Goal: Task Accomplishment & Management: Complete application form

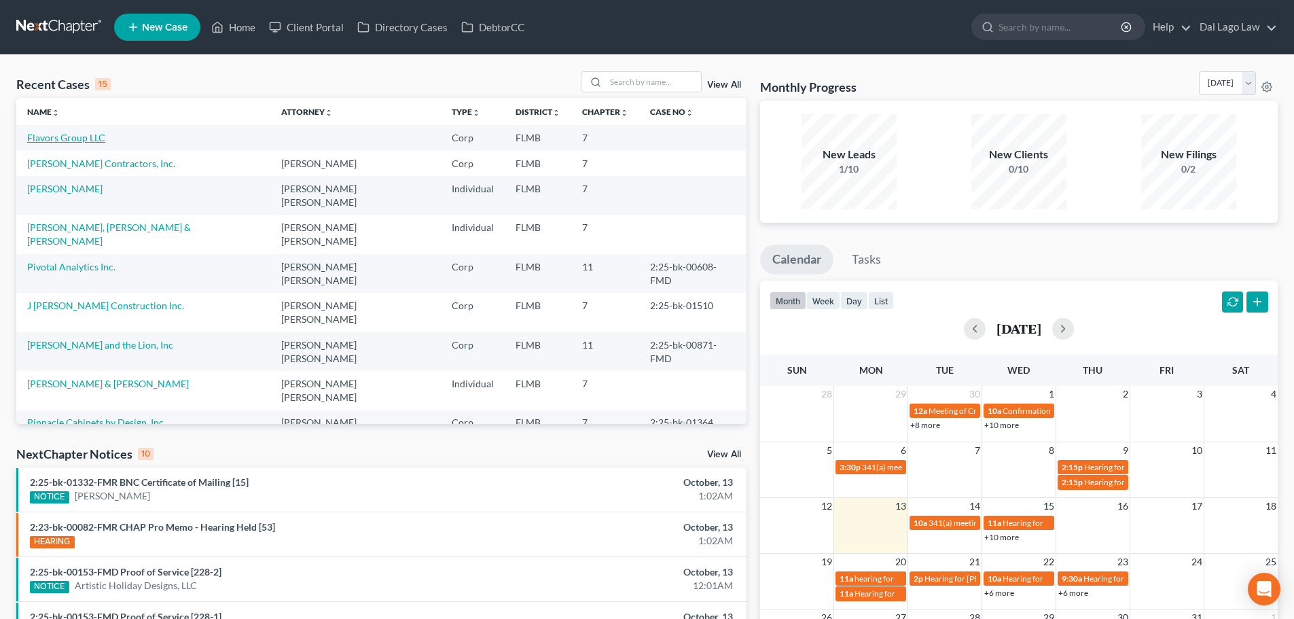
click at [60, 137] on link "Flavors Group LLC" at bounding box center [66, 138] width 78 height 12
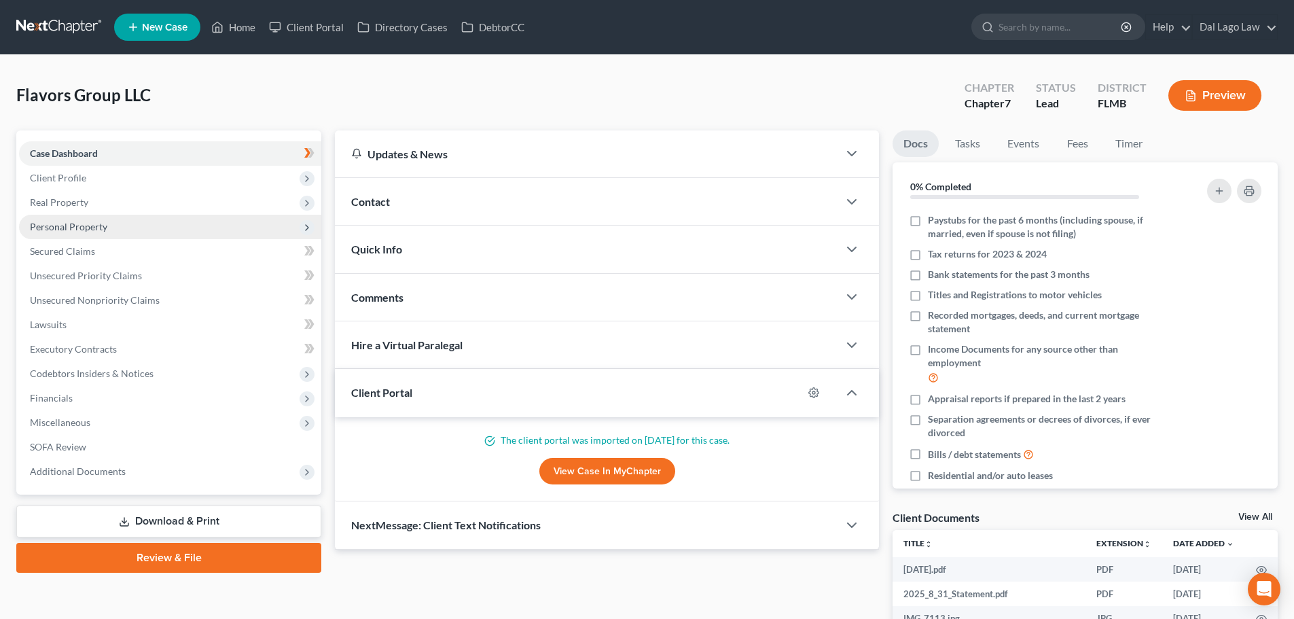
drag, startPoint x: 131, startPoint y: 224, endPoint x: 142, endPoint y: 229, distance: 12.2
click at [131, 224] on span "Personal Property" at bounding box center [170, 227] width 302 height 24
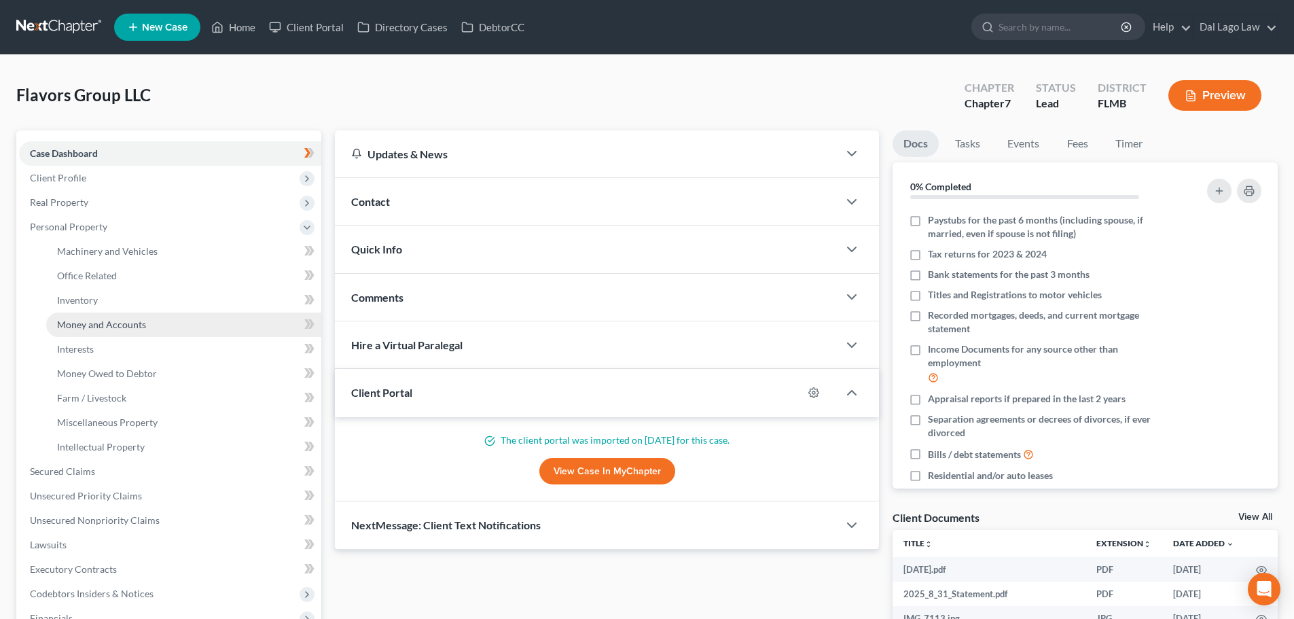
click at [117, 330] on link "Money and Accounts" at bounding box center [183, 325] width 275 height 24
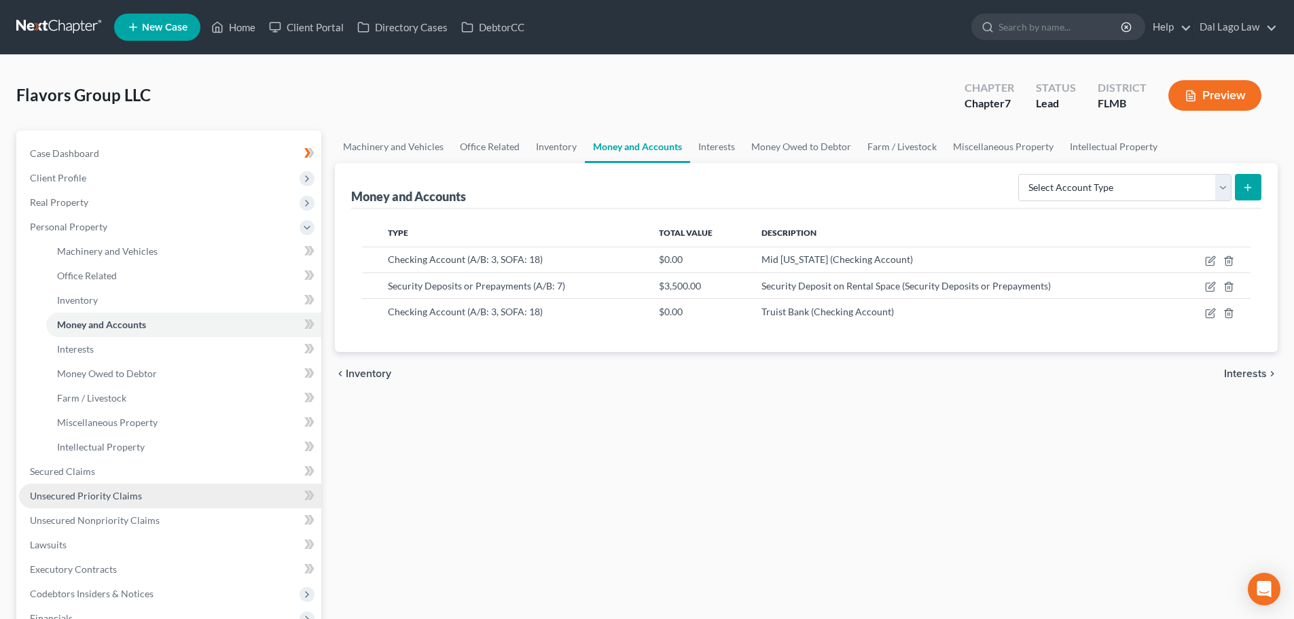
click at [107, 493] on span "Unsecured Priority Claims" at bounding box center [86, 496] width 112 height 12
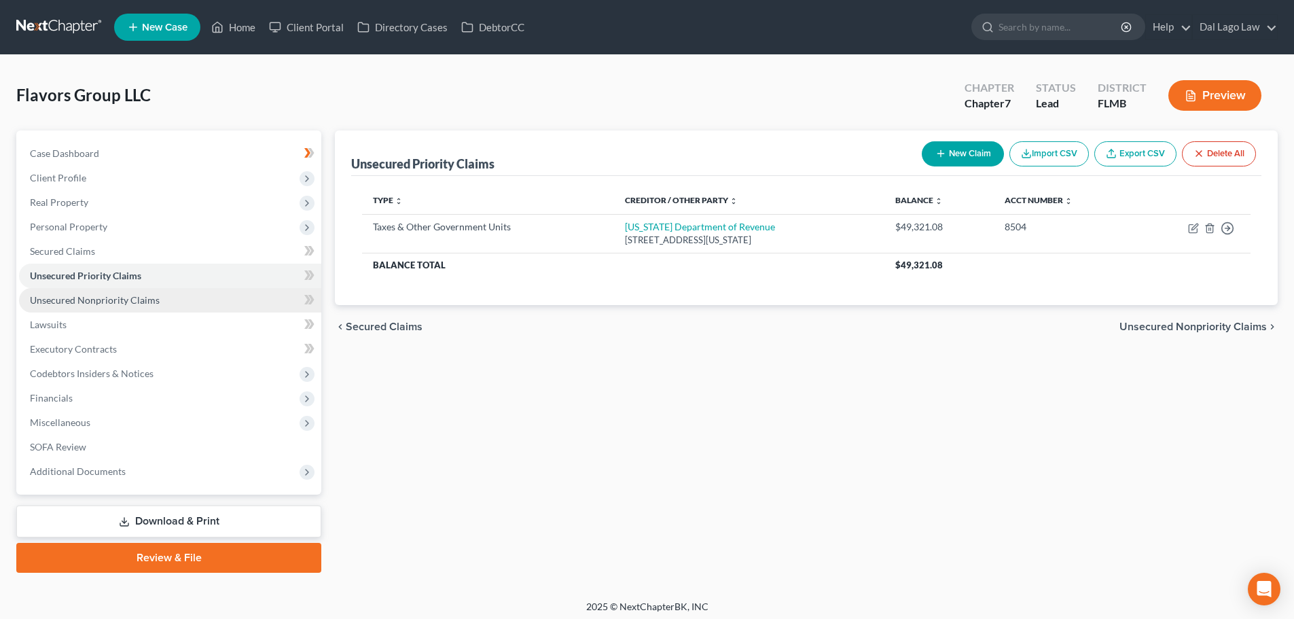
click at [115, 301] on span "Unsecured Nonpriority Claims" at bounding box center [95, 300] width 130 height 12
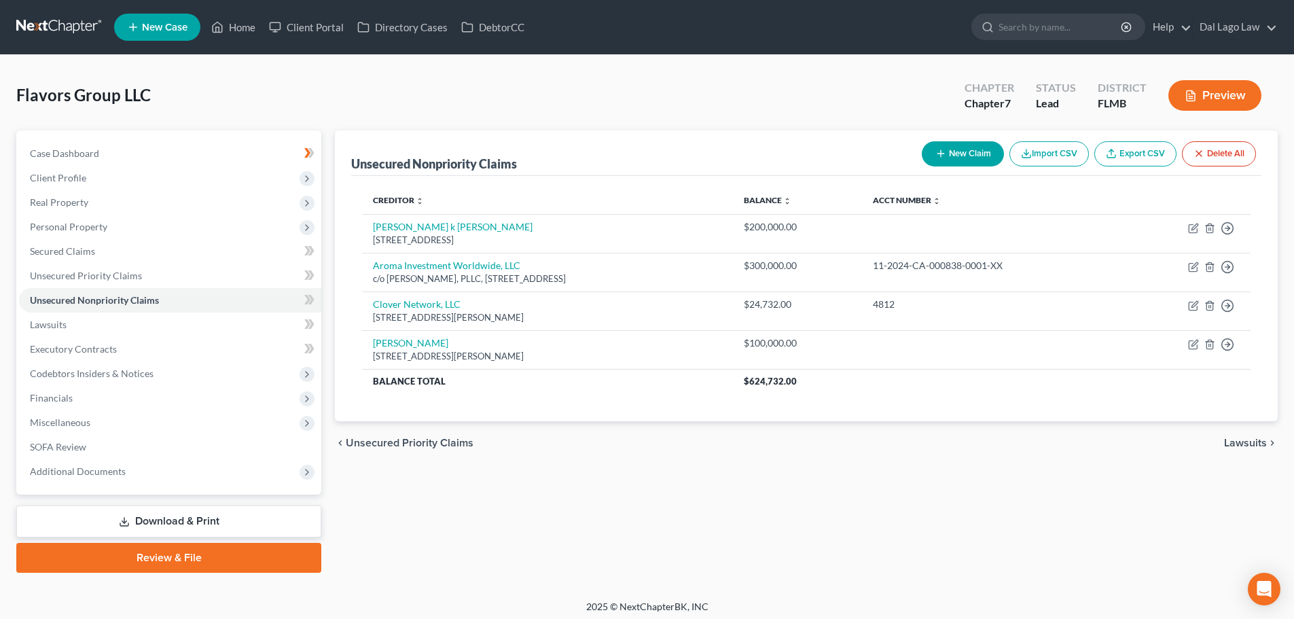
click at [946, 154] on button "New Claim" at bounding box center [963, 153] width 82 height 25
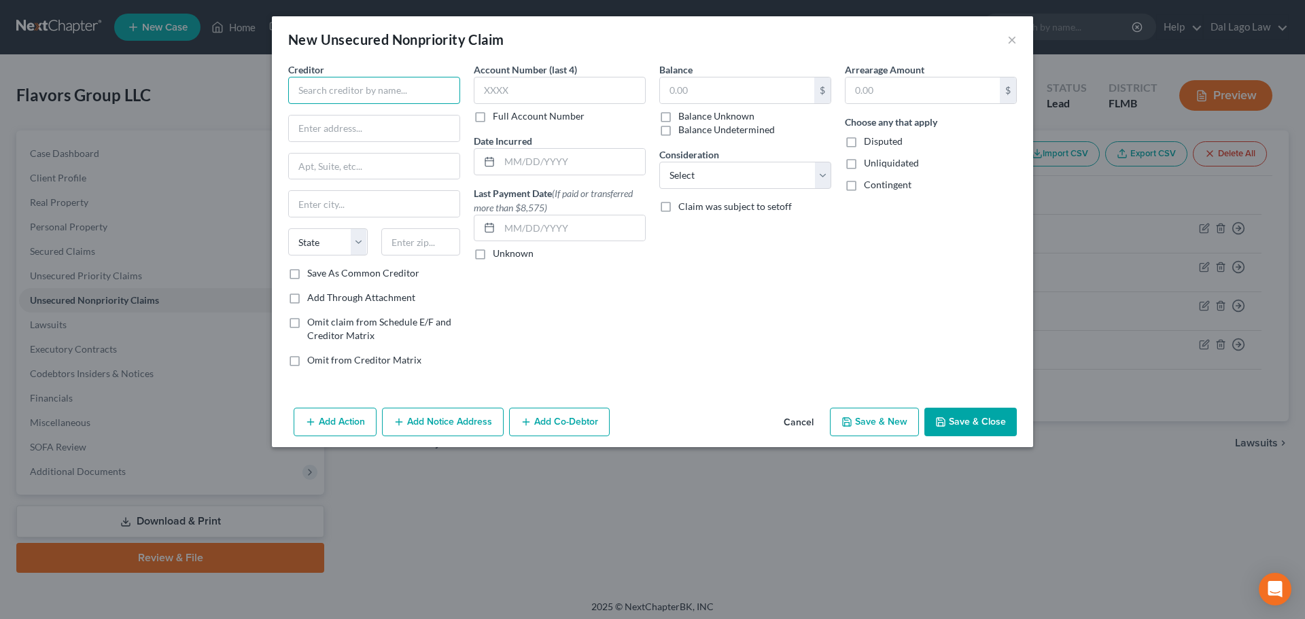
click at [364, 98] on input "text" at bounding box center [374, 90] width 172 height 27
type input "Parafin, Inc."
type input "[STREET_ADDRESS][PERSON_NAME]"
click at [404, 236] on input "text" at bounding box center [420, 241] width 79 height 27
type input "94105"
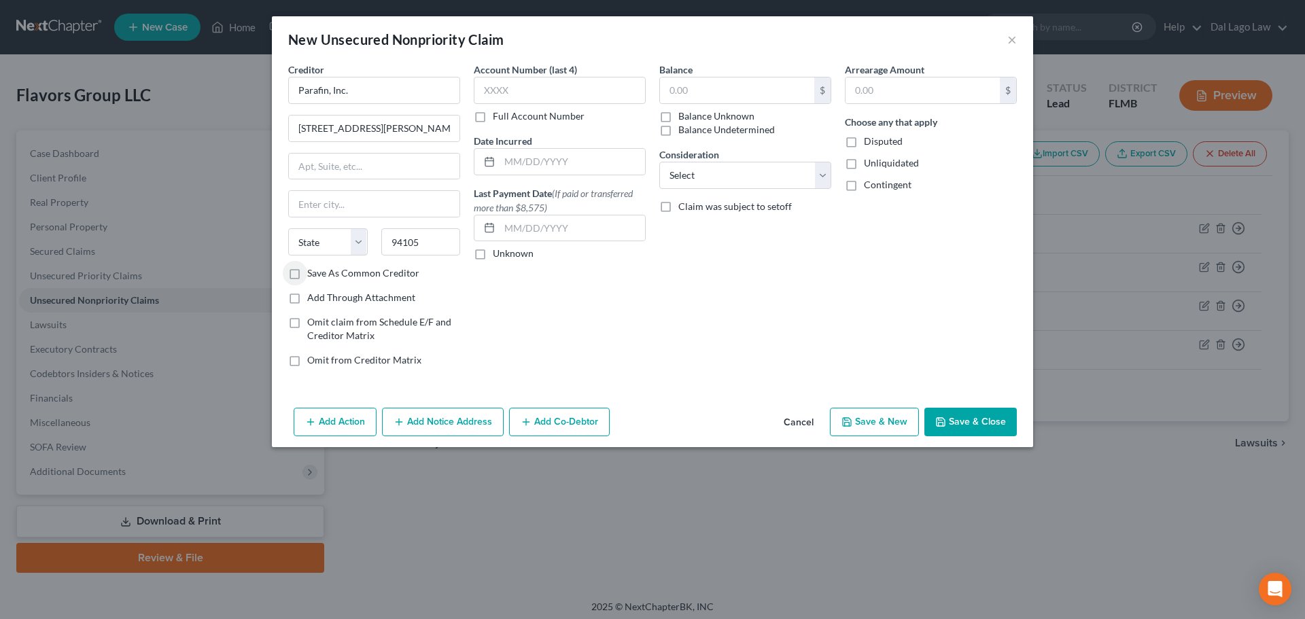
type input "[GEOGRAPHIC_DATA]"
select select "4"
click at [505, 86] on input "text" at bounding box center [560, 90] width 172 height 27
type input "010"
click at [871, 83] on input "text" at bounding box center [922, 90] width 154 height 26
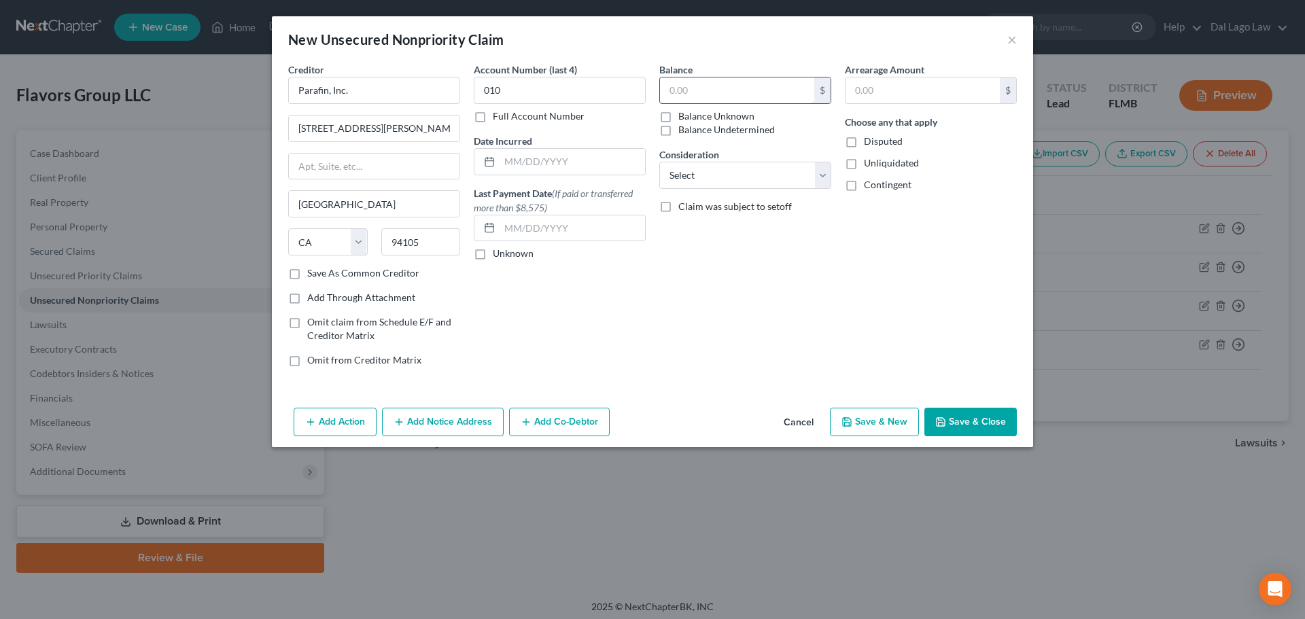
click at [700, 93] on input "text" at bounding box center [737, 90] width 154 height 26
click at [729, 106] on div "8,146 $ Balance Unknown Balance Undetermined" at bounding box center [745, 107] width 172 height 60
click at [732, 101] on input "8,146" at bounding box center [737, 90] width 154 height 26
type input "8,146.62"
click at [953, 430] on button "Save & Close" at bounding box center [970, 422] width 92 height 29
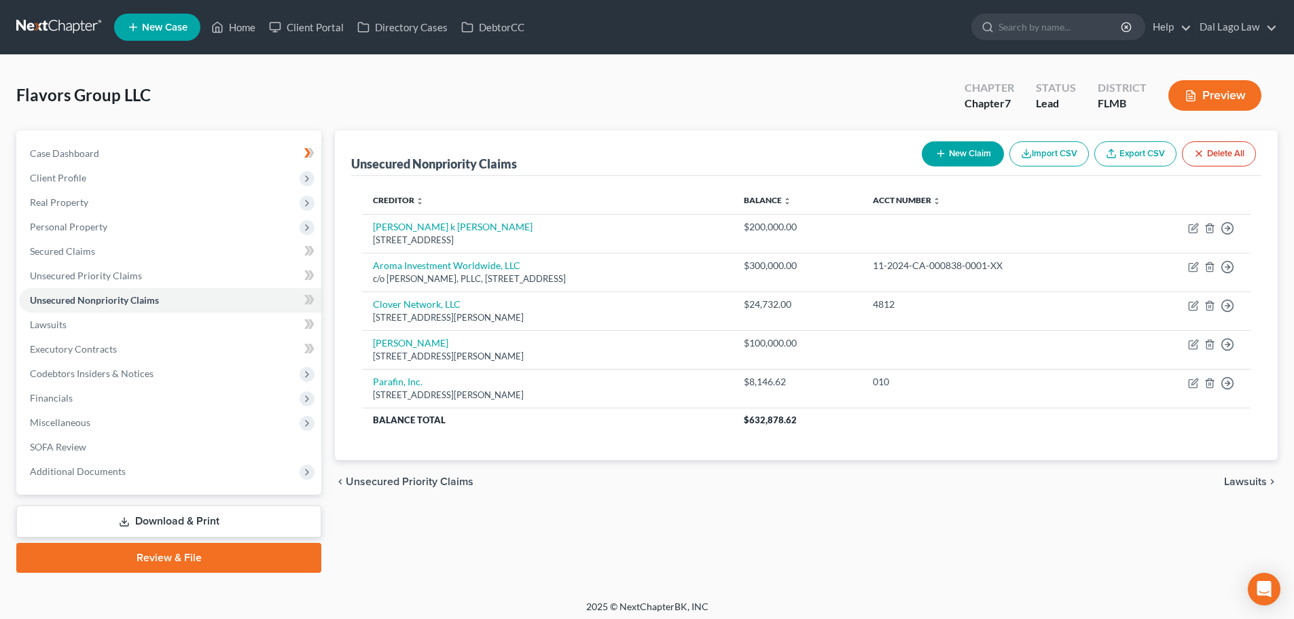
click at [1226, 490] on div "chevron_left Unsecured Priority Claims Lawsuits chevron_right" at bounding box center [806, 481] width 943 height 43
click at [1233, 483] on span "Lawsuits" at bounding box center [1245, 481] width 43 height 11
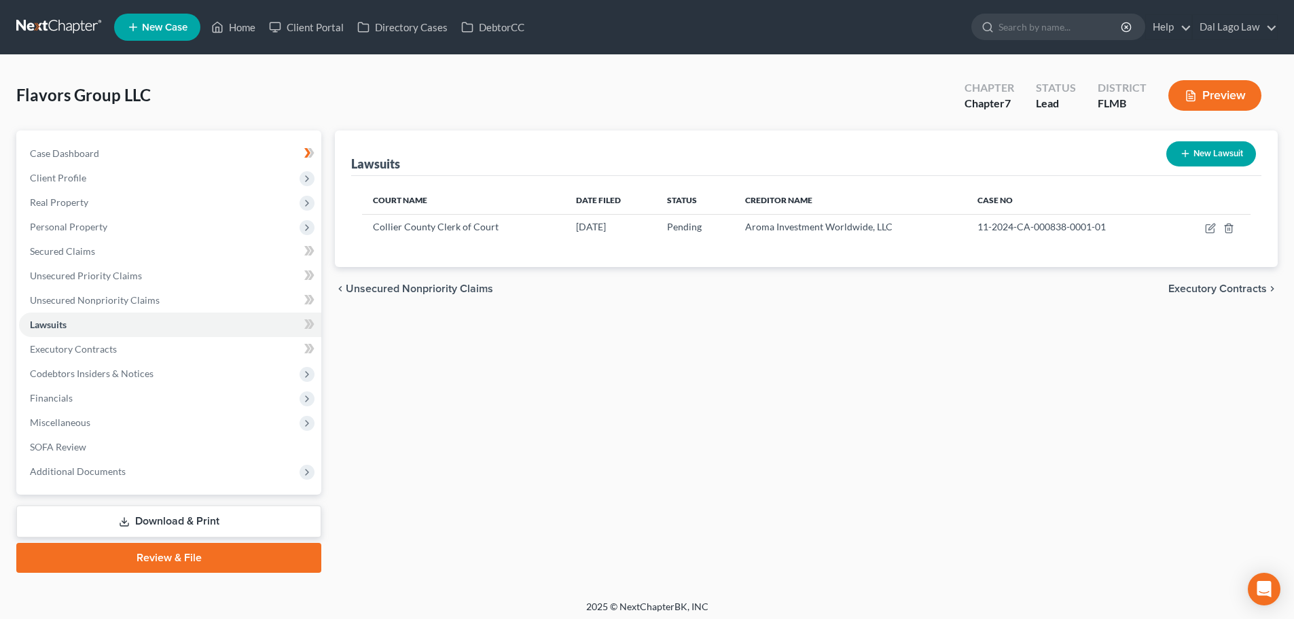
click at [412, 291] on span "Unsecured Nonpriority Claims" at bounding box center [419, 288] width 147 height 11
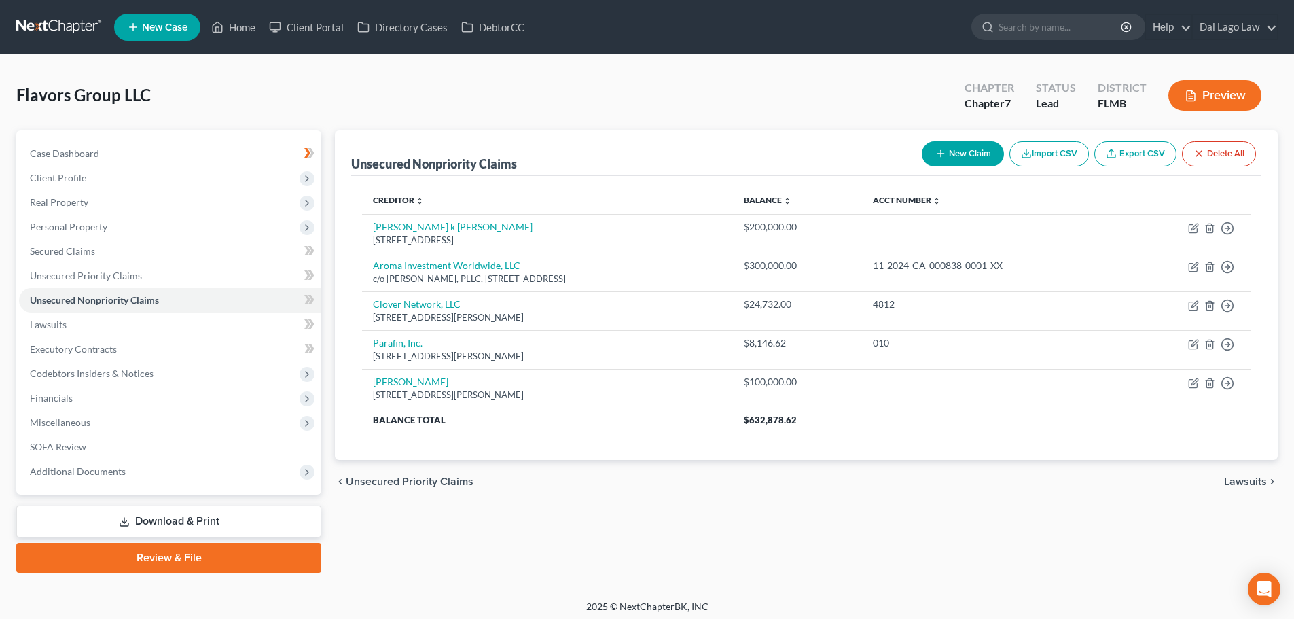
click at [413, 478] on span "Unsecured Priority Claims" at bounding box center [410, 481] width 128 height 11
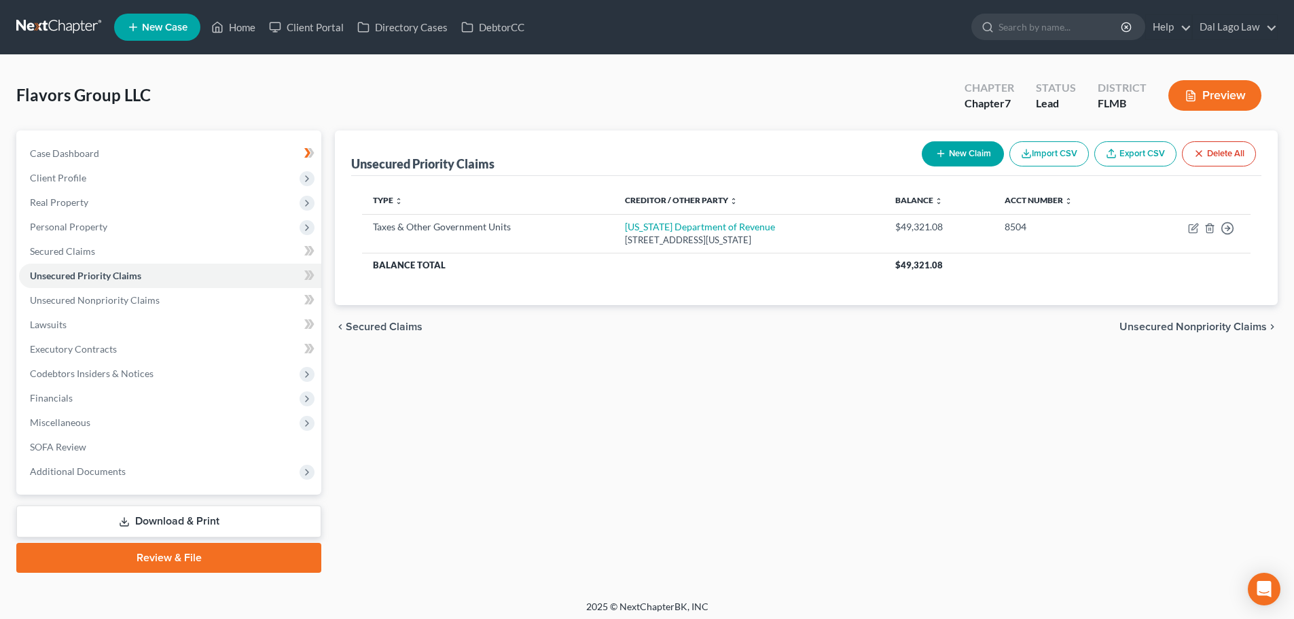
click at [1203, 325] on span "Unsecured Nonpriority Claims" at bounding box center [1193, 326] width 147 height 11
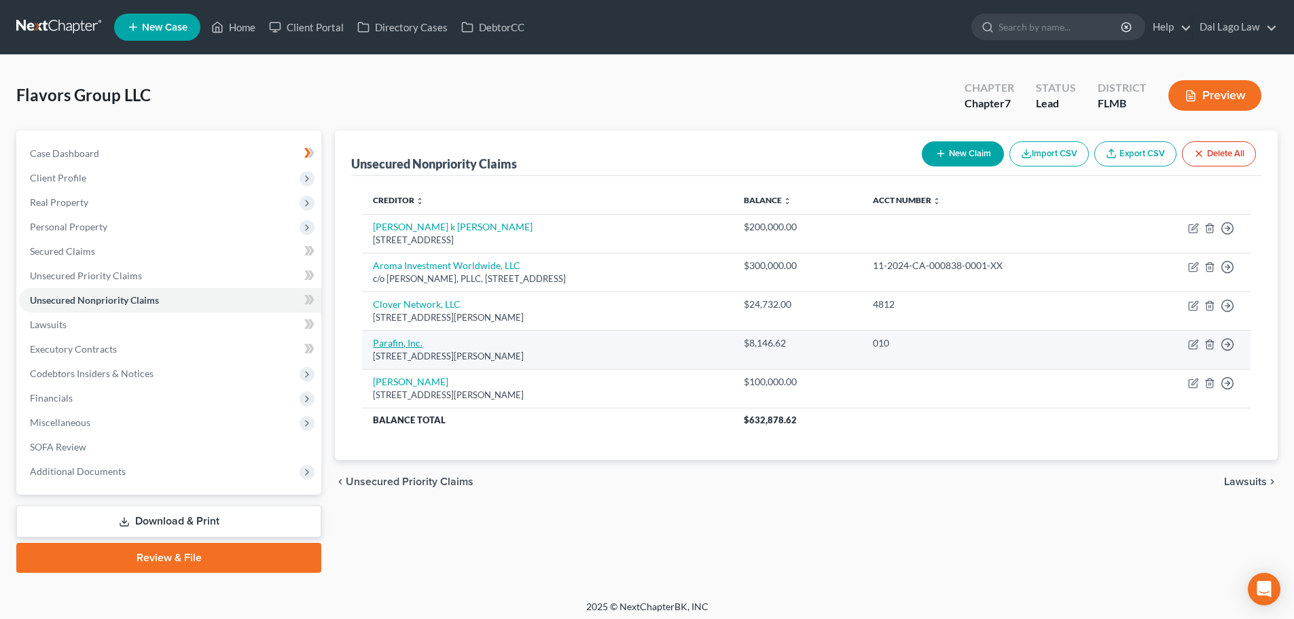
click at [400, 345] on link "Parafin, Inc." at bounding box center [398, 343] width 50 height 12
select select "4"
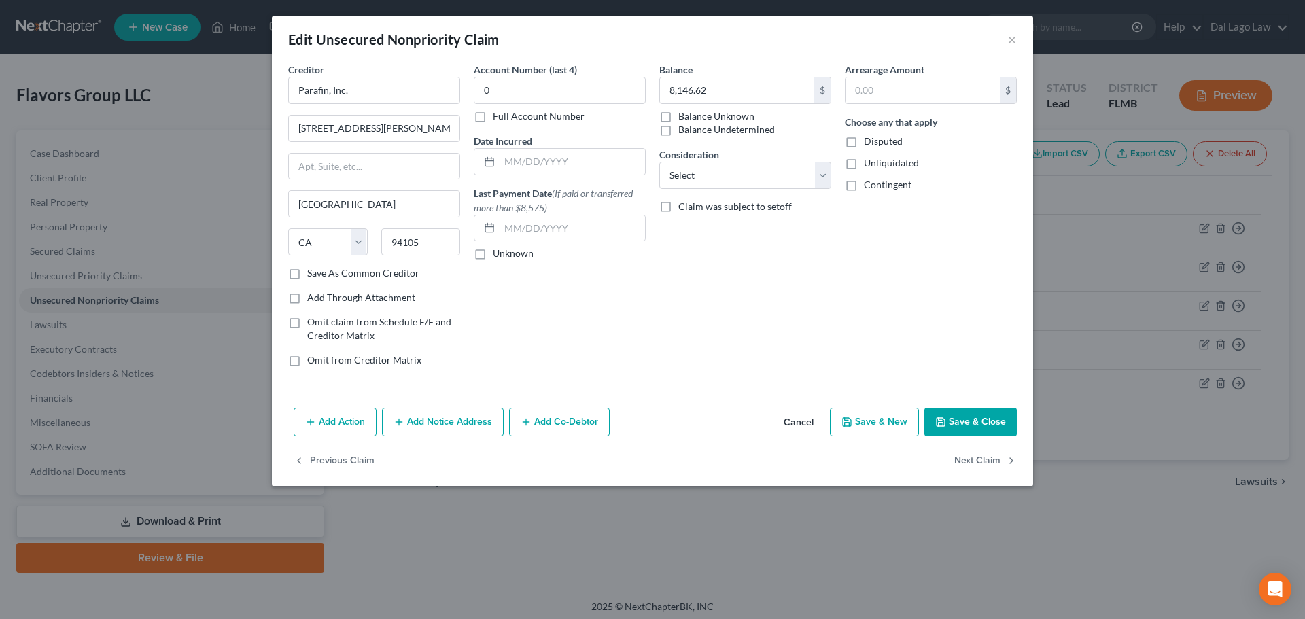
click at [436, 425] on button "Add Notice Address" at bounding box center [443, 422] width 122 height 29
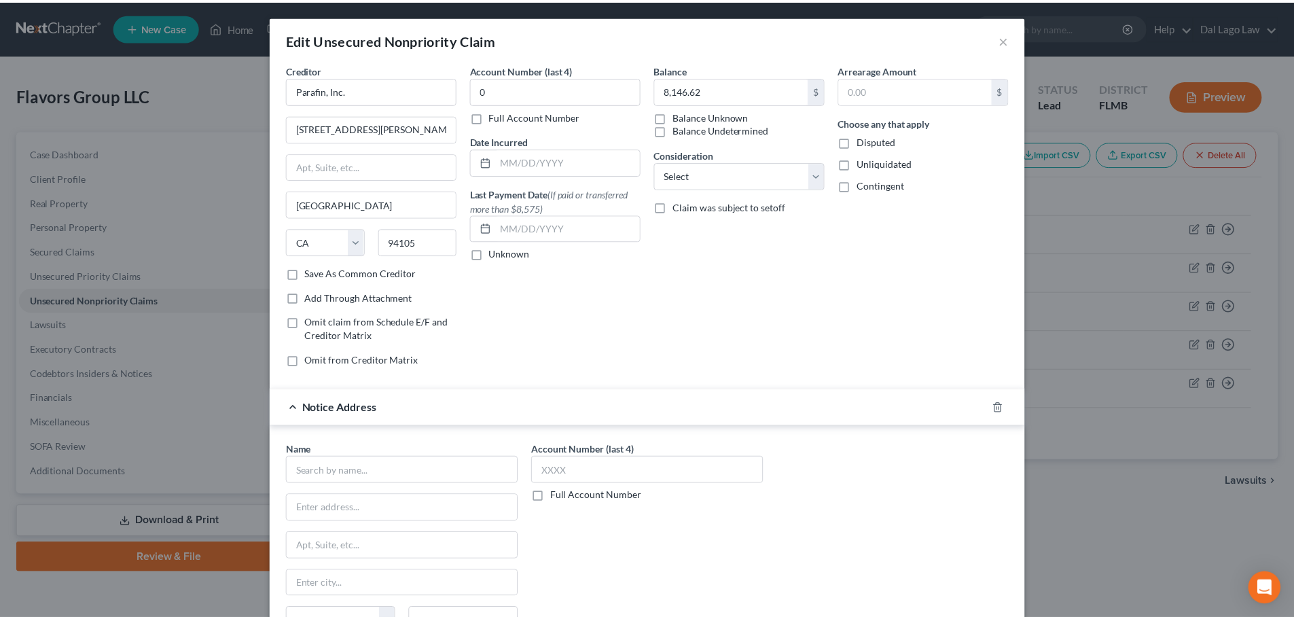
scroll to position [200, 0]
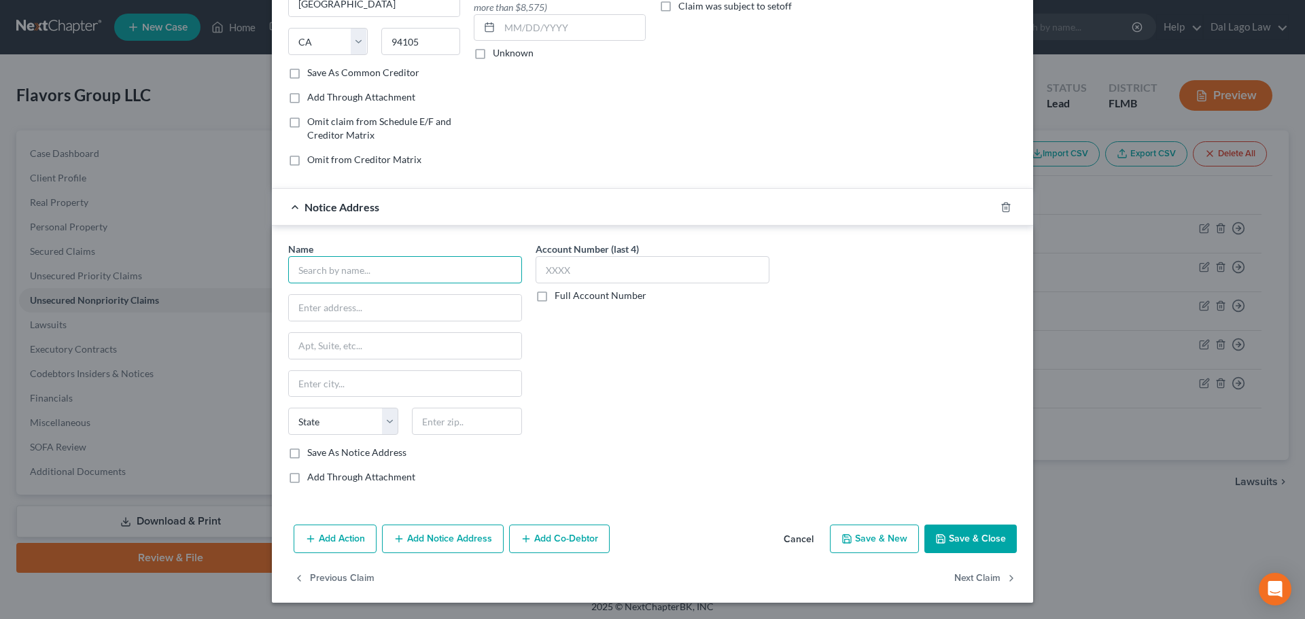
click at [389, 272] on input "text" at bounding box center [405, 269] width 234 height 27
type input "Door Dash"
click at [354, 306] on input "text" at bounding box center [405, 308] width 232 height 26
type input "[STREET_ADDRESS]"
click at [436, 424] on input "text" at bounding box center [467, 421] width 110 height 27
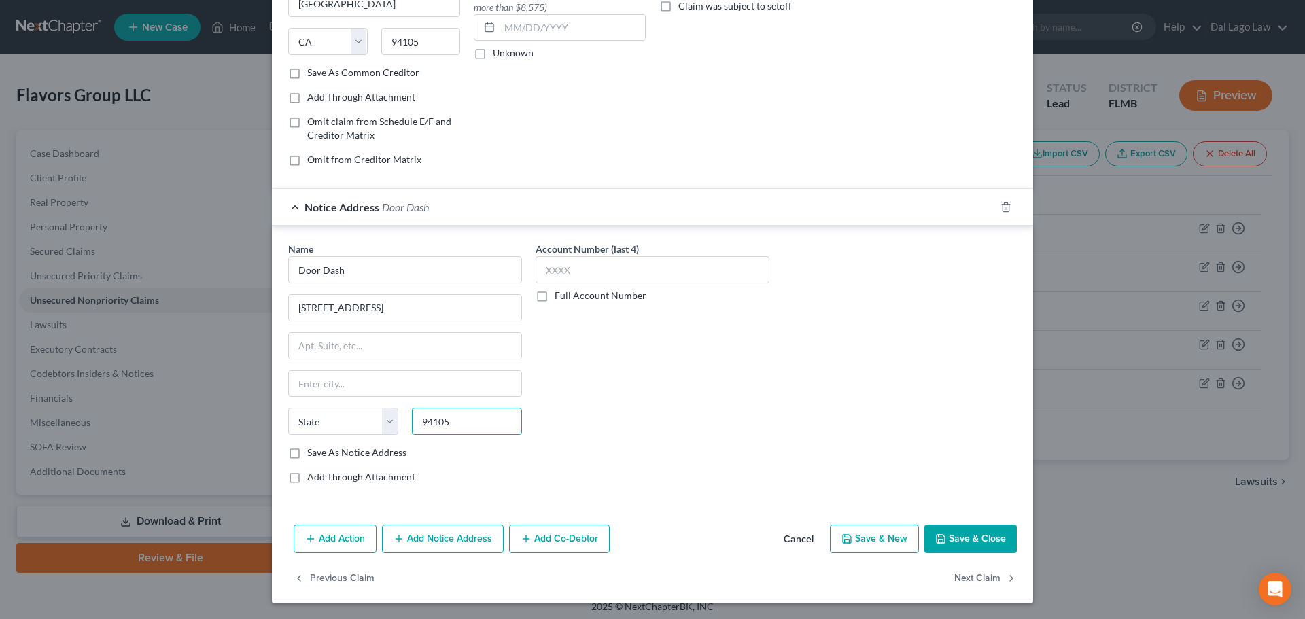
type input "94105"
type input "[GEOGRAPHIC_DATA]"
select select "4"
click at [930, 536] on button "Save & Close" at bounding box center [970, 539] width 92 height 29
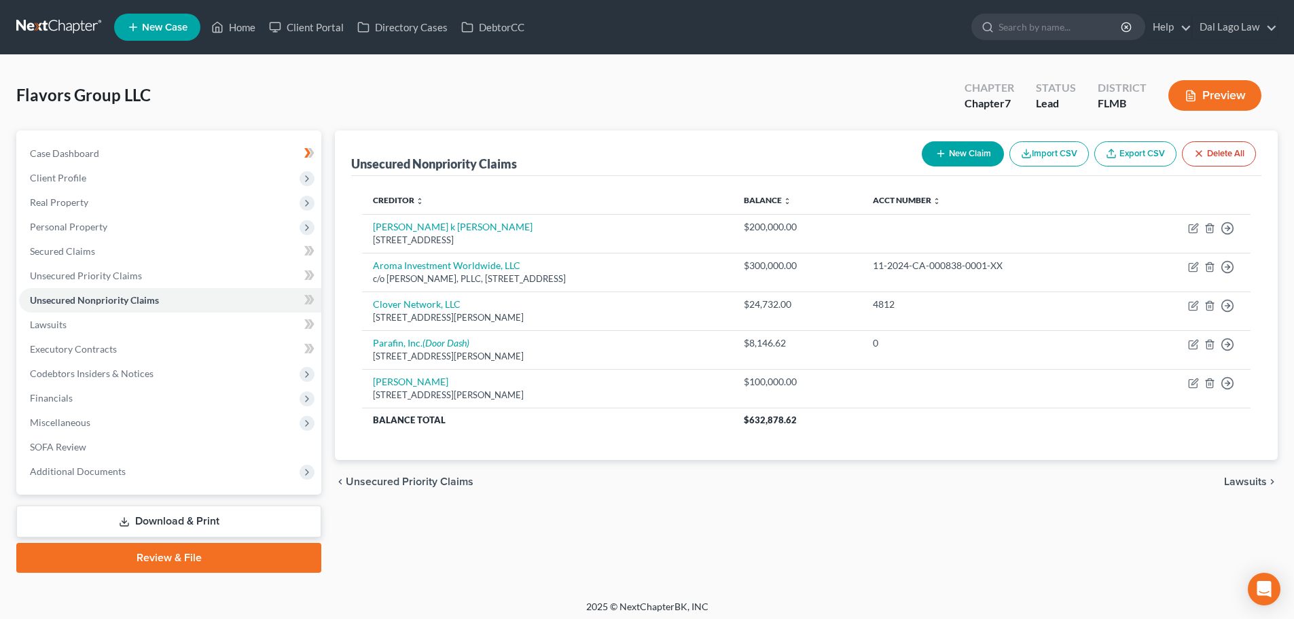
click at [1248, 476] on span "Lawsuits" at bounding box center [1245, 481] width 43 height 11
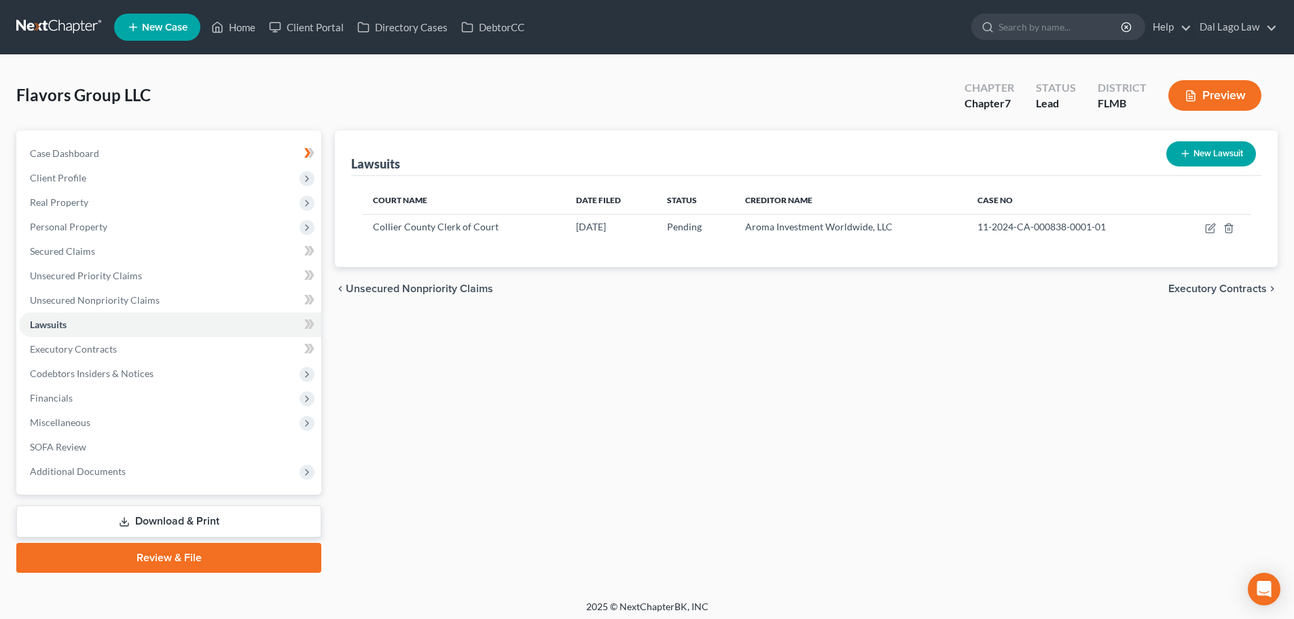
click at [1240, 292] on span "Executory Contracts" at bounding box center [1218, 288] width 99 height 11
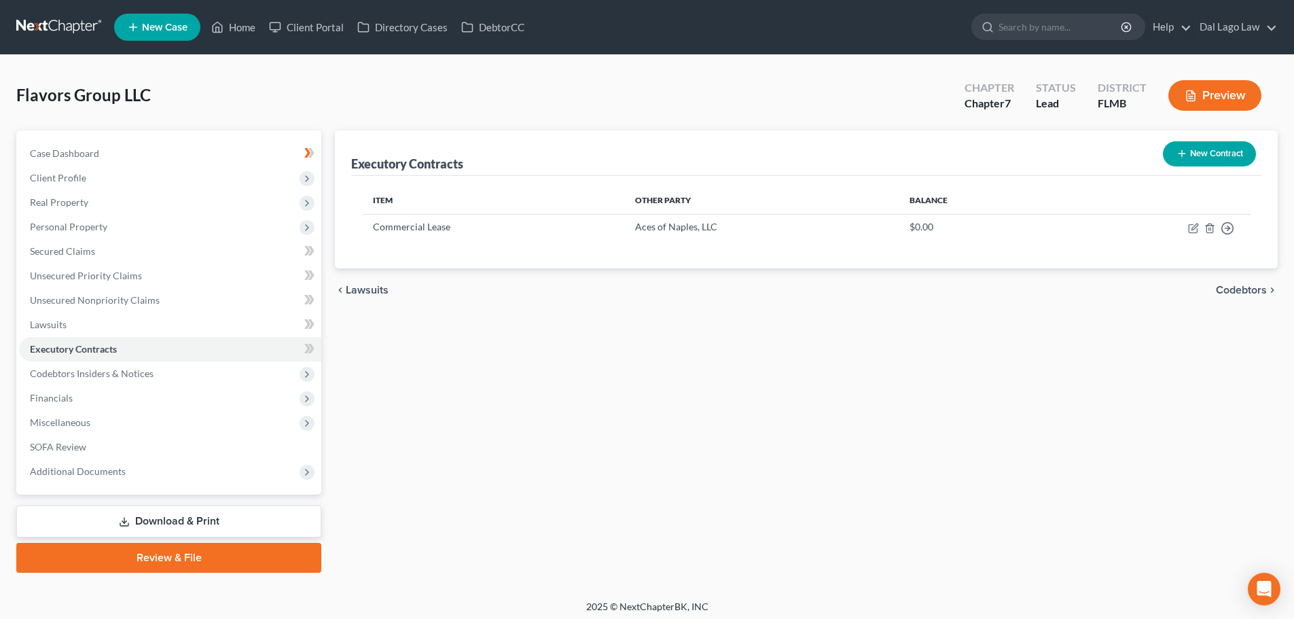
click at [375, 291] on span "Lawsuits" at bounding box center [367, 290] width 43 height 11
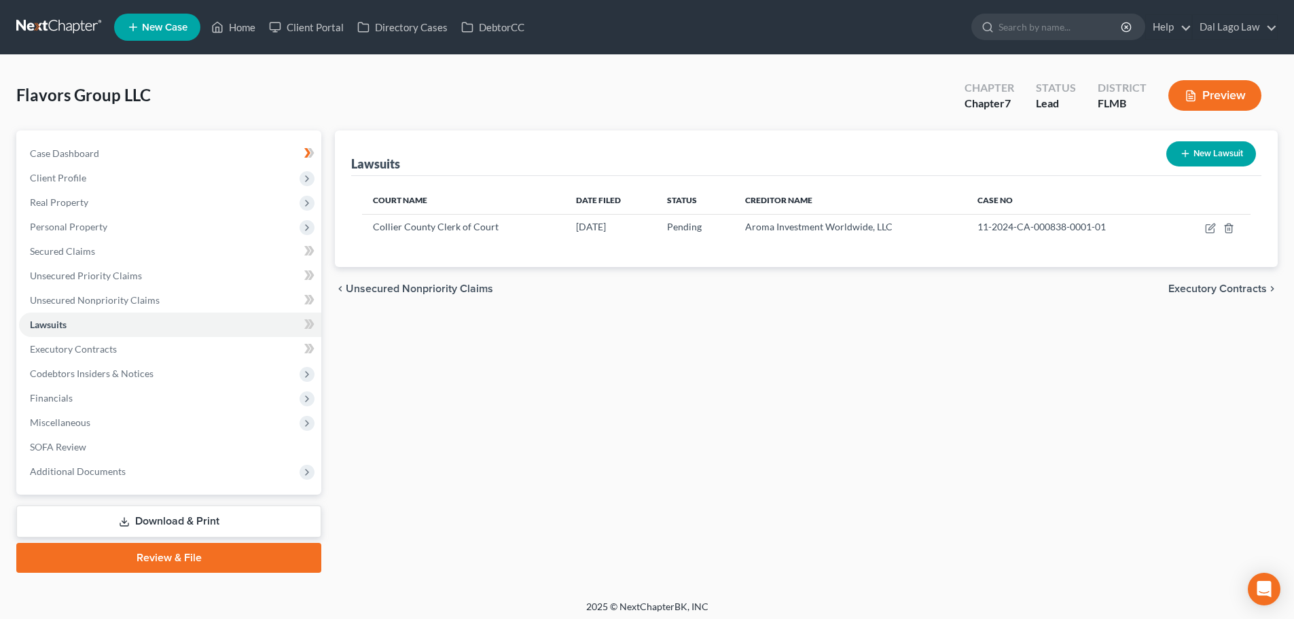
click at [375, 291] on span "Unsecured Nonpriority Claims" at bounding box center [419, 288] width 147 height 11
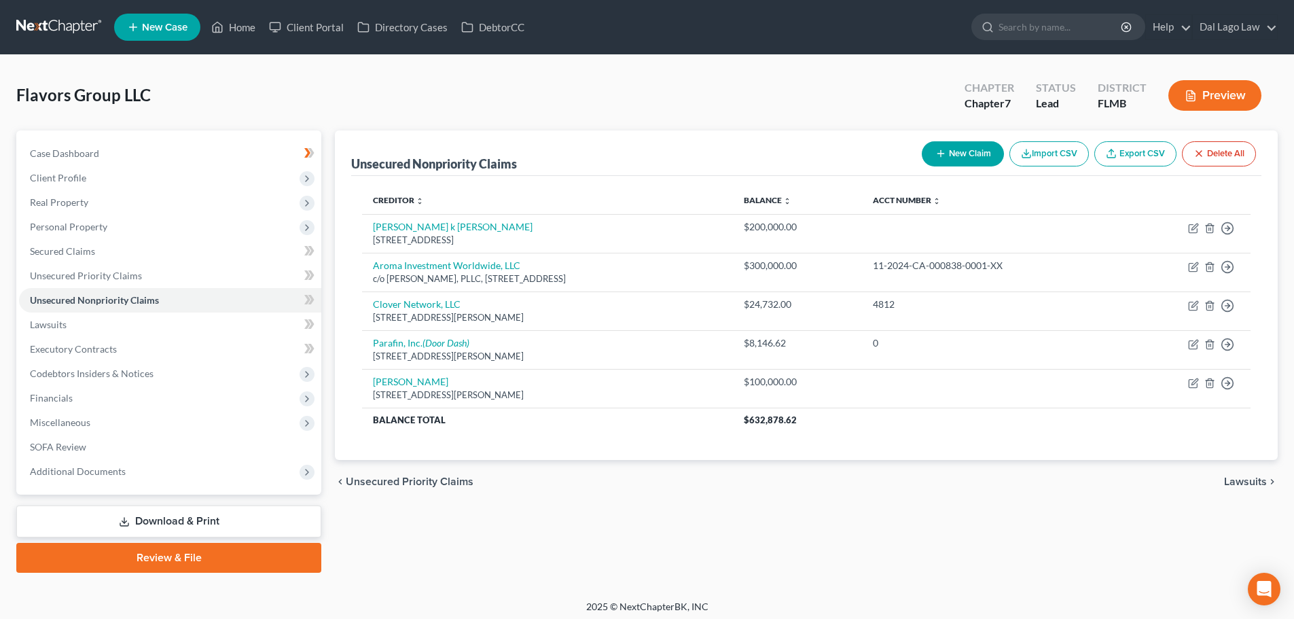
click at [959, 149] on button "New Claim" at bounding box center [963, 153] width 82 height 25
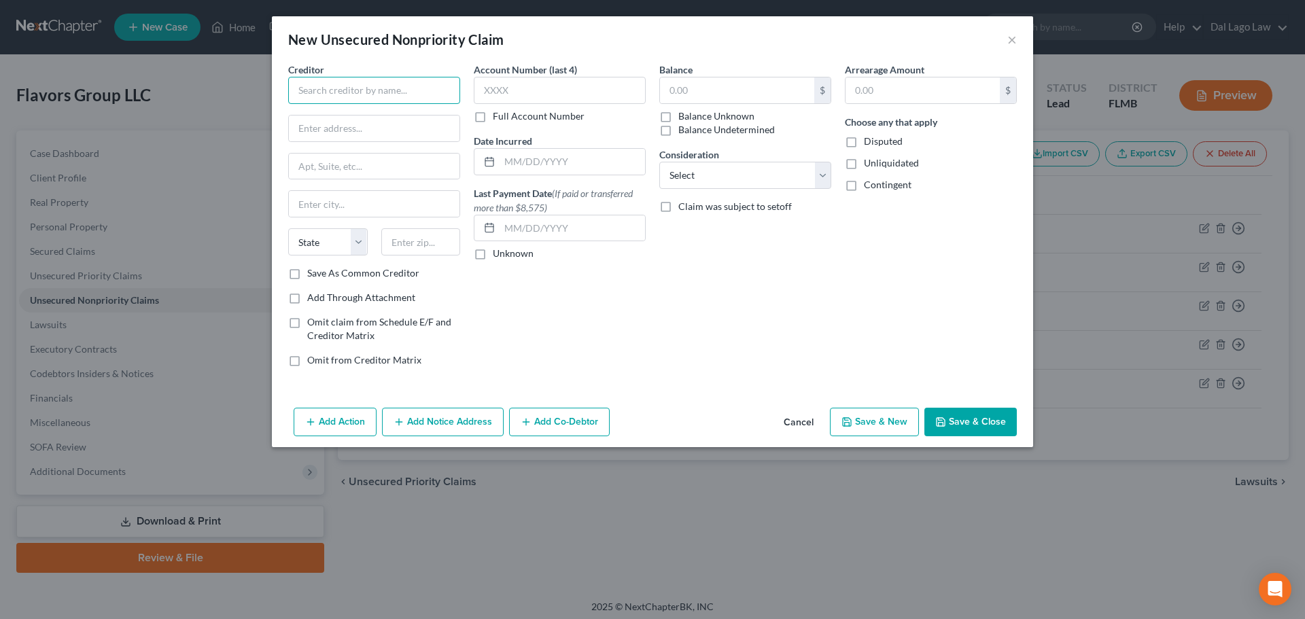
click at [356, 82] on input "text" at bounding box center [374, 90] width 172 height 27
type input "Dishwasher Lease"
click at [959, 419] on button "Save & Close" at bounding box center [970, 422] width 92 height 29
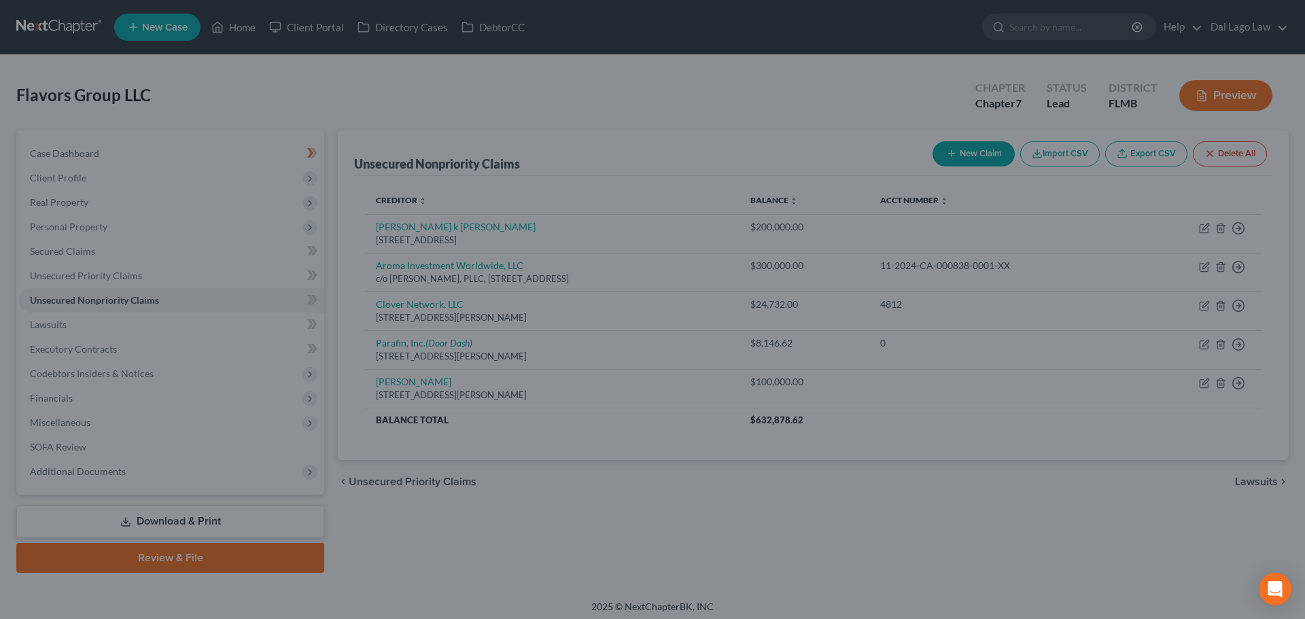
type input "0.00"
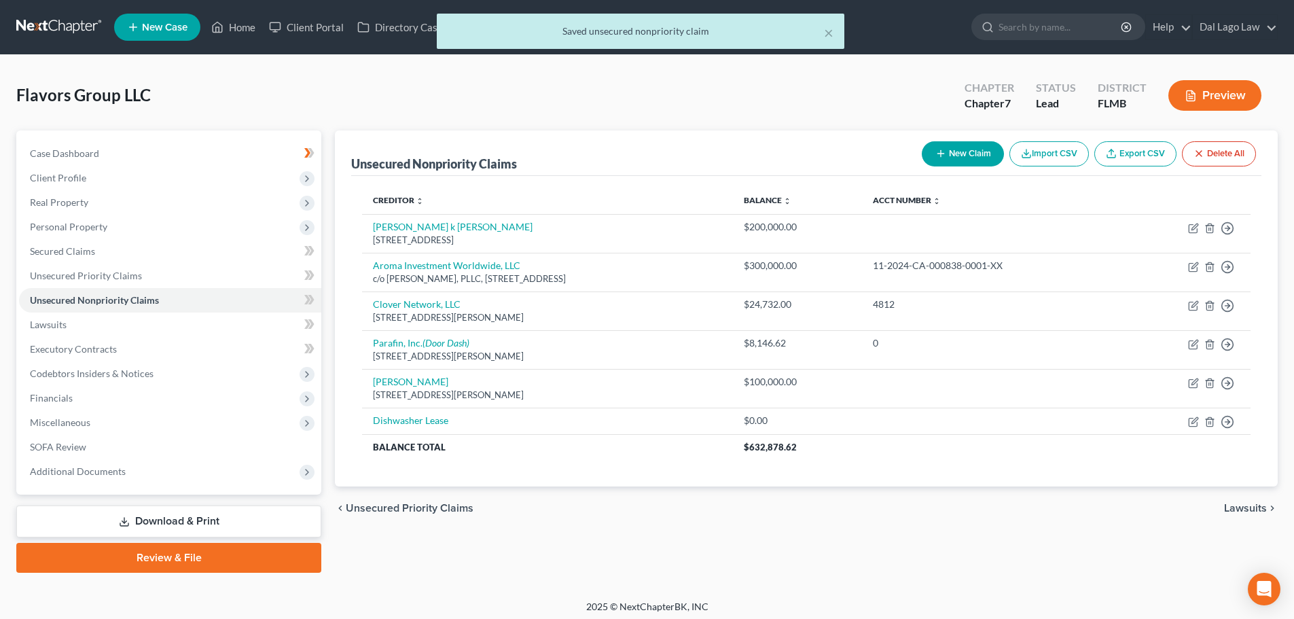
drag, startPoint x: 1226, startPoint y: 507, endPoint x: 1253, endPoint y: 510, distance: 27.3
click at [1227, 507] on span "Lawsuits" at bounding box center [1245, 508] width 43 height 11
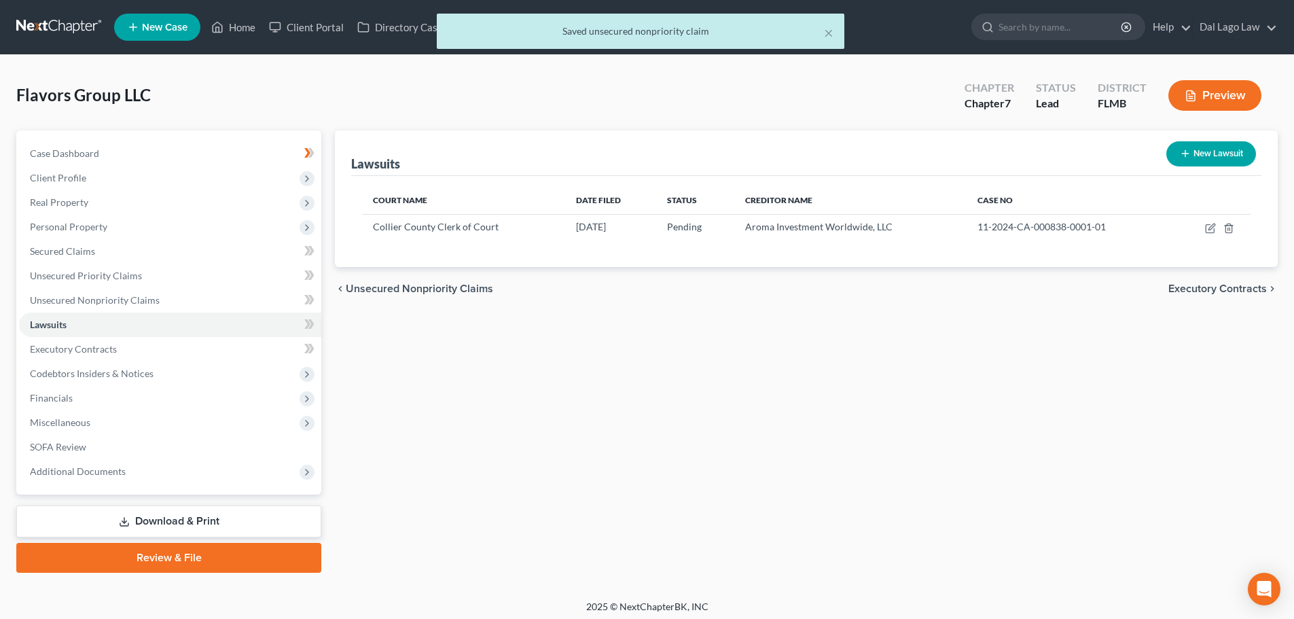
click at [1224, 293] on span "Executory Contracts" at bounding box center [1218, 288] width 99 height 11
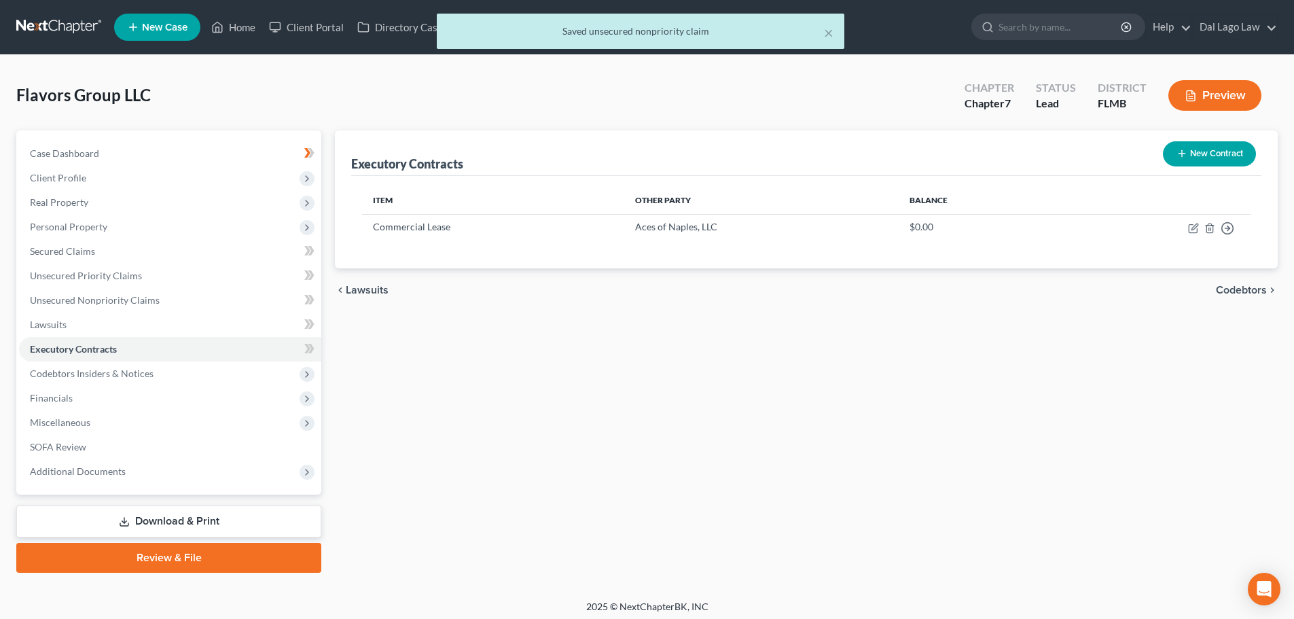
click at [1224, 293] on span "Codebtors" at bounding box center [1241, 290] width 51 height 11
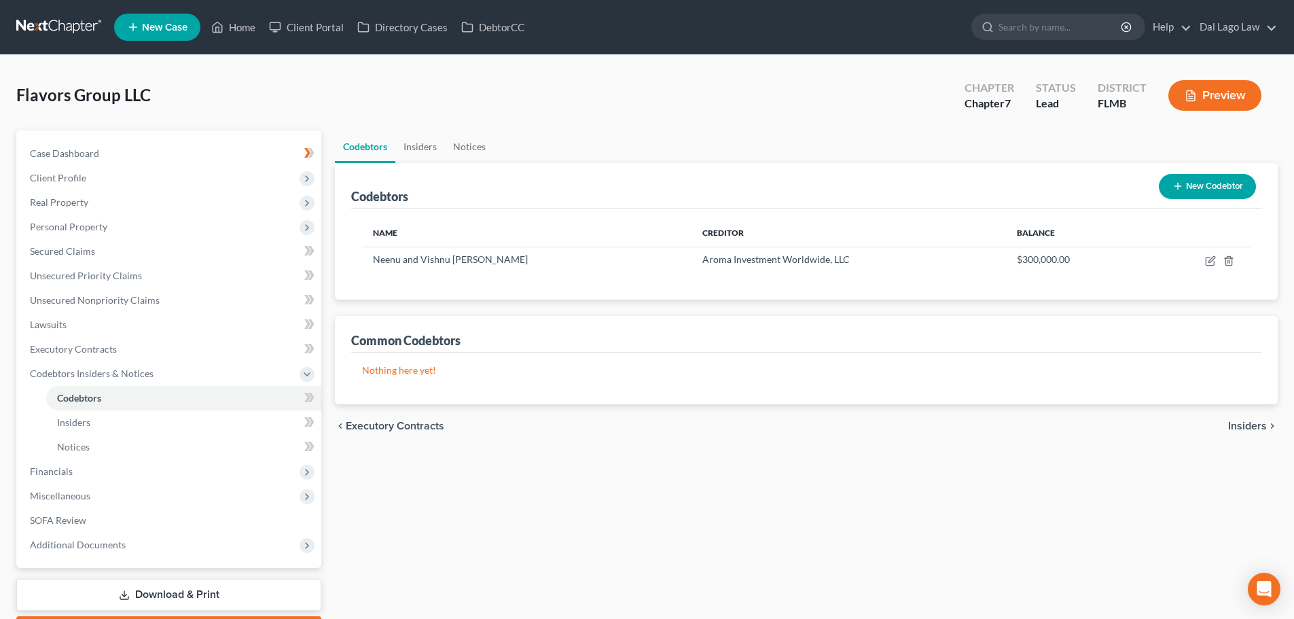
click at [1235, 426] on span "Insiders" at bounding box center [1247, 426] width 39 height 11
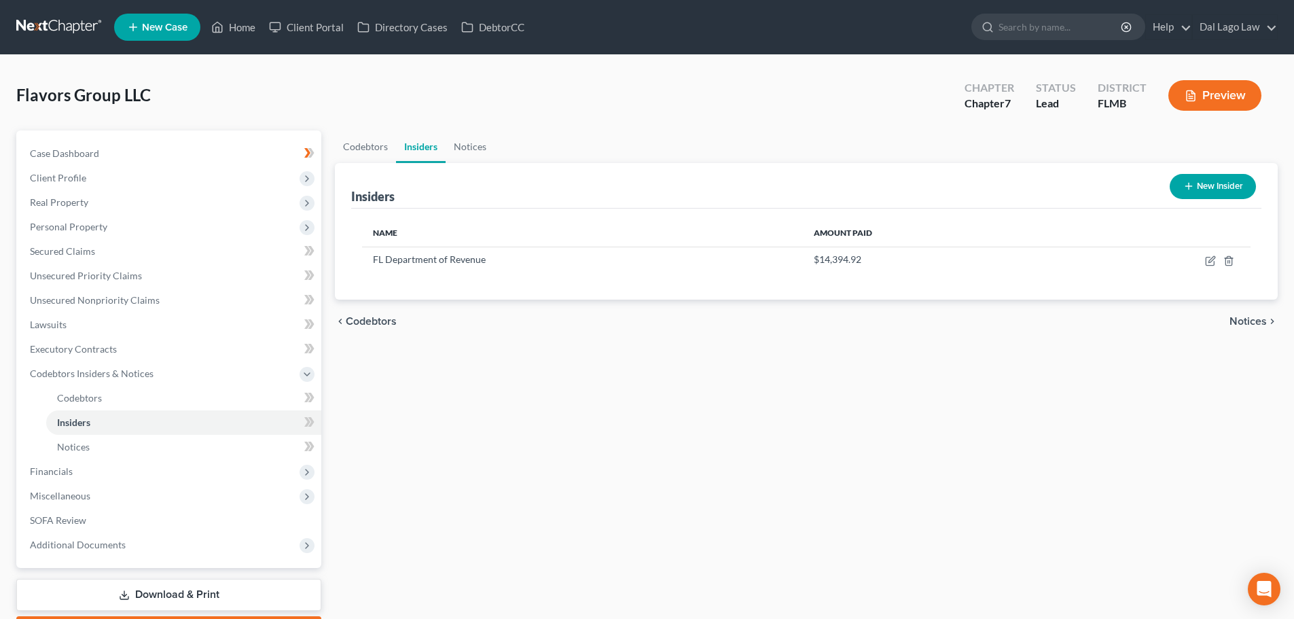
click at [1235, 322] on span "Notices" at bounding box center [1248, 321] width 37 height 11
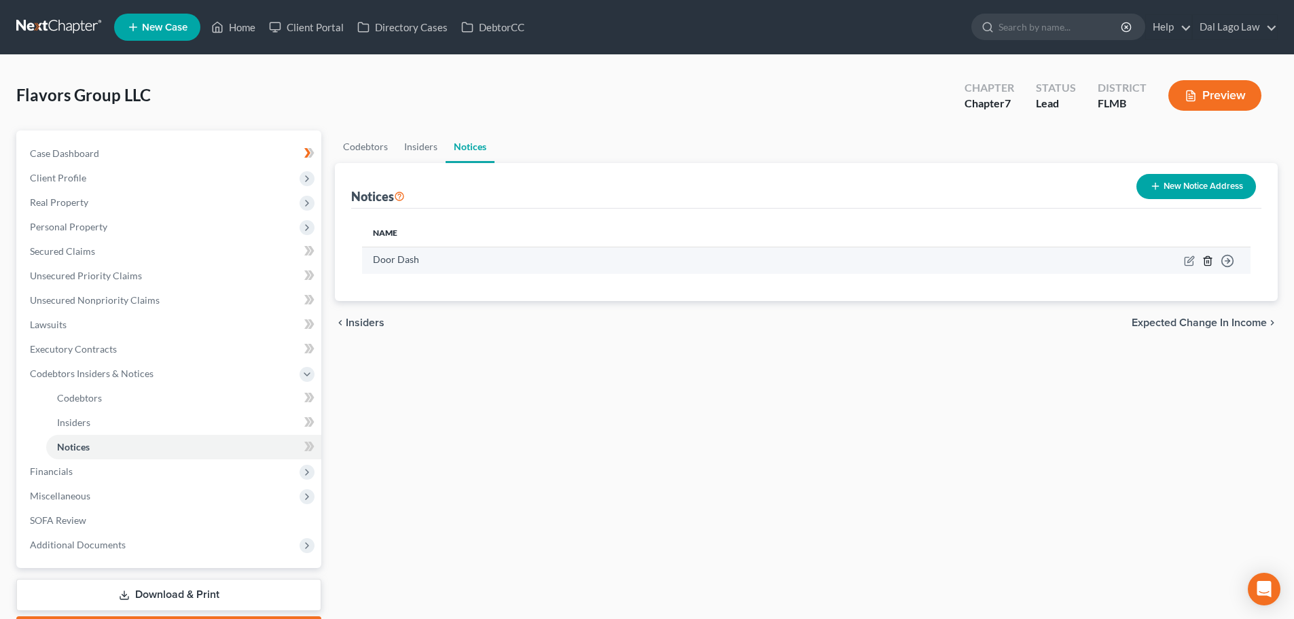
click at [1211, 259] on icon "button" at bounding box center [1208, 260] width 11 height 11
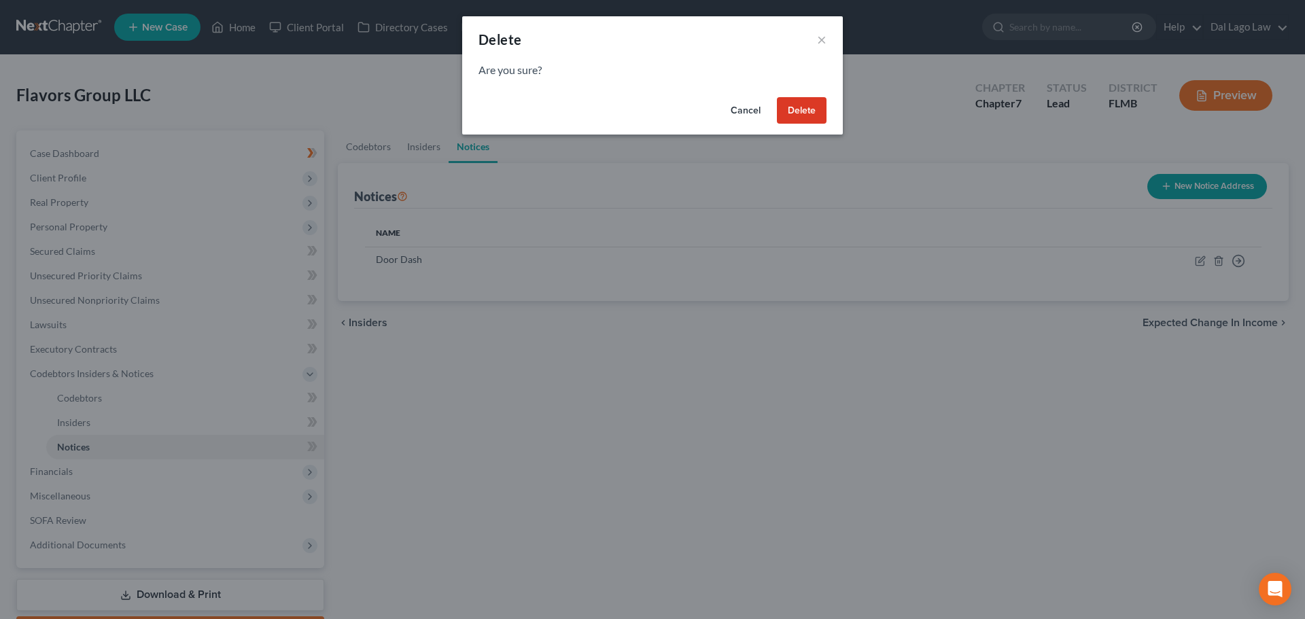
click at [810, 111] on button "Delete" at bounding box center [802, 110] width 50 height 27
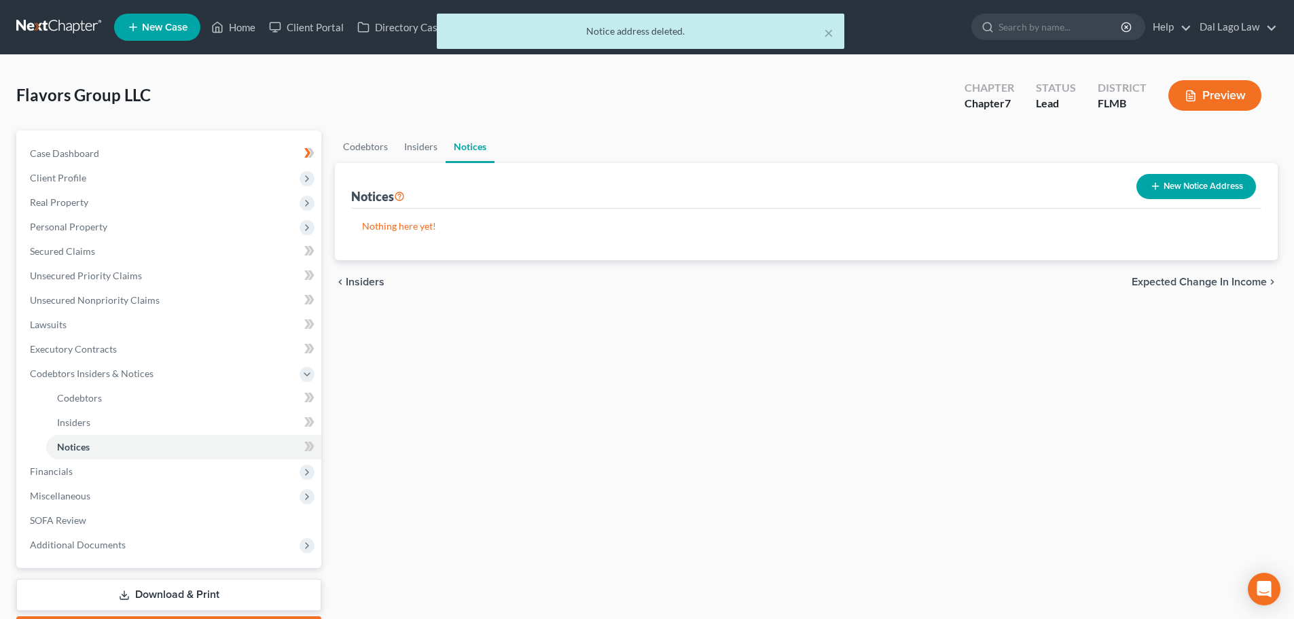
click at [1162, 285] on span "Expected Change in Income" at bounding box center [1199, 282] width 135 height 11
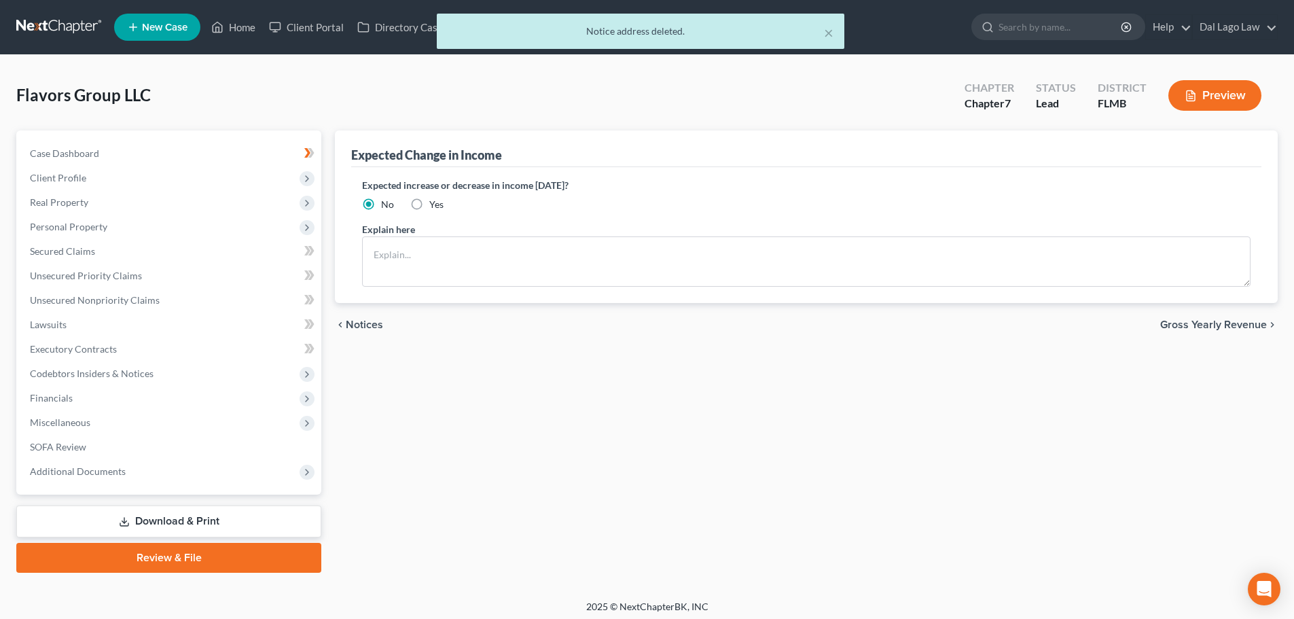
click at [367, 329] on span "Notices" at bounding box center [364, 324] width 37 height 11
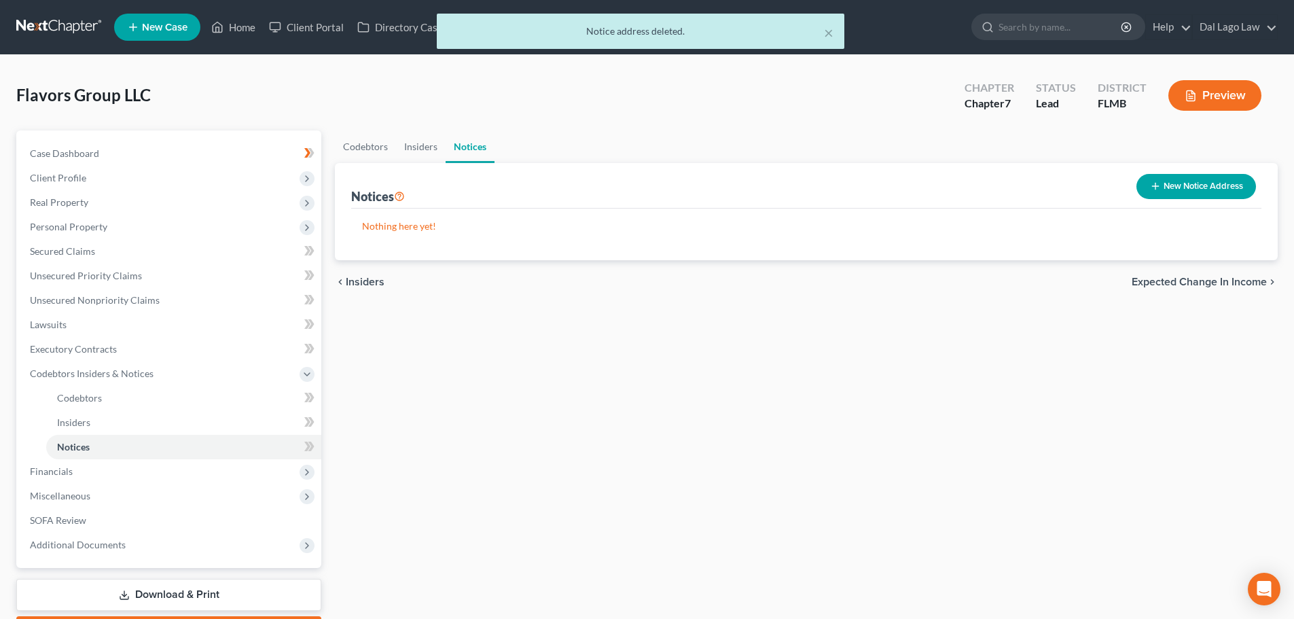
click at [372, 289] on div "chevron_left Insiders Expected Change in Income chevron_right" at bounding box center [806, 281] width 943 height 43
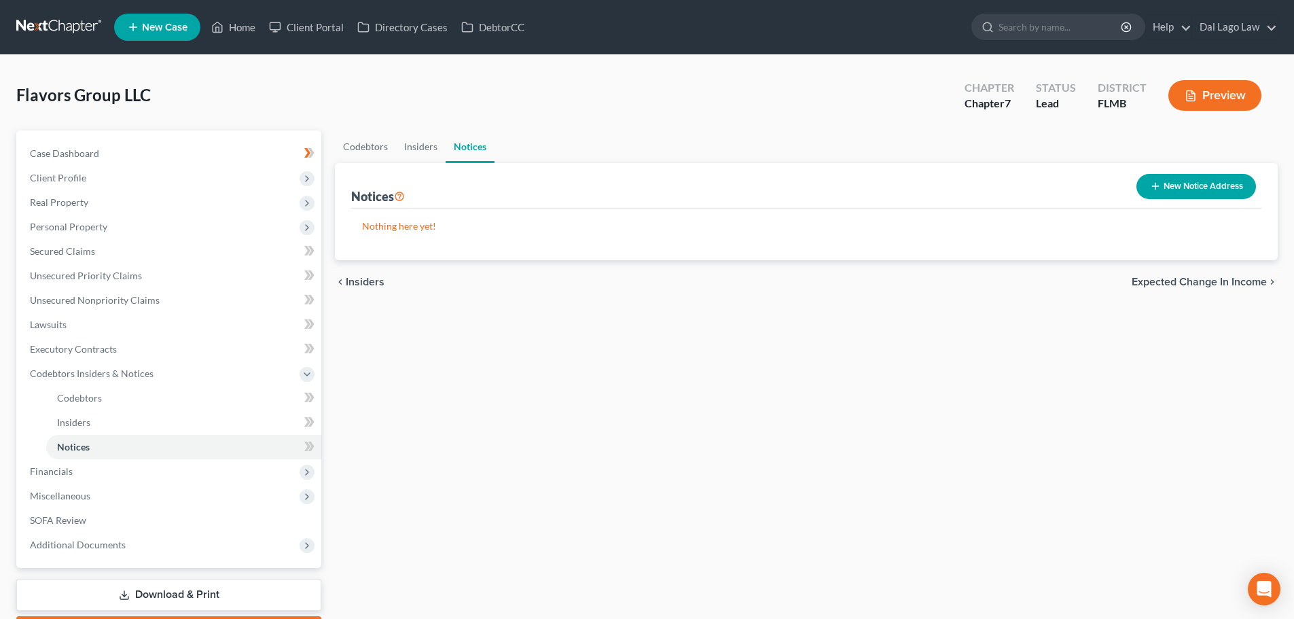
click at [372, 286] on span "Insiders" at bounding box center [365, 282] width 39 height 11
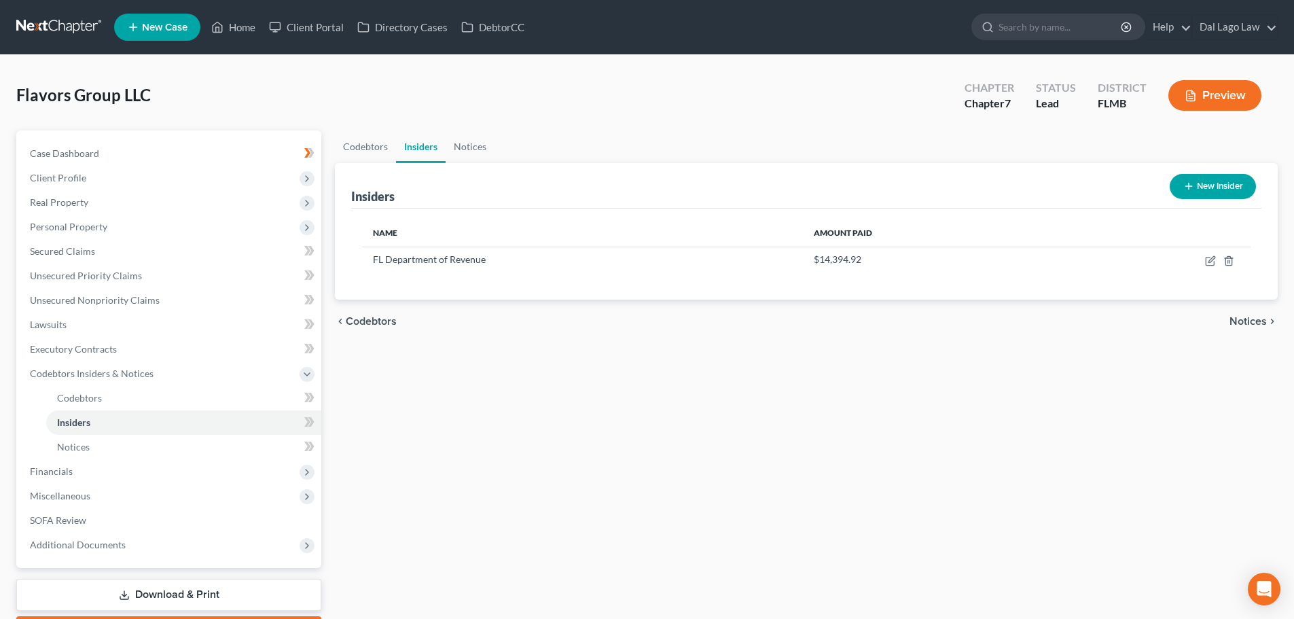
click at [378, 320] on span "Codebtors" at bounding box center [371, 321] width 51 height 11
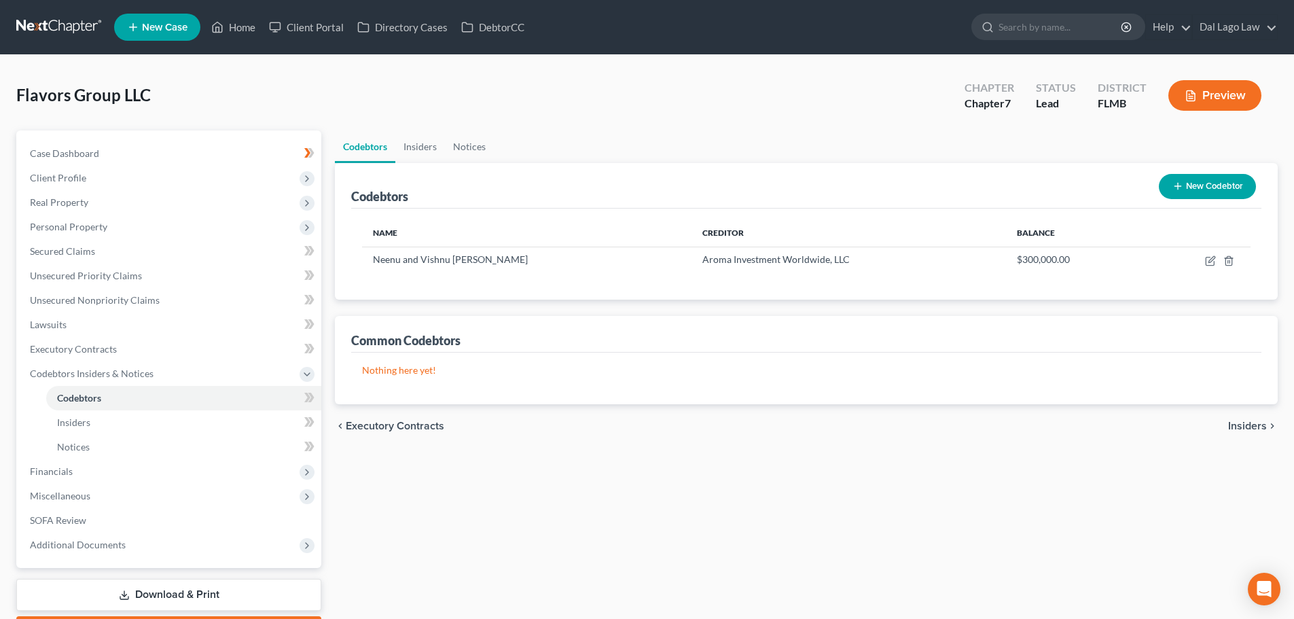
click at [392, 428] on span "Executory Contracts" at bounding box center [395, 426] width 99 height 11
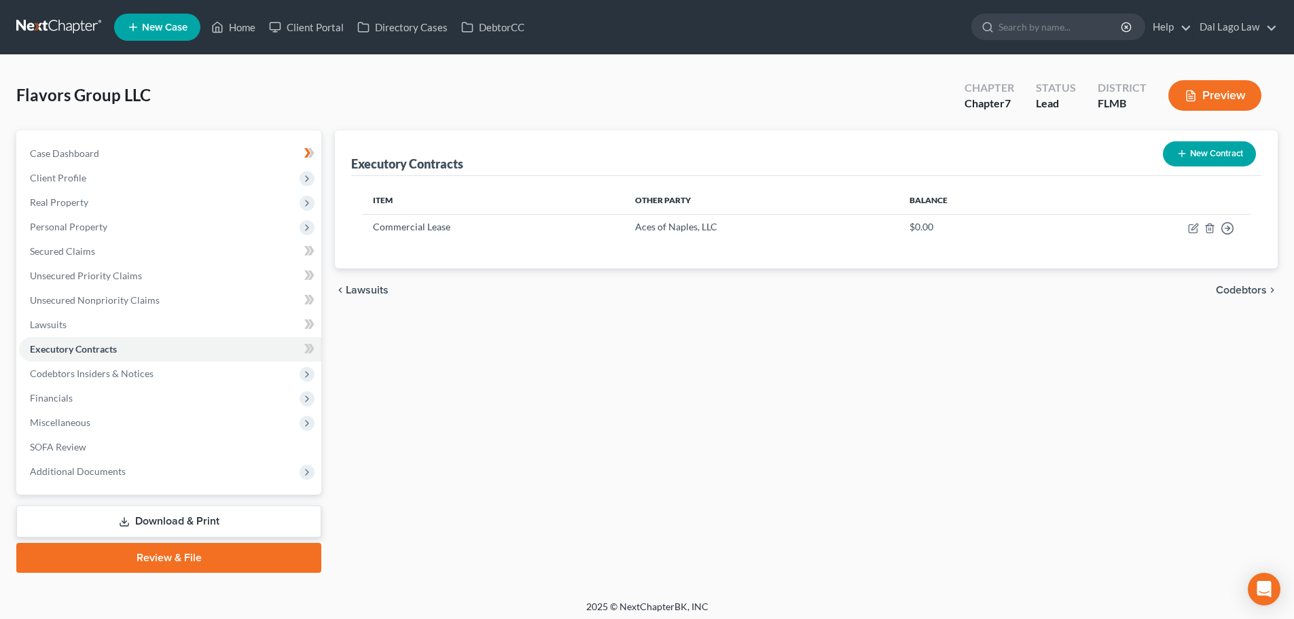
click at [376, 294] on span "Lawsuits" at bounding box center [367, 290] width 43 height 11
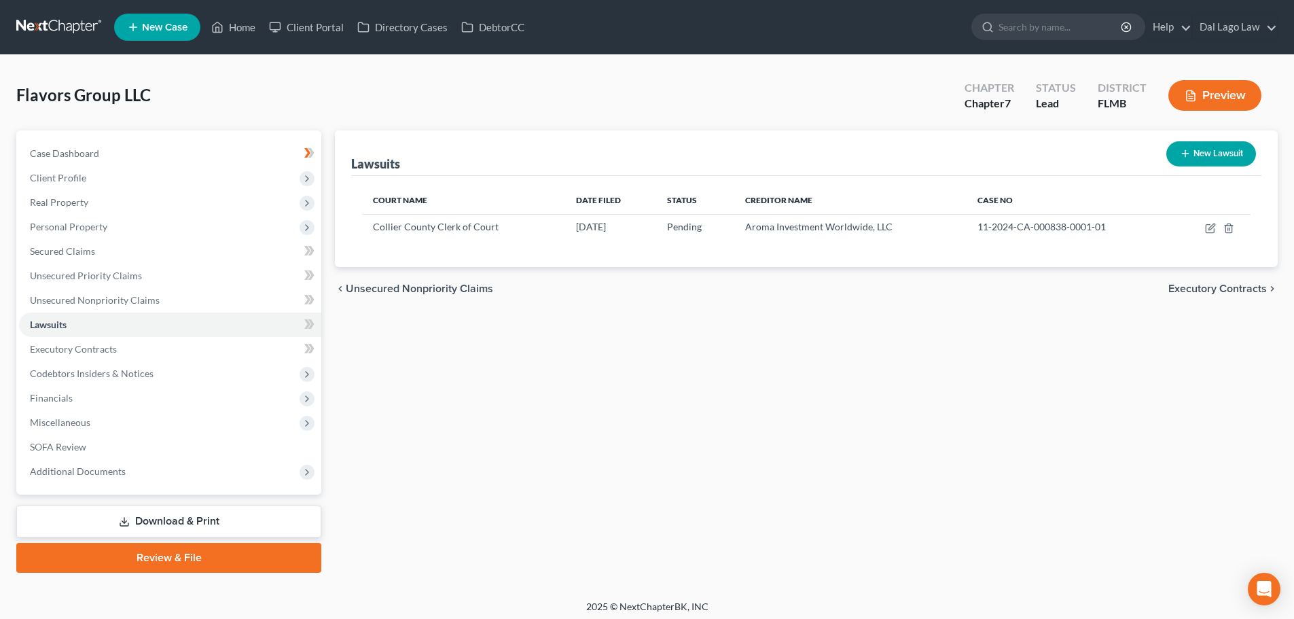
click at [386, 286] on span "Unsecured Nonpriority Claims" at bounding box center [419, 288] width 147 height 11
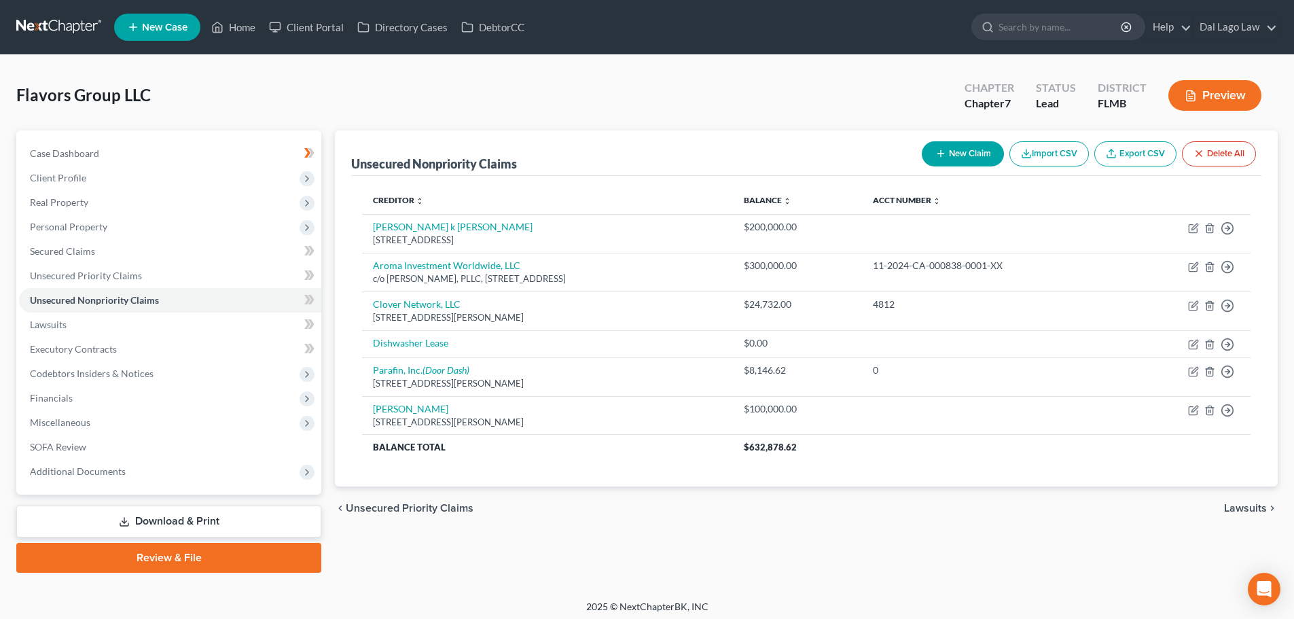
click at [1246, 508] on span "Lawsuits" at bounding box center [1245, 508] width 43 height 11
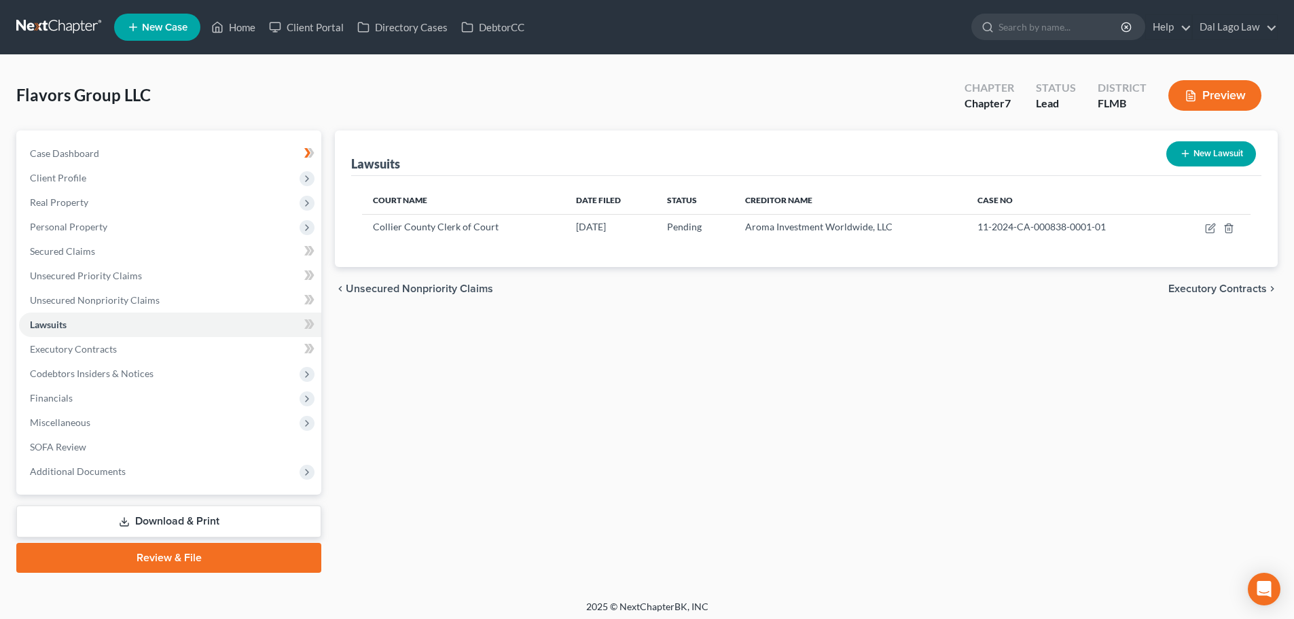
click at [1237, 283] on span "Executory Contracts" at bounding box center [1218, 288] width 99 height 11
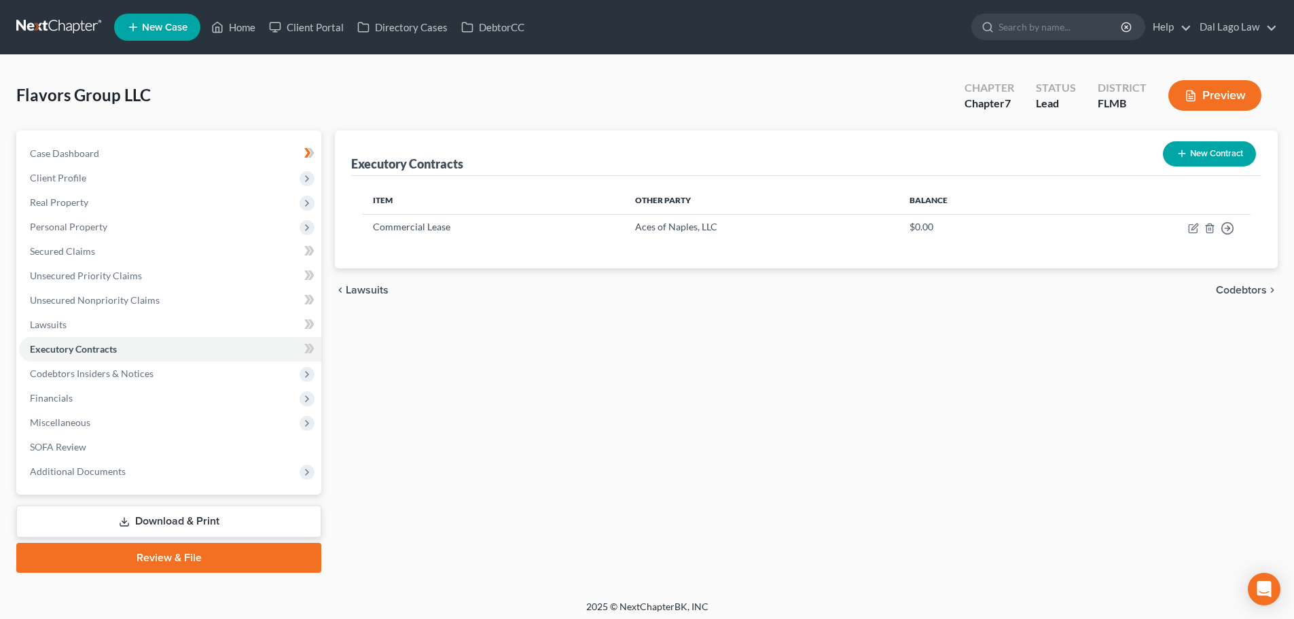
click at [1230, 289] on span "Codebtors" at bounding box center [1241, 290] width 51 height 11
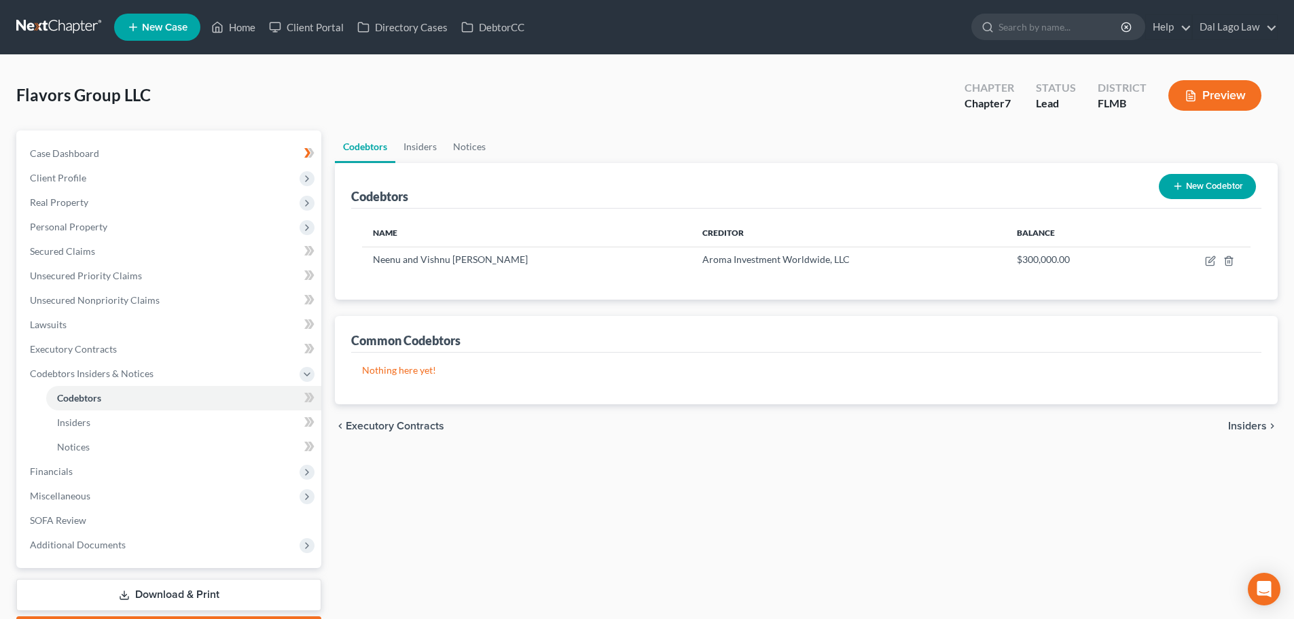
click at [1228, 433] on div "chevron_left Executory Contracts Insiders chevron_right" at bounding box center [806, 425] width 943 height 43
click at [1239, 425] on span "Insiders" at bounding box center [1247, 426] width 39 height 11
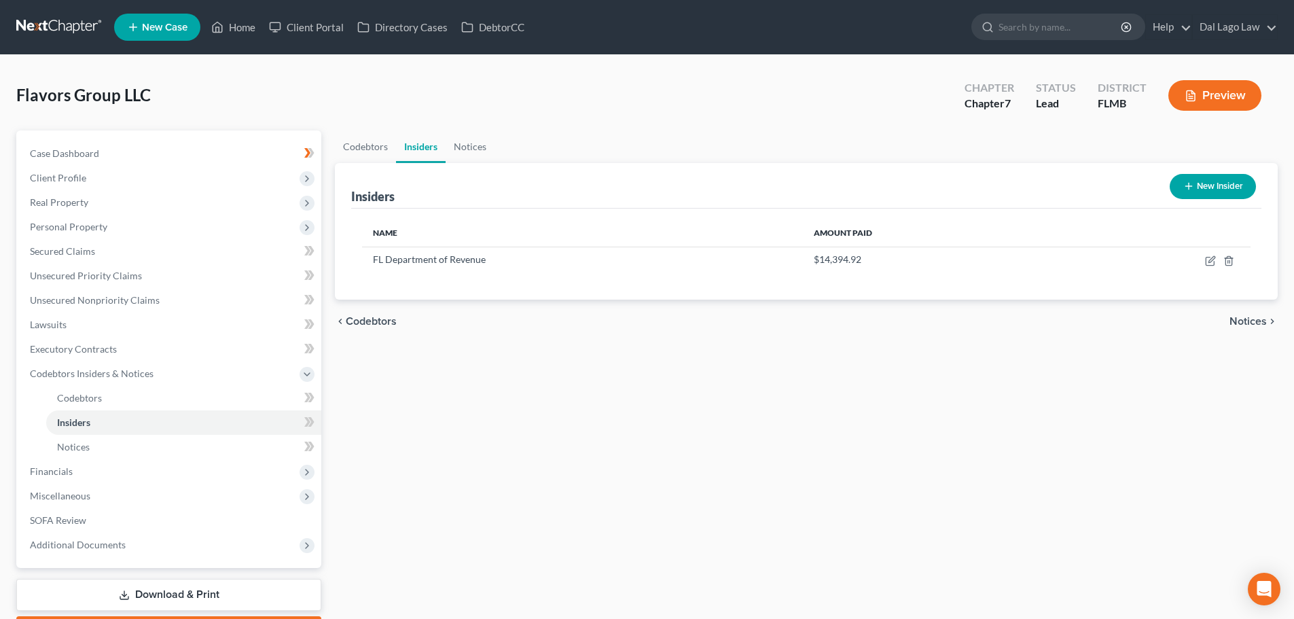
click at [1244, 339] on div "chevron_left Codebtors Notices chevron_right" at bounding box center [806, 321] width 943 height 43
click at [1244, 327] on span "Notices" at bounding box center [1248, 321] width 37 height 11
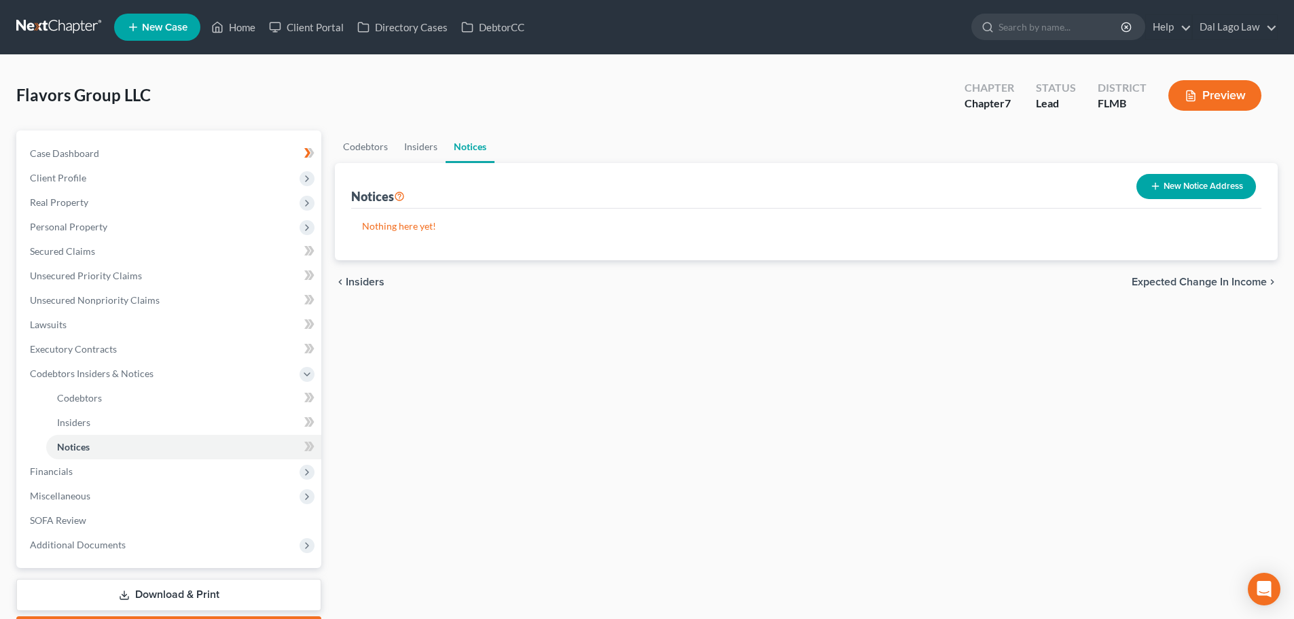
click at [1225, 283] on span "Expected Change in Income" at bounding box center [1199, 282] width 135 height 11
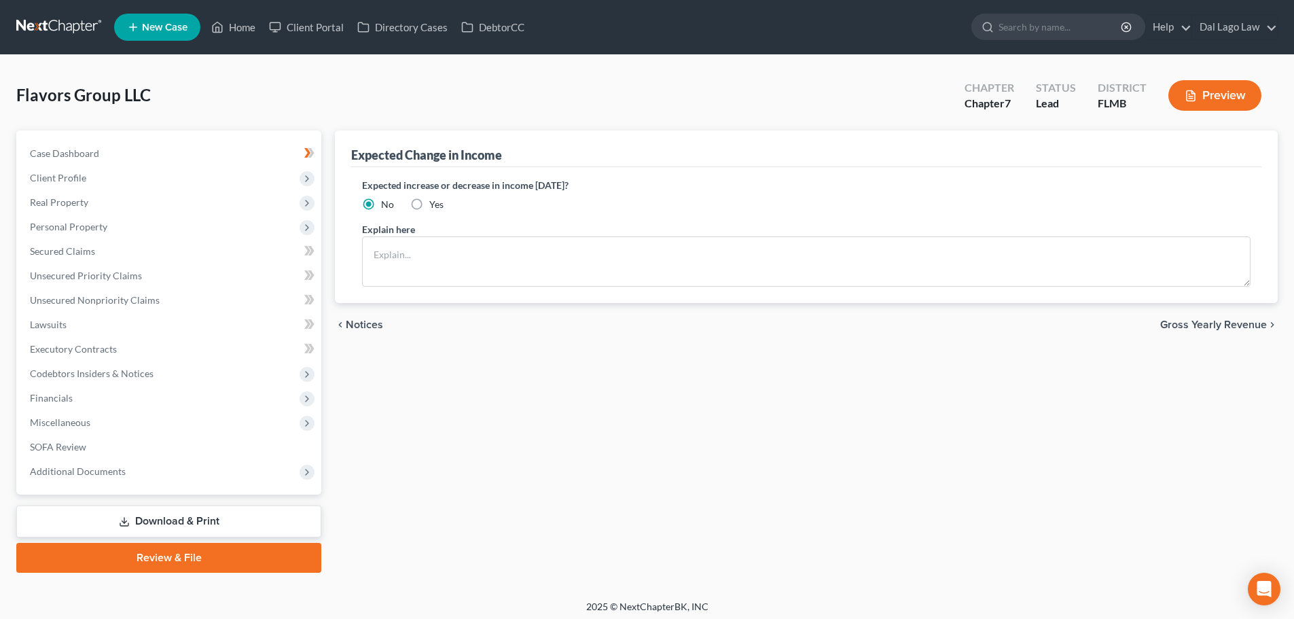
click at [1219, 330] on span "Gross Yearly Revenue" at bounding box center [1214, 324] width 107 height 11
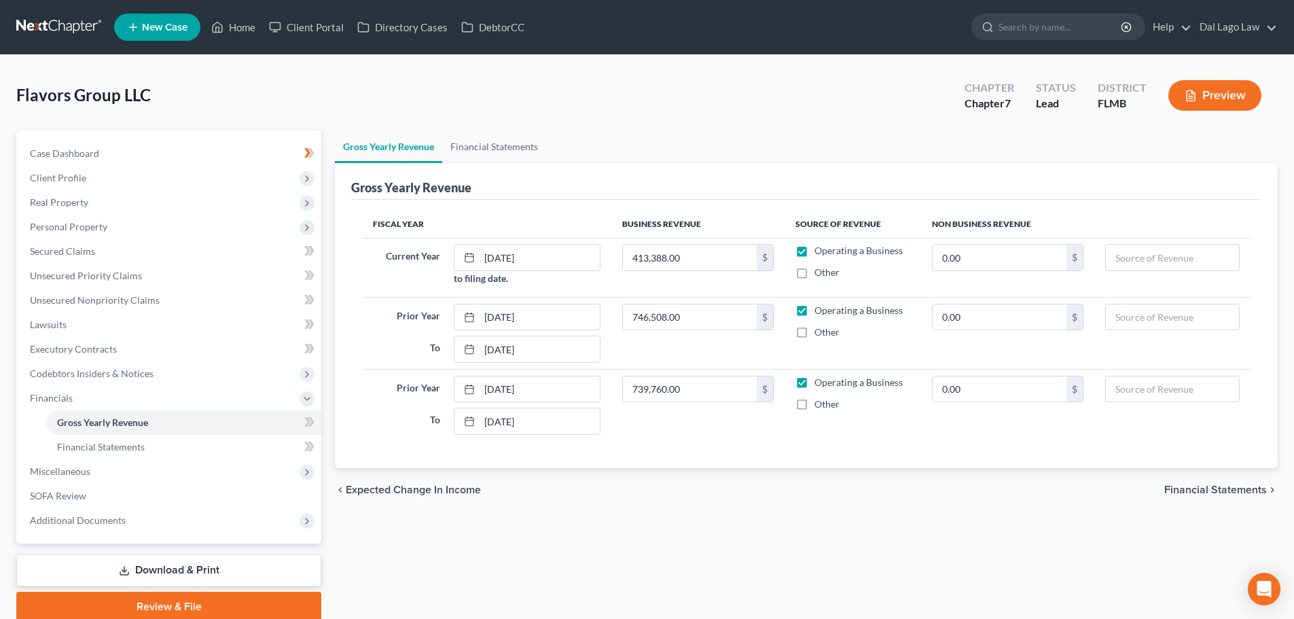
click at [1208, 497] on div "chevron_left Expected Change in Income Financial Statements chevron_right" at bounding box center [806, 489] width 943 height 43
drag, startPoint x: 84, startPoint y: 491, endPoint x: 124, endPoint y: 479, distance: 41.1
click at [84, 491] on span "SOFA Review" at bounding box center [58, 496] width 56 height 12
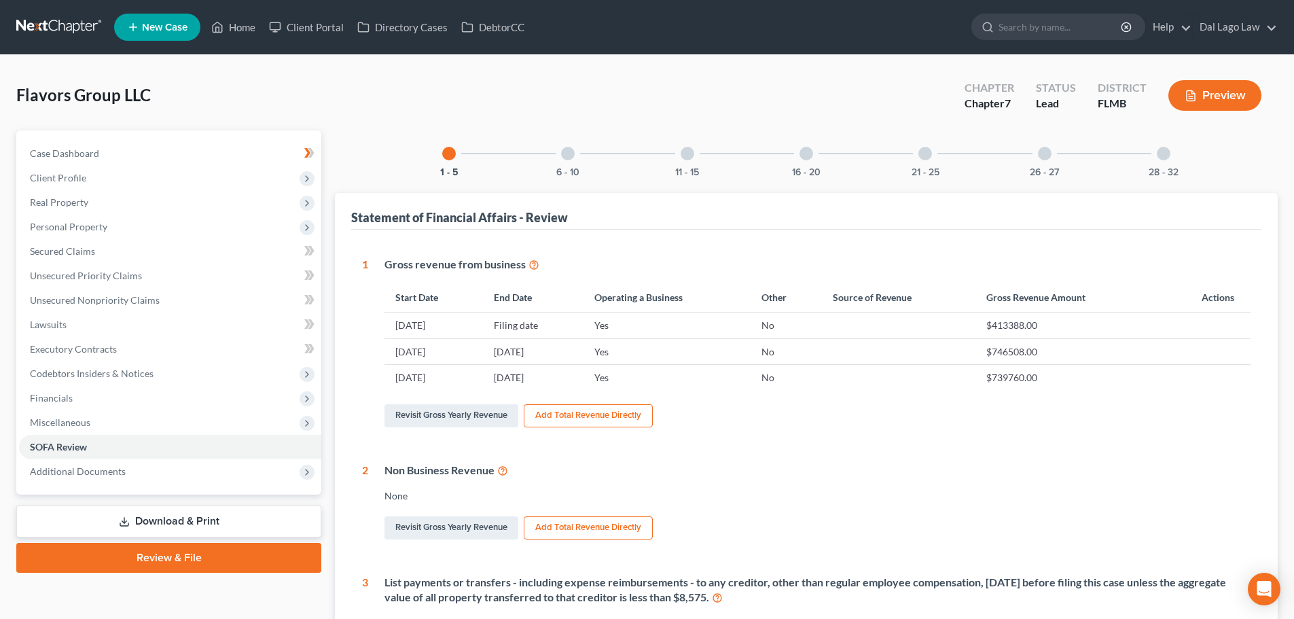
click at [564, 150] on div at bounding box center [568, 154] width 14 height 14
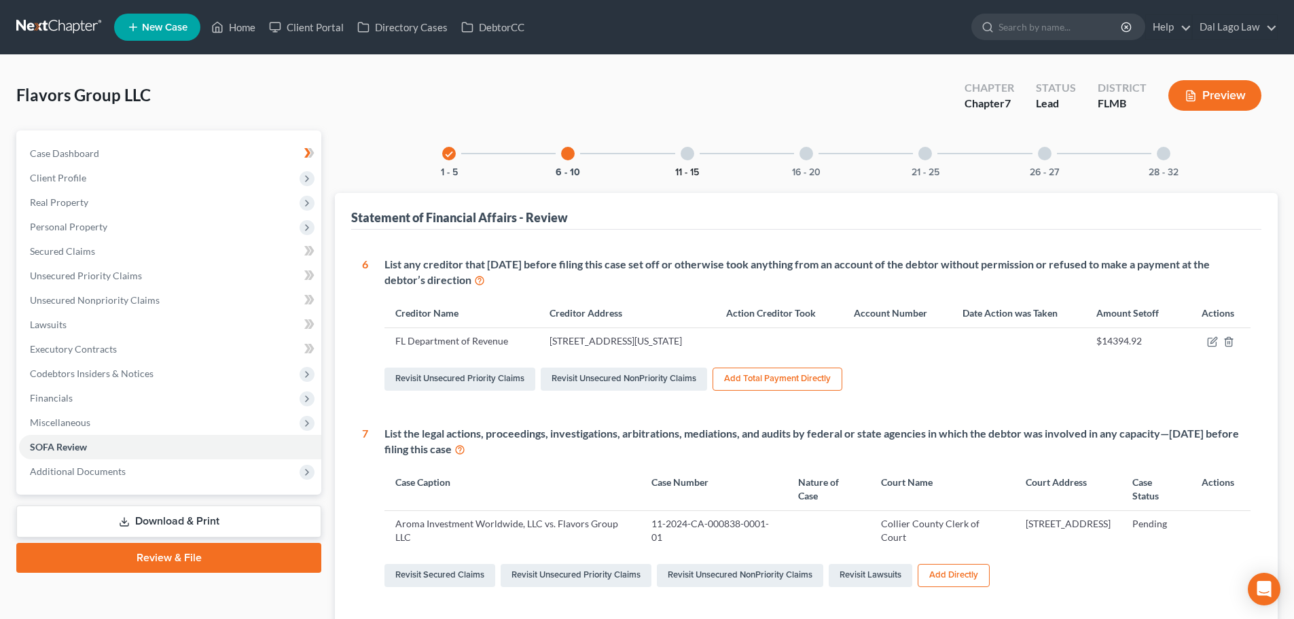
click at [682, 169] on button "11 - 15" at bounding box center [687, 173] width 24 height 10
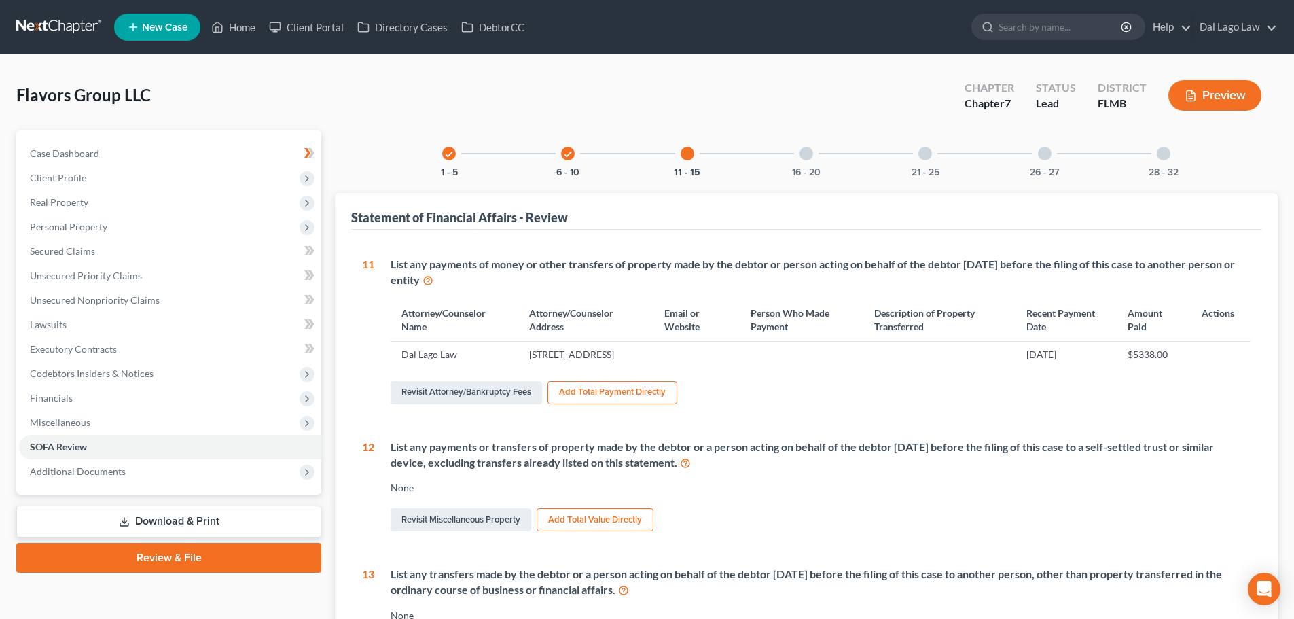
click at [567, 404] on button "Add Total Payment Directly" at bounding box center [613, 392] width 130 height 23
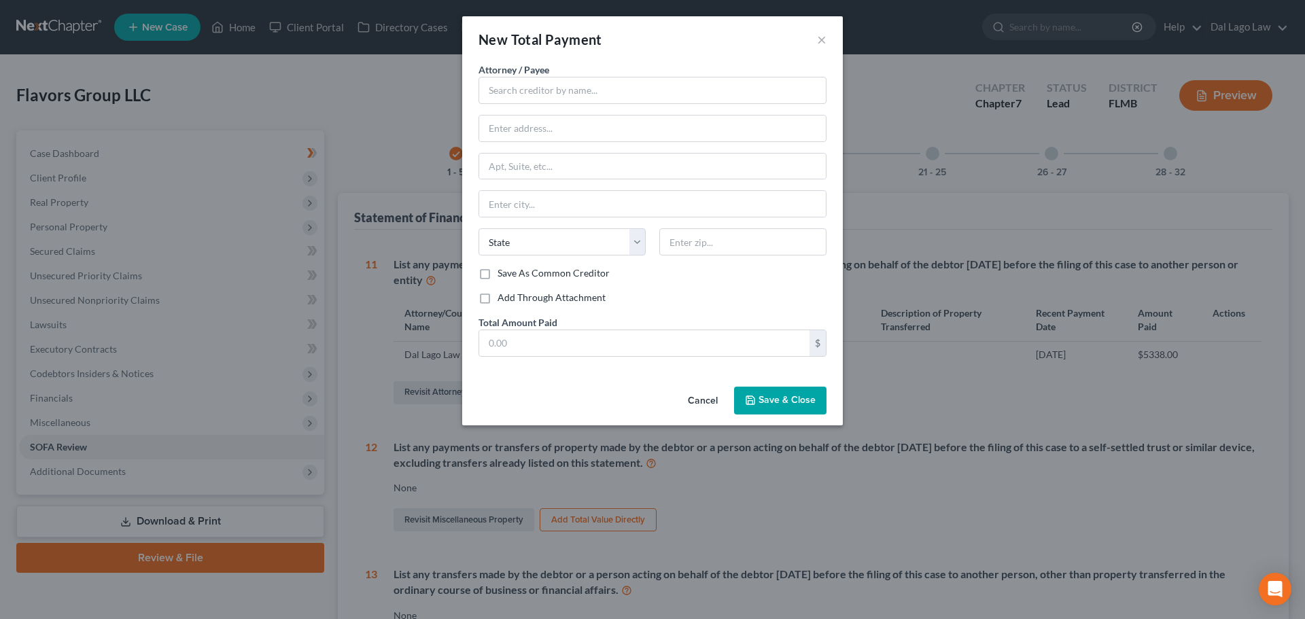
click at [705, 400] on button "Cancel" at bounding box center [703, 401] width 52 height 27
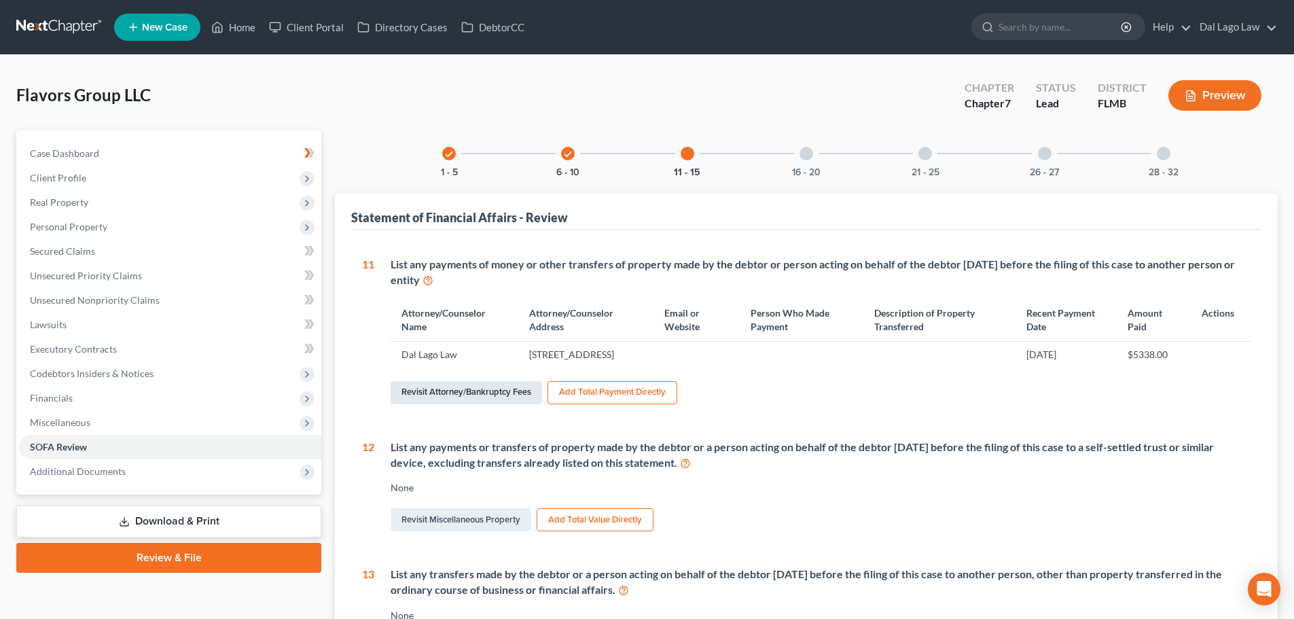
click at [476, 404] on link "Revisit Attorney/Bankruptcy Fees" at bounding box center [467, 392] width 152 height 23
select select "0"
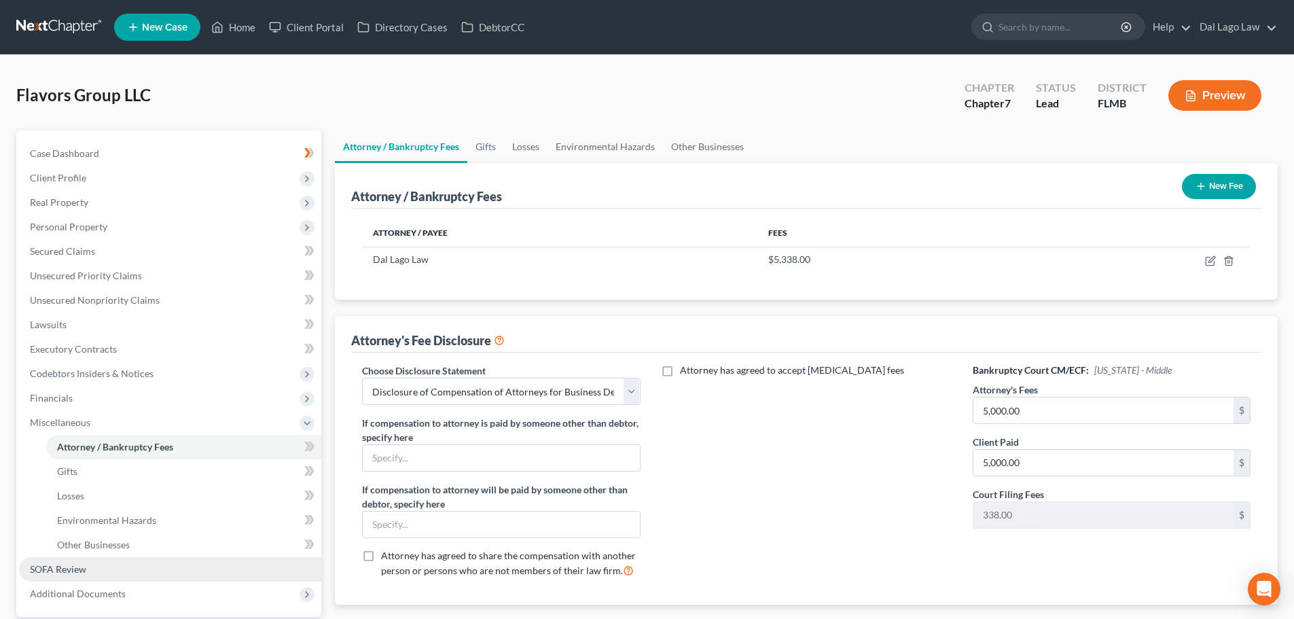
click at [63, 571] on span "SOFA Review" at bounding box center [58, 569] width 56 height 12
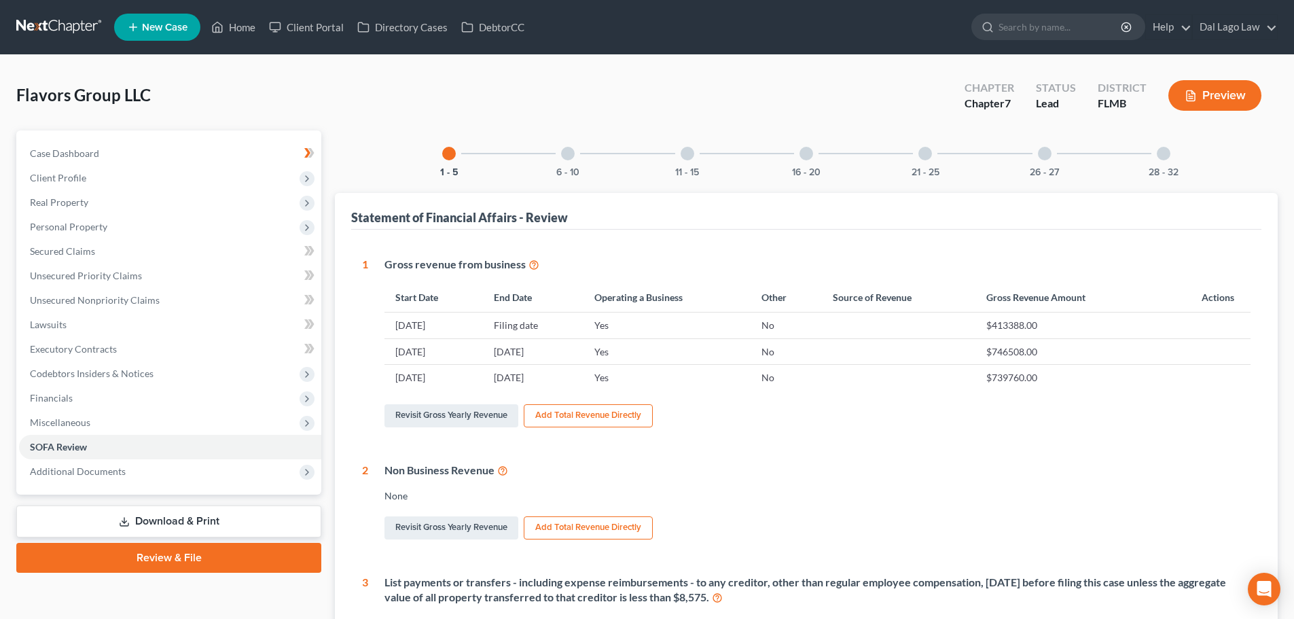
click at [690, 159] on div at bounding box center [688, 154] width 14 height 14
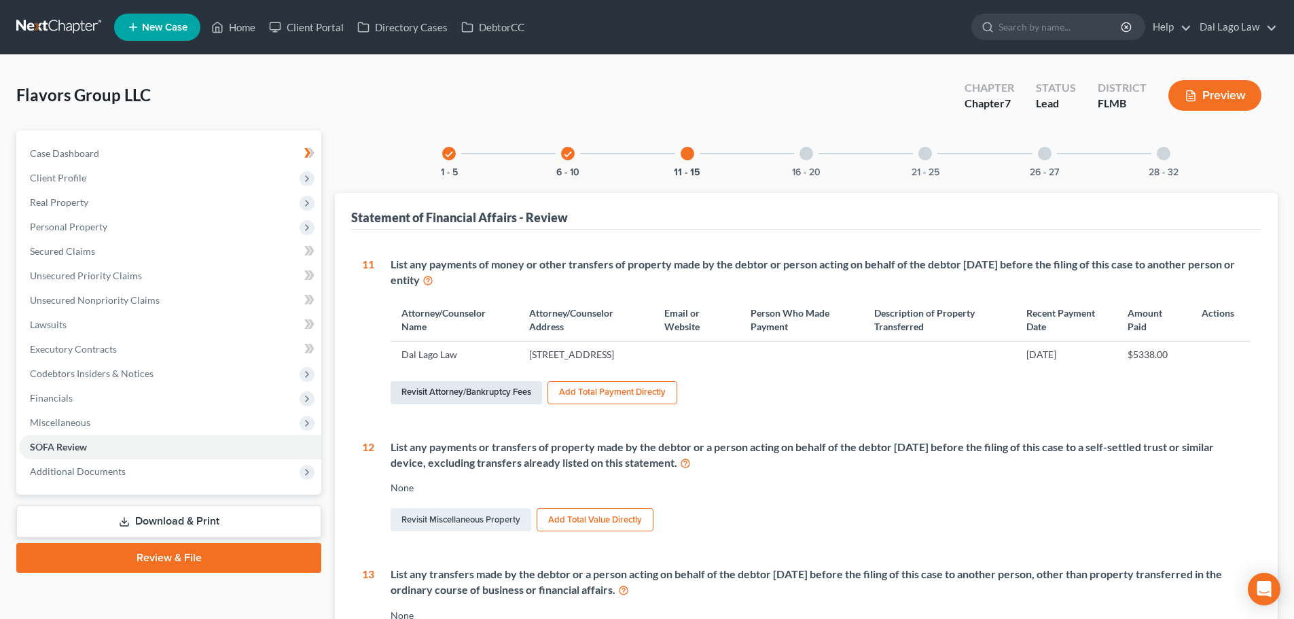
click at [516, 403] on link "Revisit Attorney/Bankruptcy Fees" at bounding box center [467, 392] width 152 height 23
select select "0"
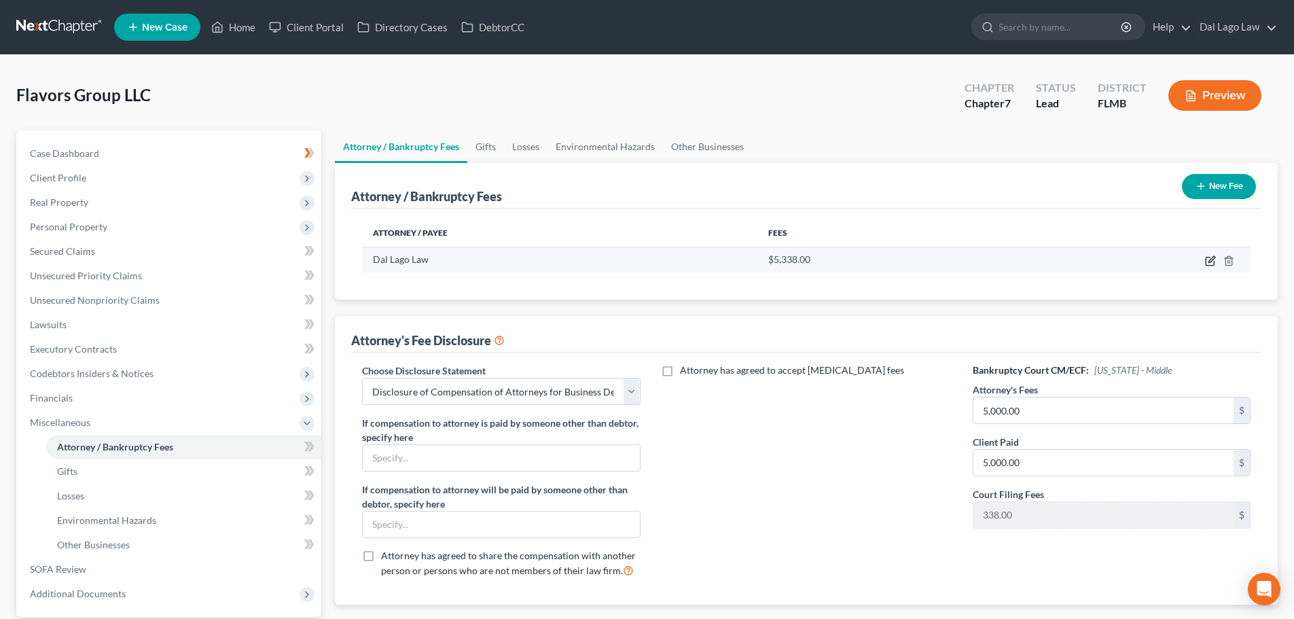
click at [1208, 260] on icon "button" at bounding box center [1210, 260] width 11 height 11
select select "9"
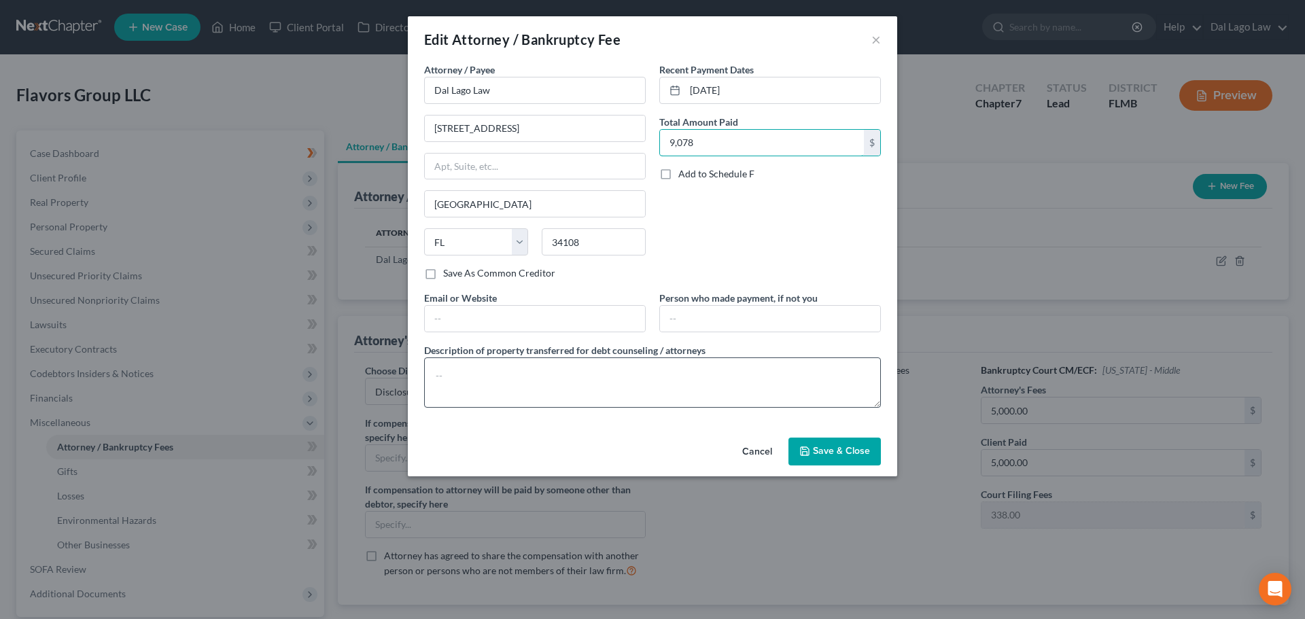
type input "9,078"
click at [730, 385] on textarea at bounding box center [652, 382] width 457 height 50
paste textarea "$810 on [DATE] $368 on [DATE] $2,348 on [DATE] $552 on [DATE] $5,000 on [DATE]"
click at [546, 389] on textarea "$810 on [DATE] $368 on [DATE] $2,348 on [DATE] $552 on [DATE] $5,000 on [DATE]" at bounding box center [652, 382] width 457 height 50
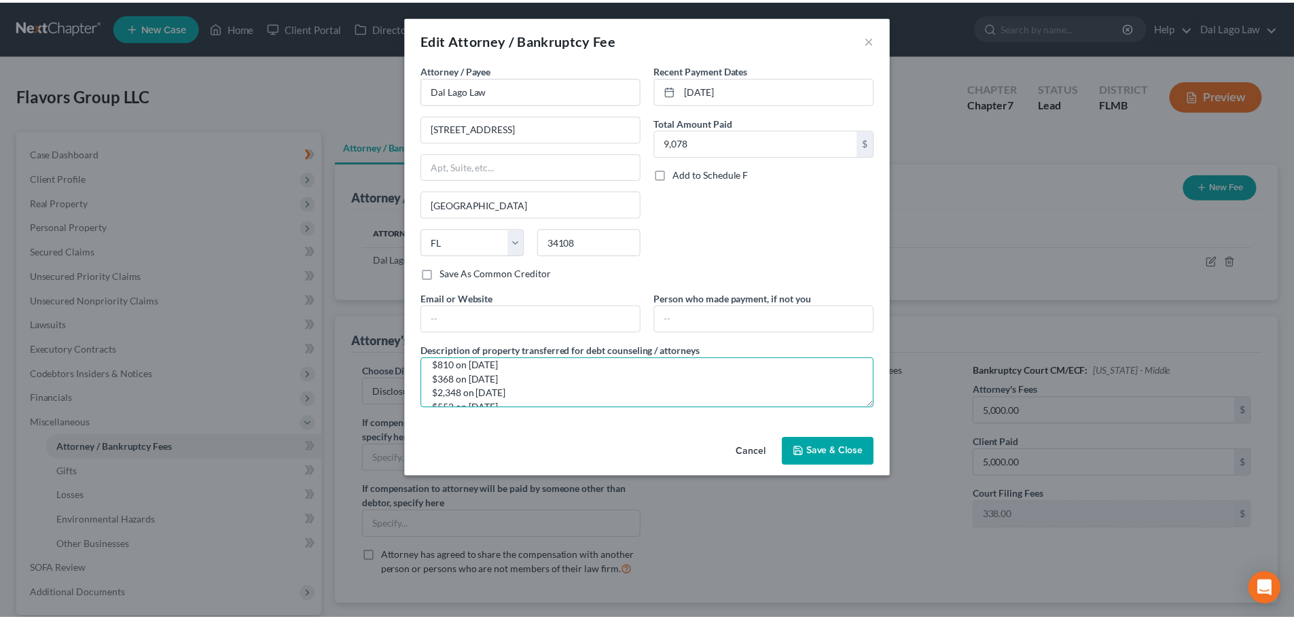
scroll to position [0, 0]
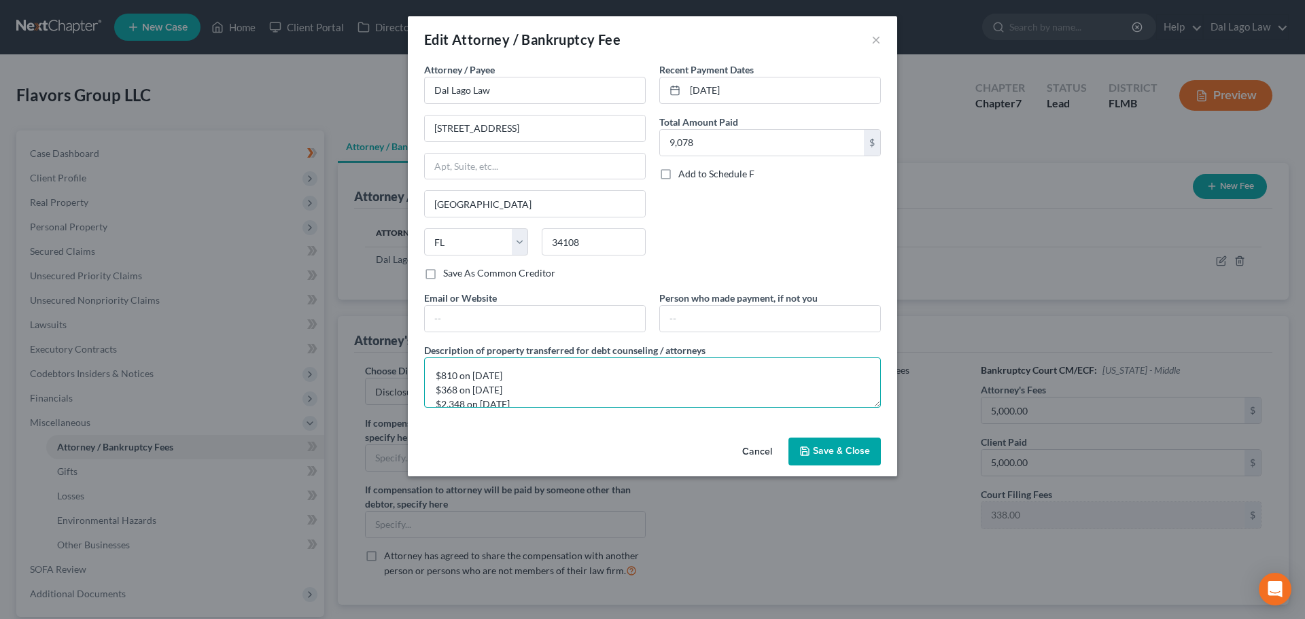
type textarea "$810 on [DATE] $368 on [DATE] $2,348 on [DATE] $552 on [DATE] $5,000 on [DATE]"
click at [837, 454] on span "Save & Close" at bounding box center [841, 452] width 57 height 12
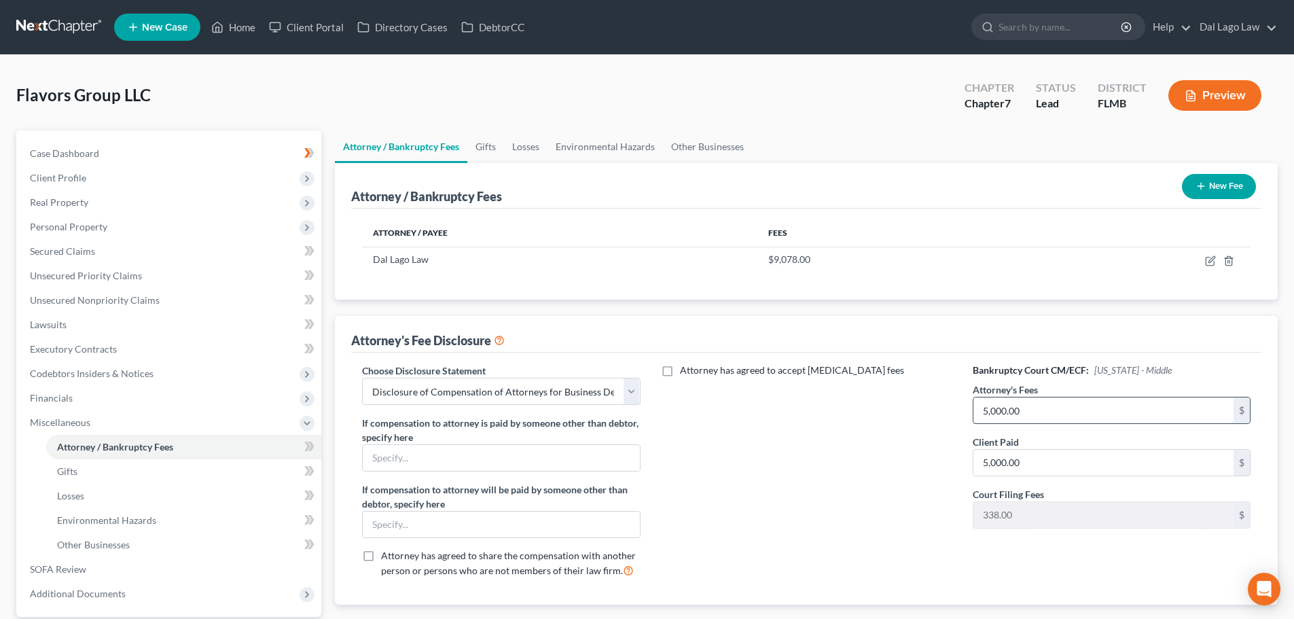
click at [1128, 405] on input "5,000.00" at bounding box center [1104, 410] width 260 height 26
type input "9,078"
click at [732, 461] on div "Attorney has agreed to accept [MEDICAL_DATA] fees" at bounding box center [806, 476] width 305 height 225
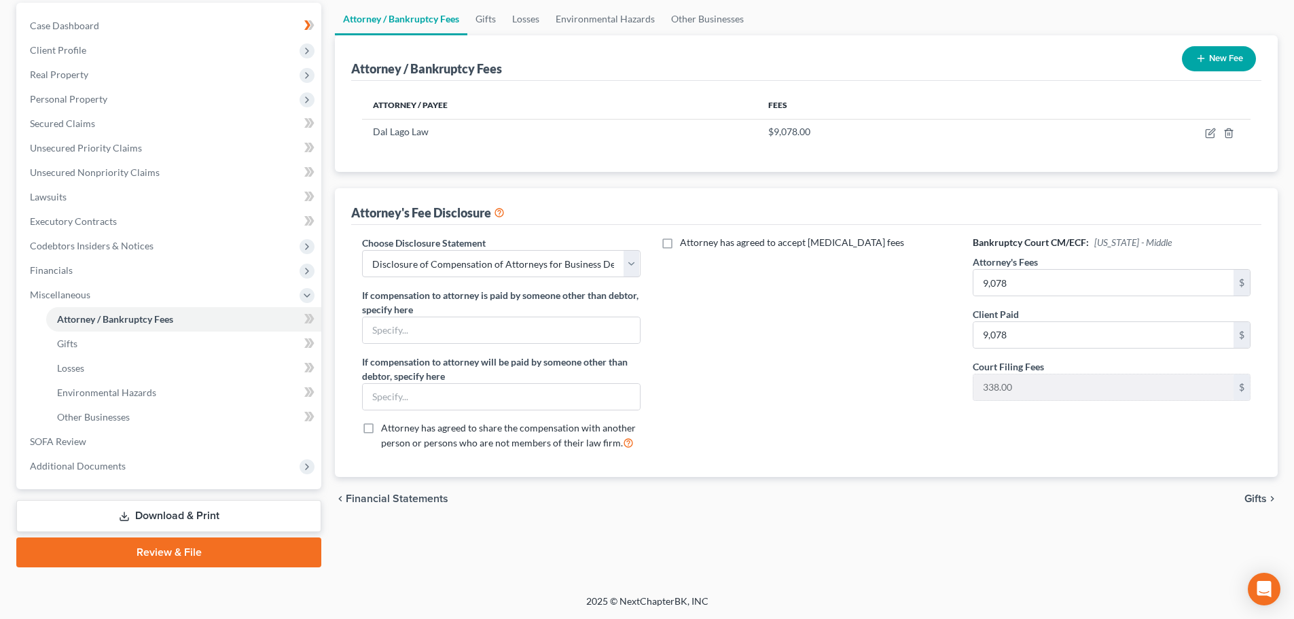
click at [486, 523] on div "Attorney / Bankruptcy Fees Gifts Losses Environmental Hazards Other Businesses …" at bounding box center [806, 285] width 957 height 565
click at [85, 470] on span "Additional Documents" at bounding box center [78, 466] width 96 height 12
click at [91, 319] on link "SOFA Review" at bounding box center [170, 319] width 302 height 24
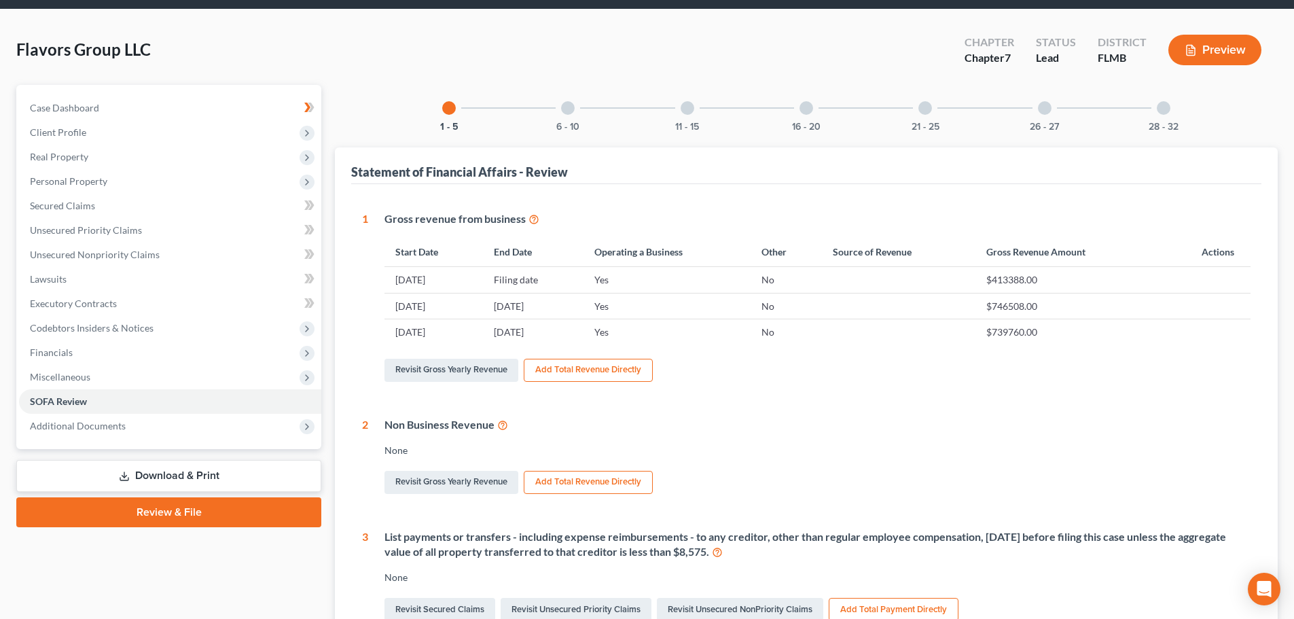
scroll to position [68, 0]
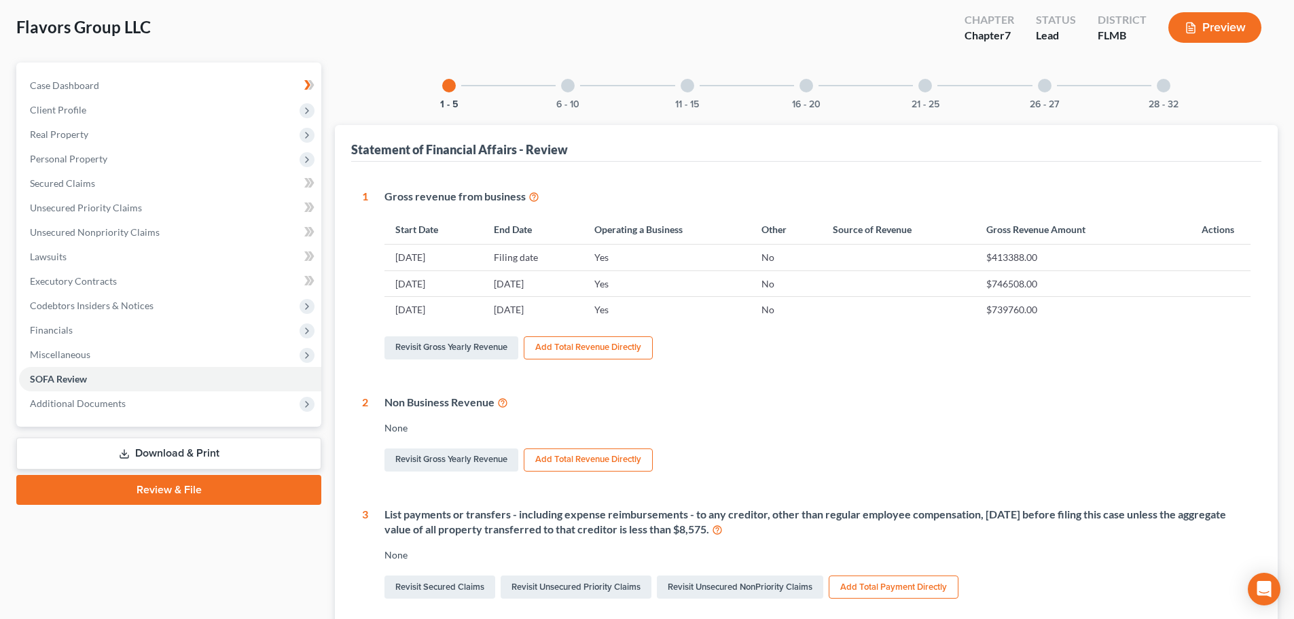
click at [173, 490] on link "Review & File" at bounding box center [168, 490] width 305 height 30
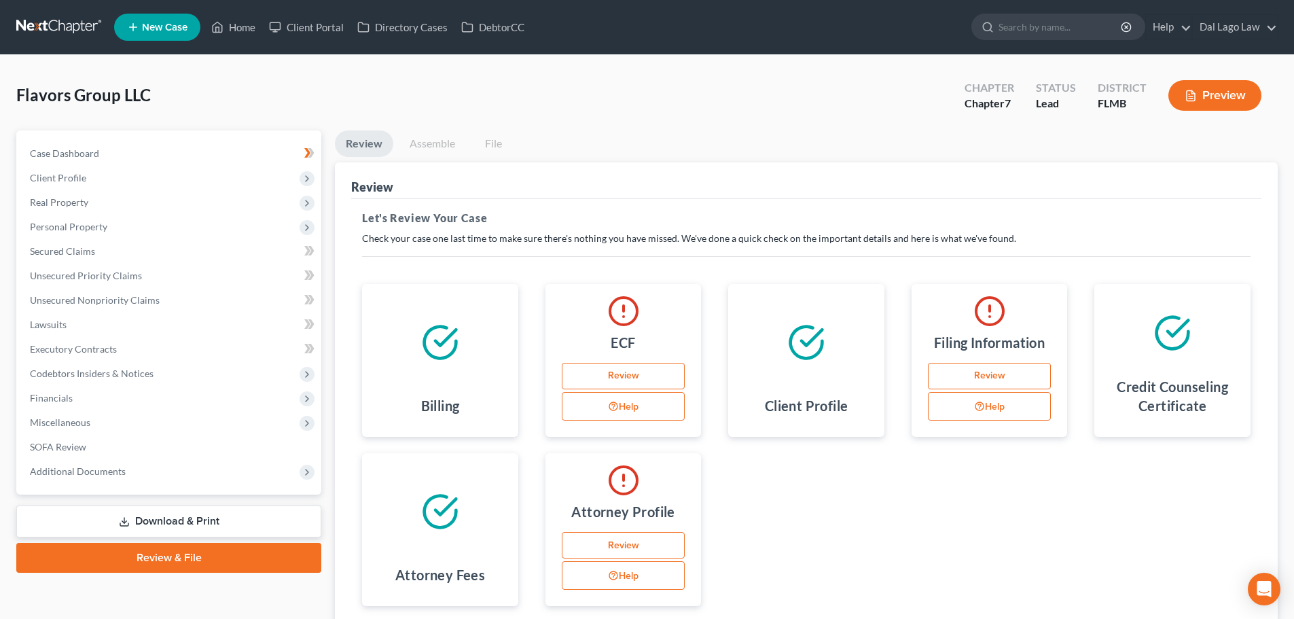
click at [173, 513] on link "Download & Print" at bounding box center [168, 522] width 305 height 32
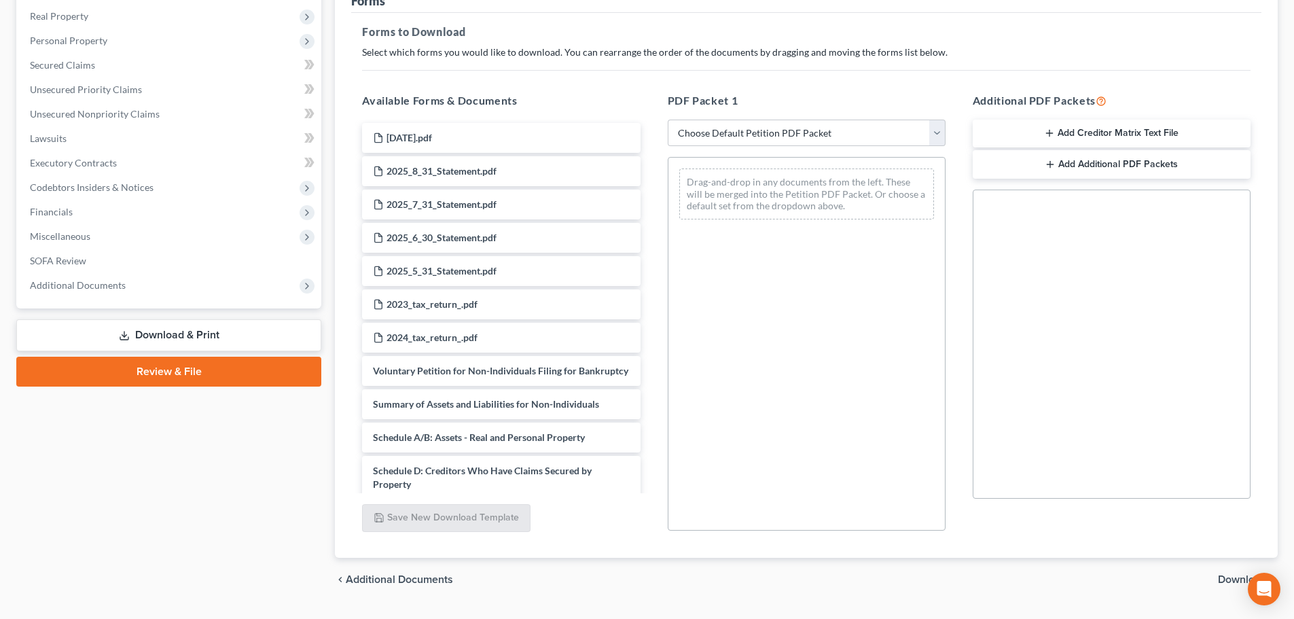
scroll to position [152, 0]
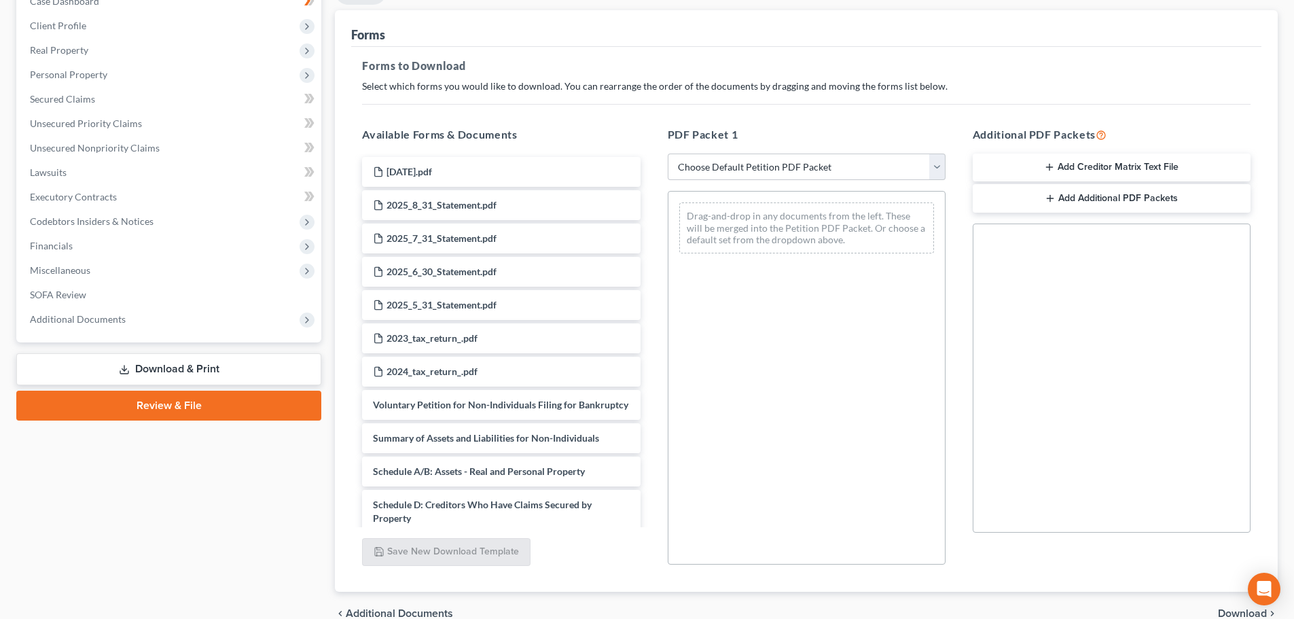
click at [774, 190] on div "PDF Packet 1 Choose Default Petition PDF Packet Complete Bankruptcy Petition (a…" at bounding box center [806, 346] width 305 height 461
click at [771, 154] on select "Choose Default Petition PDF Packet Complete Bankruptcy Petition (all forms and …" at bounding box center [807, 167] width 278 height 27
select select "0"
click at [668, 154] on select "Choose Default Petition PDF Packet Complete Bankruptcy Petition (all forms and …" at bounding box center [807, 167] width 278 height 27
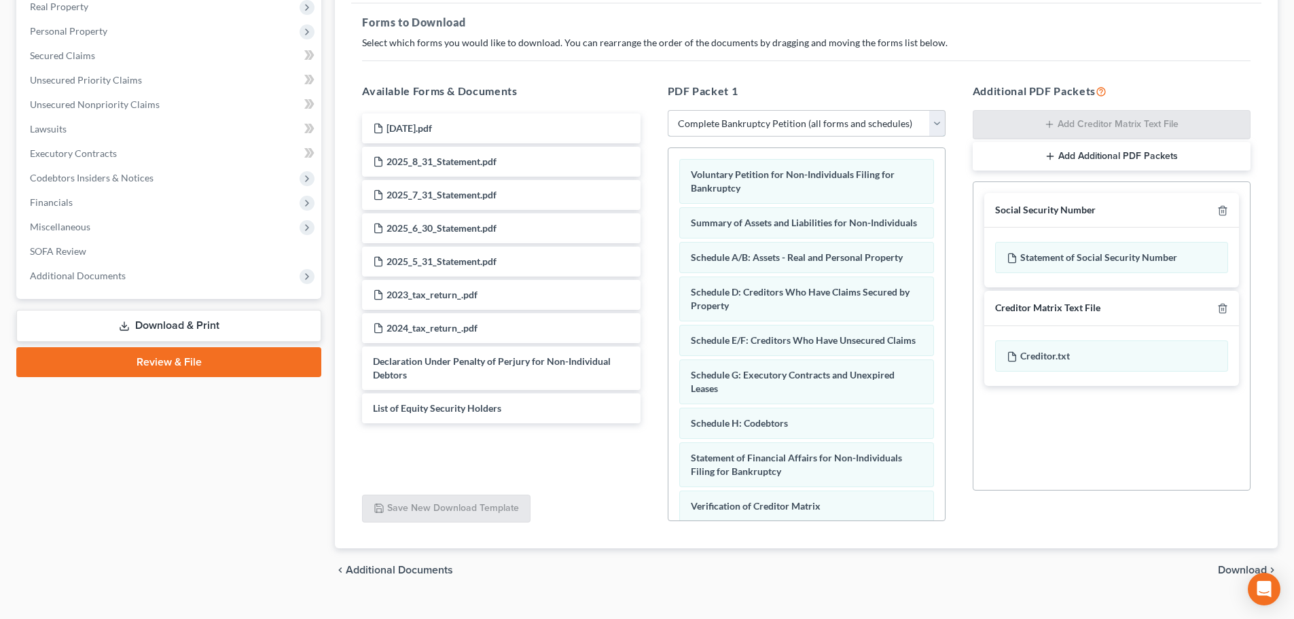
scroll to position [220, 0]
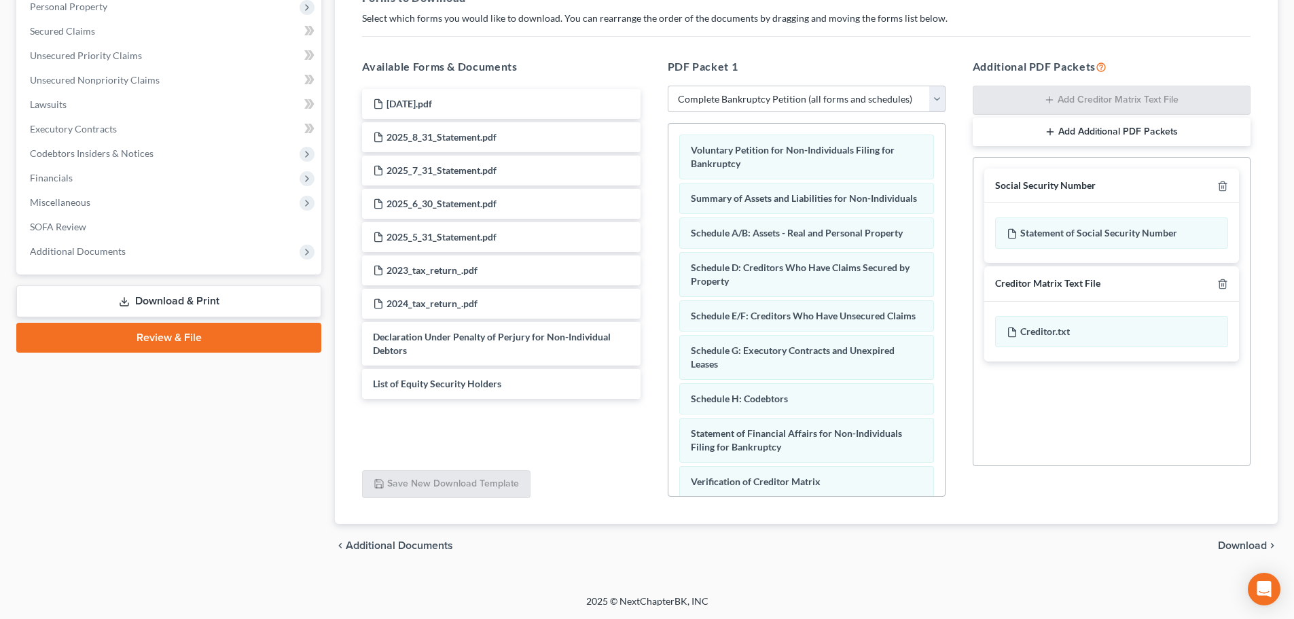
click at [1218, 542] on span "Download" at bounding box center [1242, 545] width 49 height 11
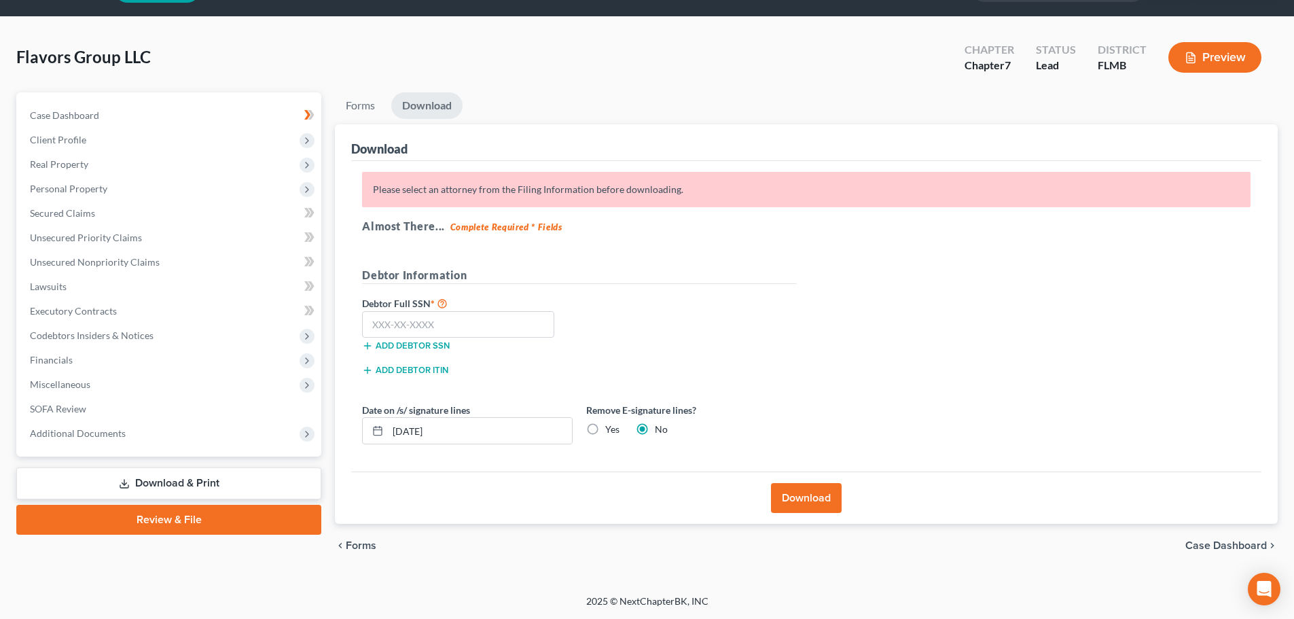
scroll to position [38, 0]
click at [807, 500] on button "Download" at bounding box center [806, 498] width 71 height 30
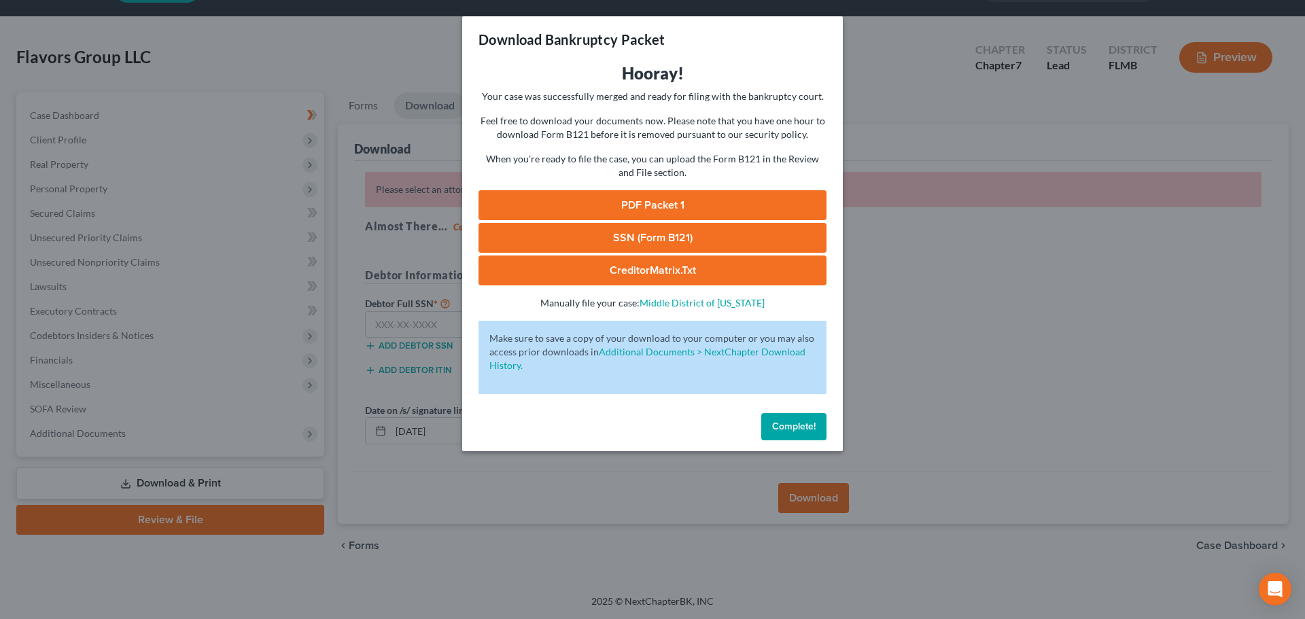
click at [790, 426] on span "Complete!" at bounding box center [793, 427] width 43 height 12
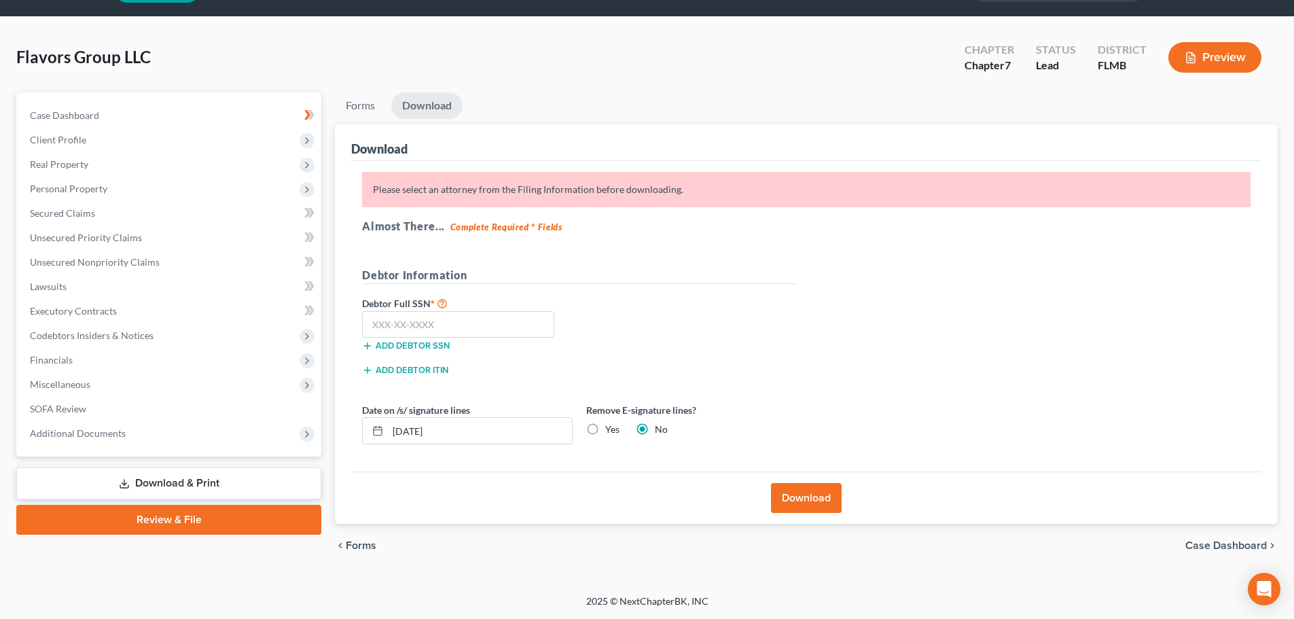
click at [821, 505] on button "Download" at bounding box center [806, 498] width 71 height 30
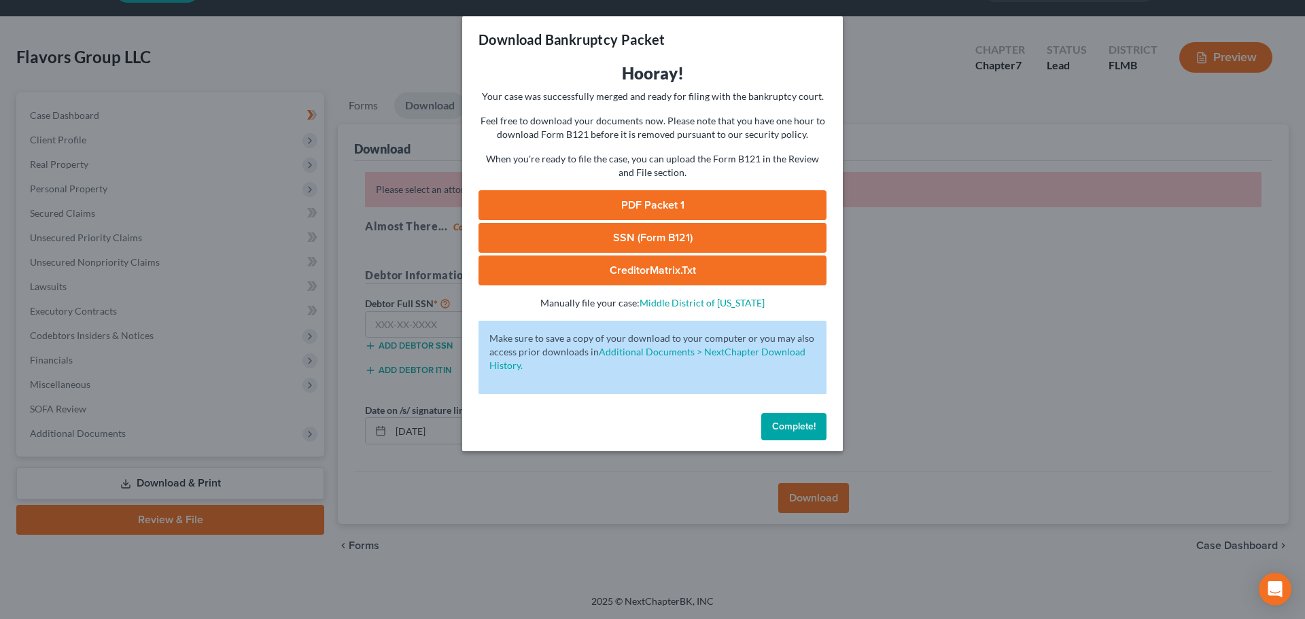
click at [666, 208] on link "PDF Packet 1" at bounding box center [652, 205] width 348 height 30
click at [771, 427] on button "Complete!" at bounding box center [793, 426] width 65 height 27
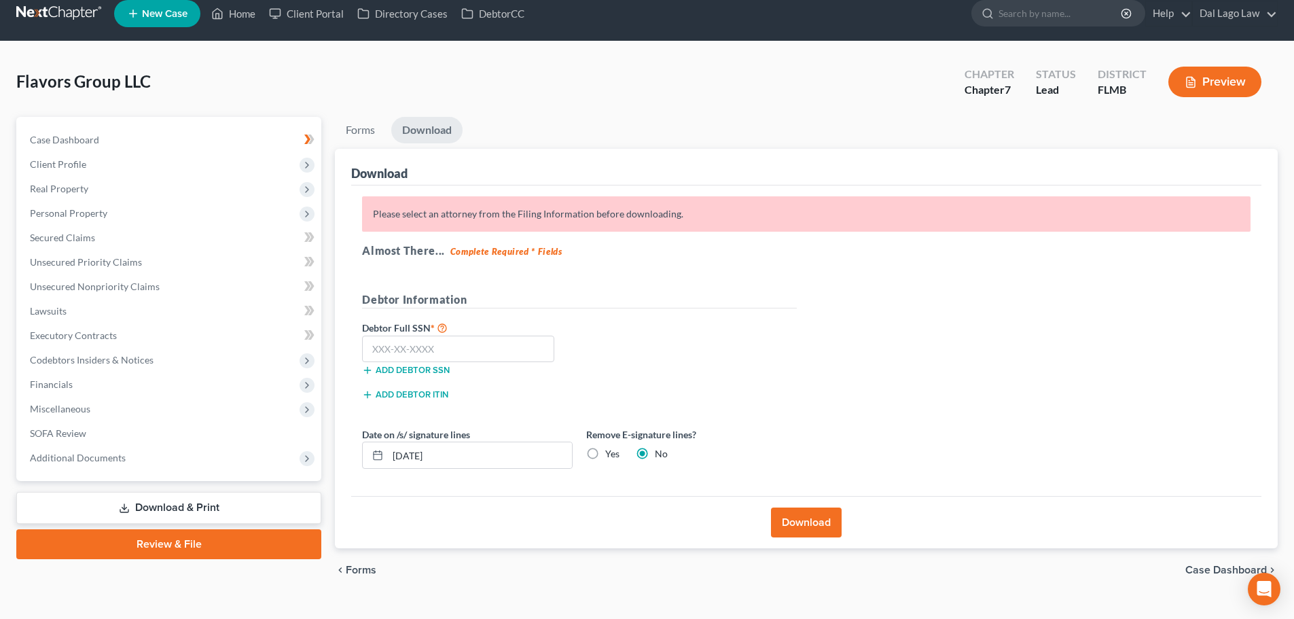
scroll to position [0, 0]
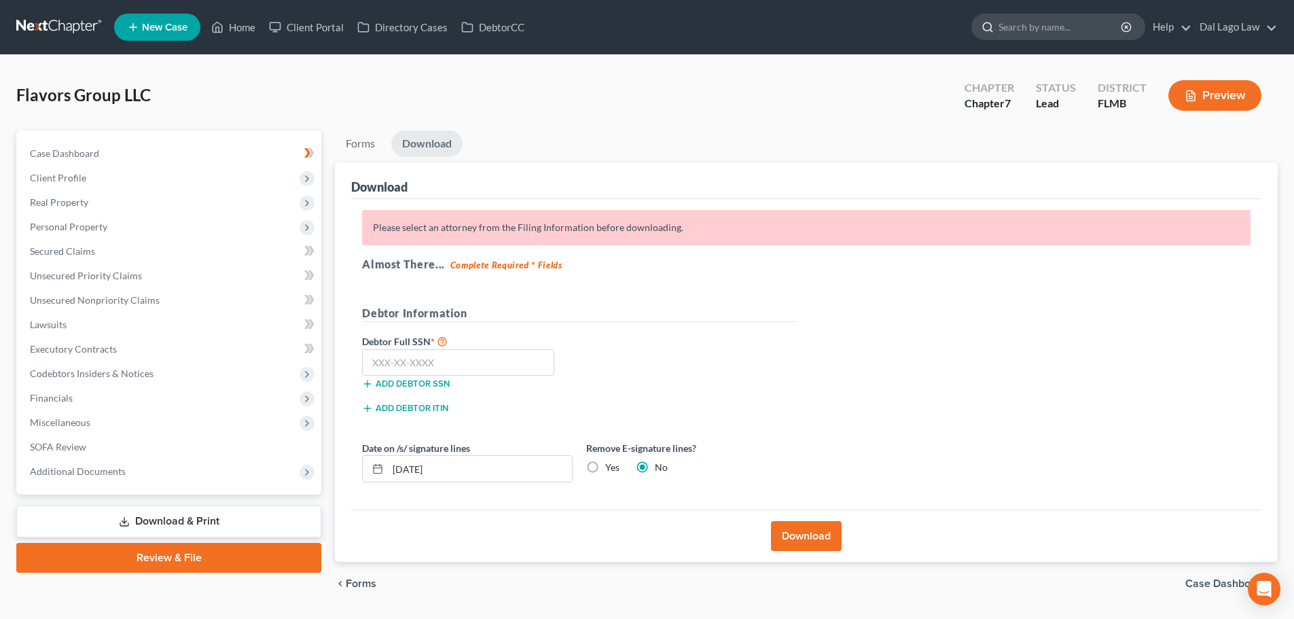
click at [1053, 37] on input "search" at bounding box center [1061, 26] width 124 height 25
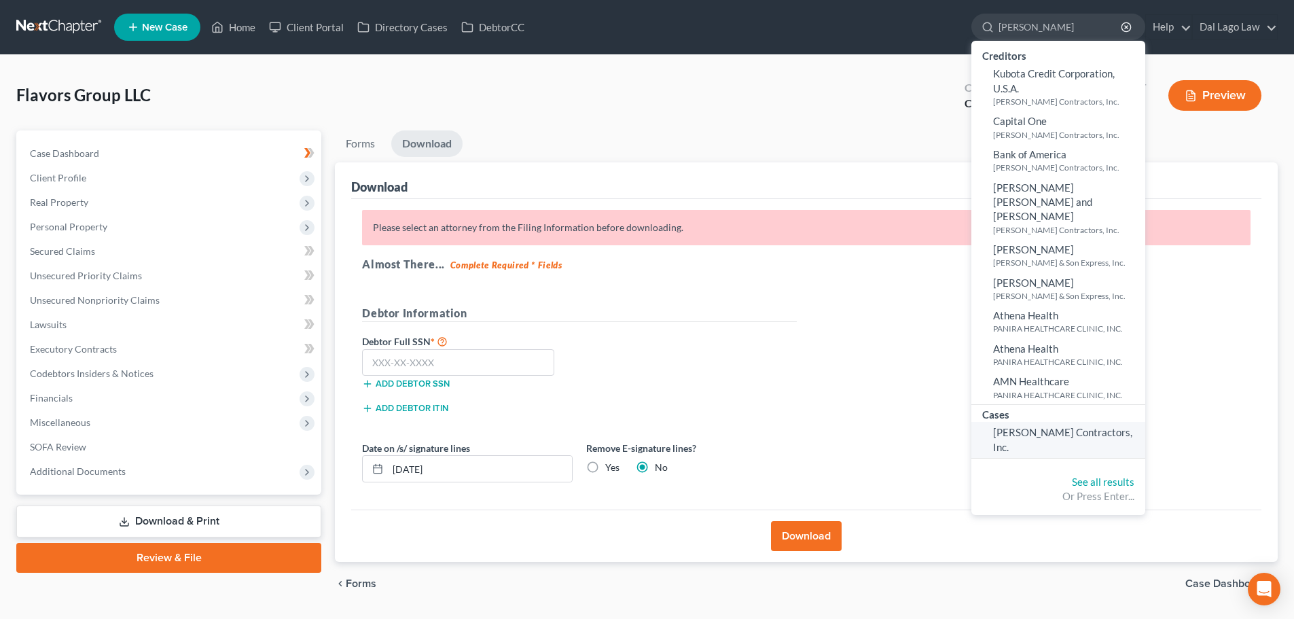
type input "[PERSON_NAME]"
click at [1033, 426] on span "[PERSON_NAME] Contractors, Inc." at bounding box center [1062, 439] width 139 height 26
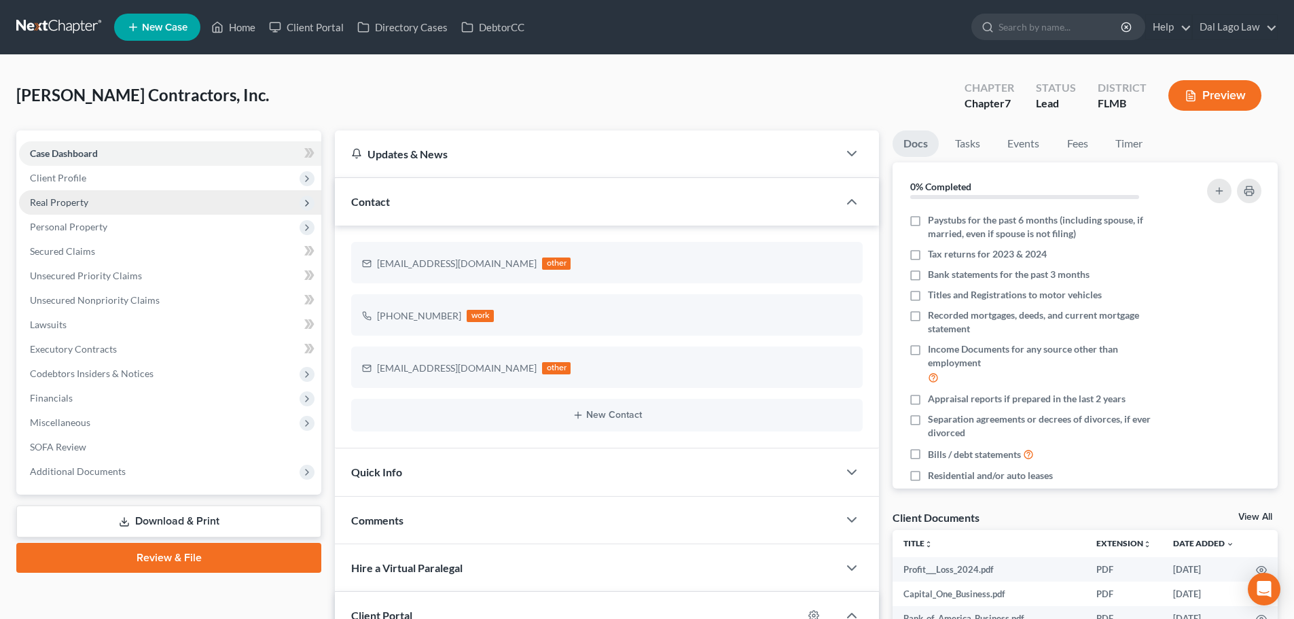
click at [83, 195] on span "Real Property" at bounding box center [170, 202] width 302 height 24
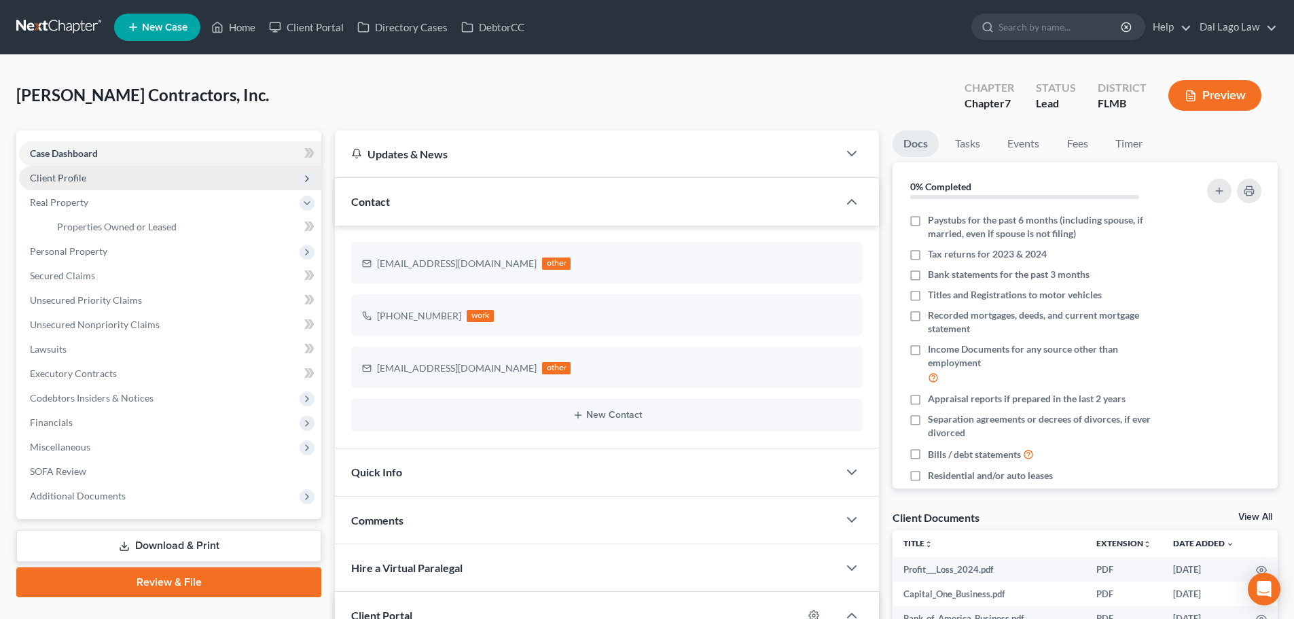
click at [84, 182] on span "Client Profile" at bounding box center [58, 178] width 56 height 12
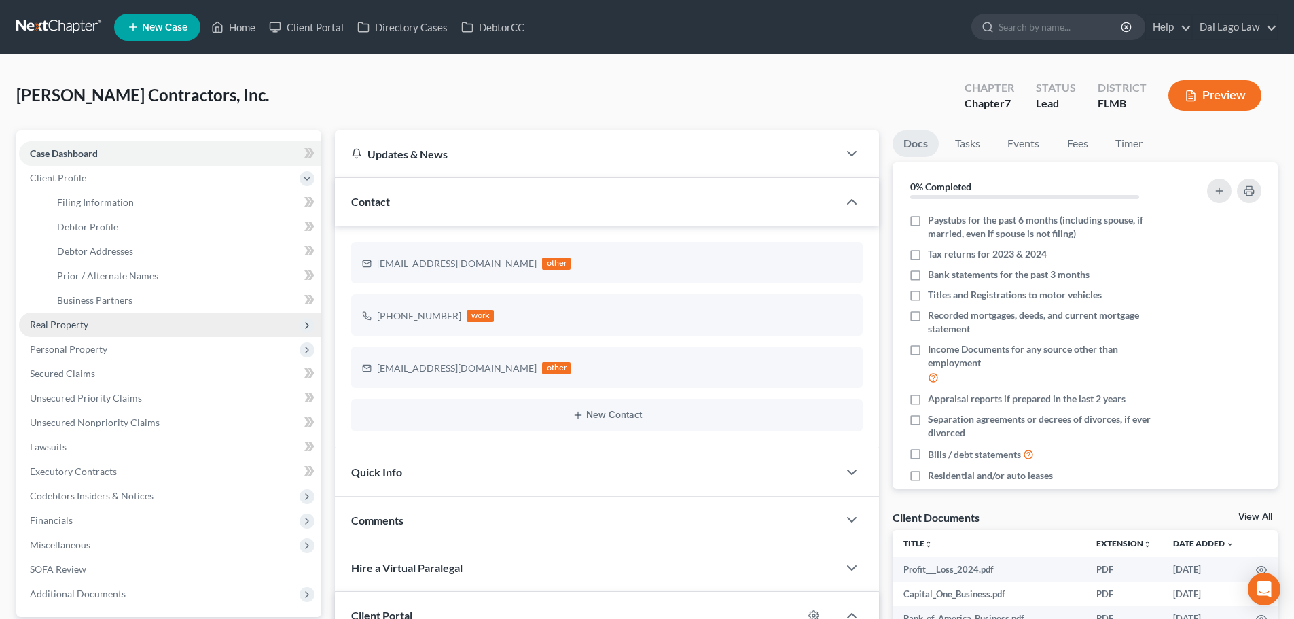
click at [49, 319] on span "Real Property" at bounding box center [59, 325] width 58 height 12
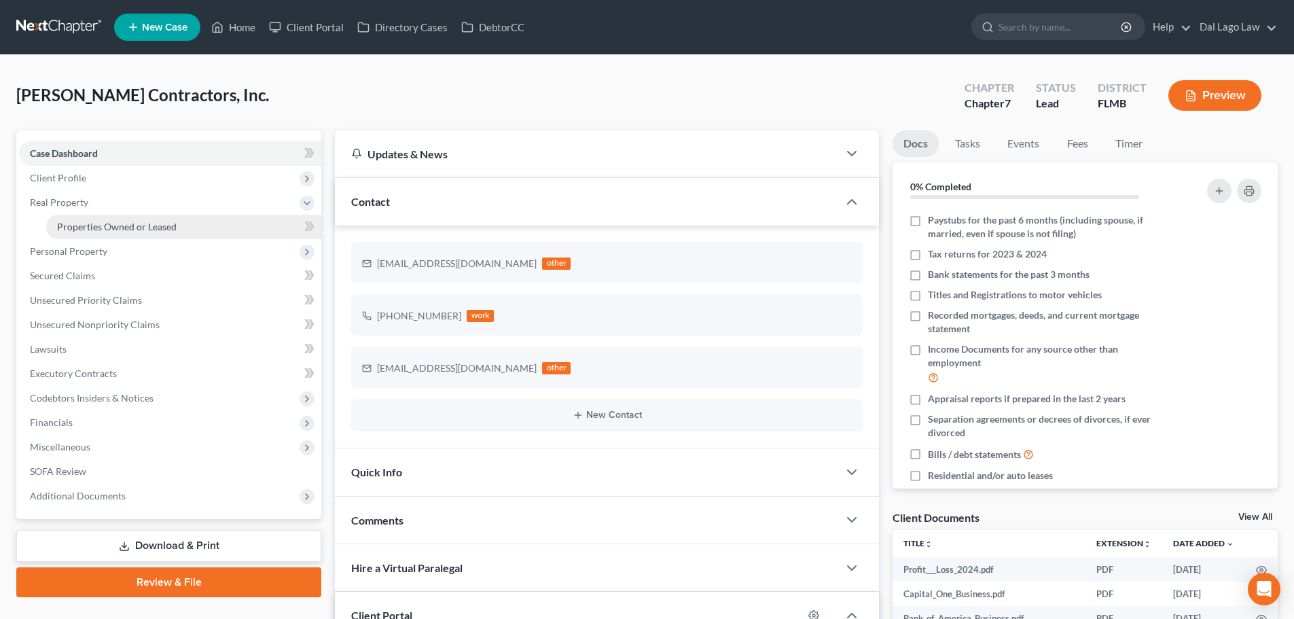
click at [109, 227] on span "Properties Owned or Leased" at bounding box center [117, 227] width 120 height 12
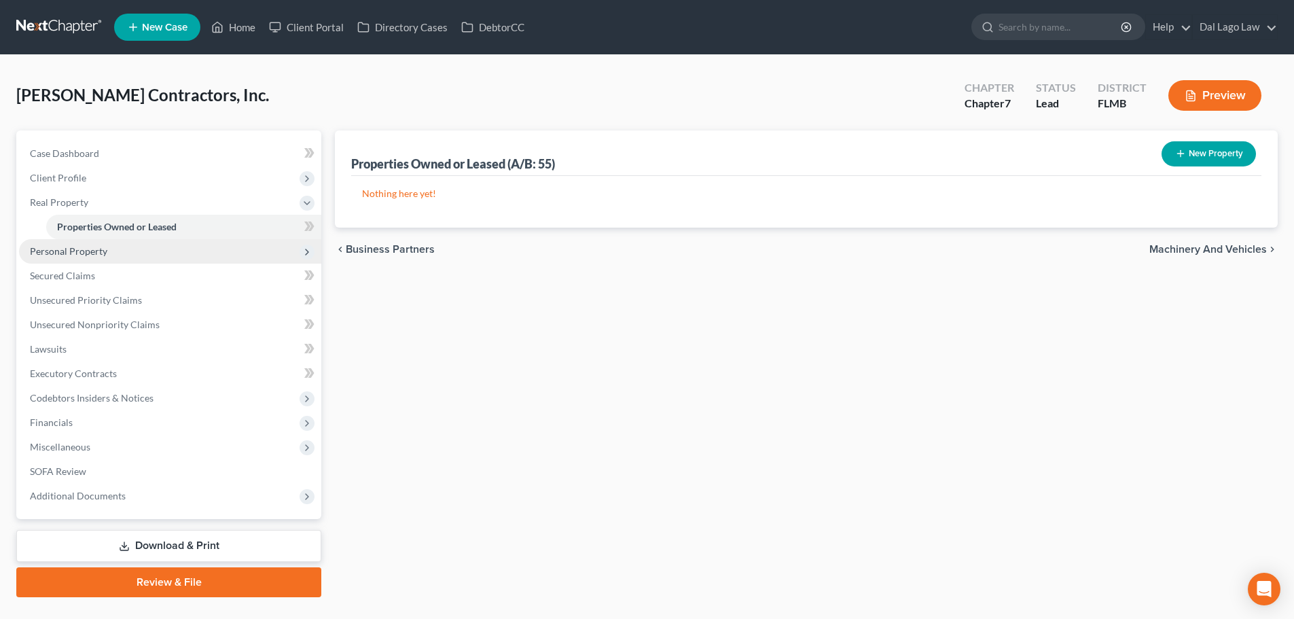
click at [62, 249] on span "Personal Property" at bounding box center [68, 251] width 77 height 12
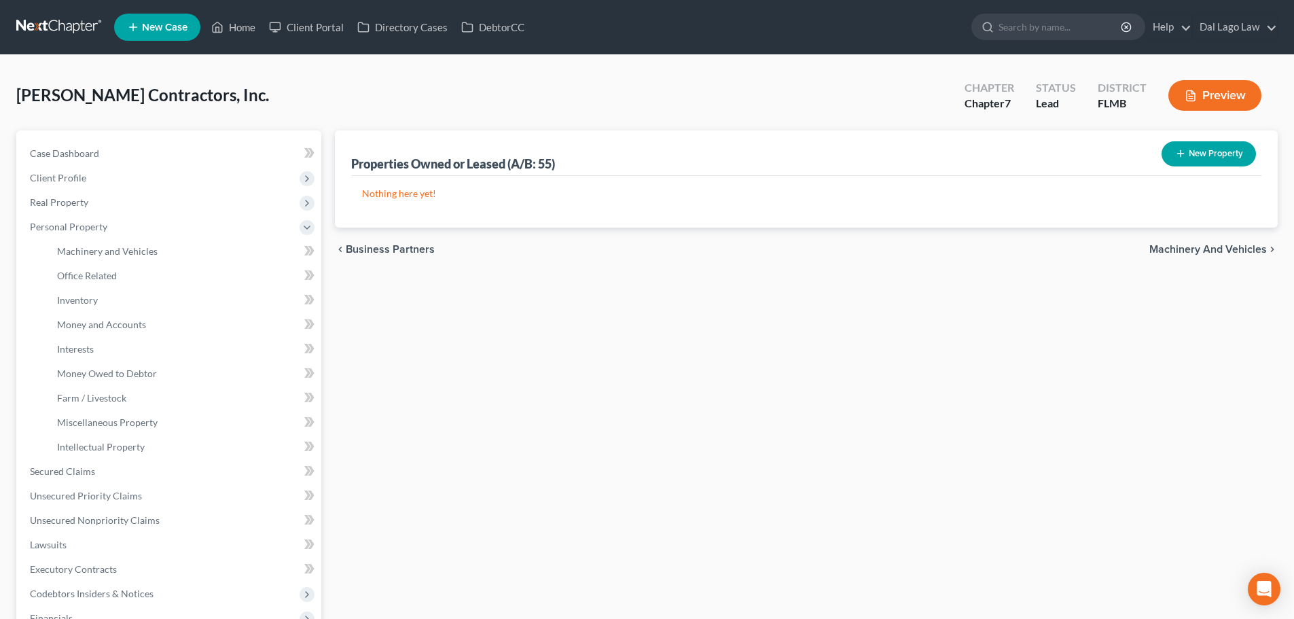
click at [1242, 245] on span "Machinery and Vehicles" at bounding box center [1209, 249] width 118 height 11
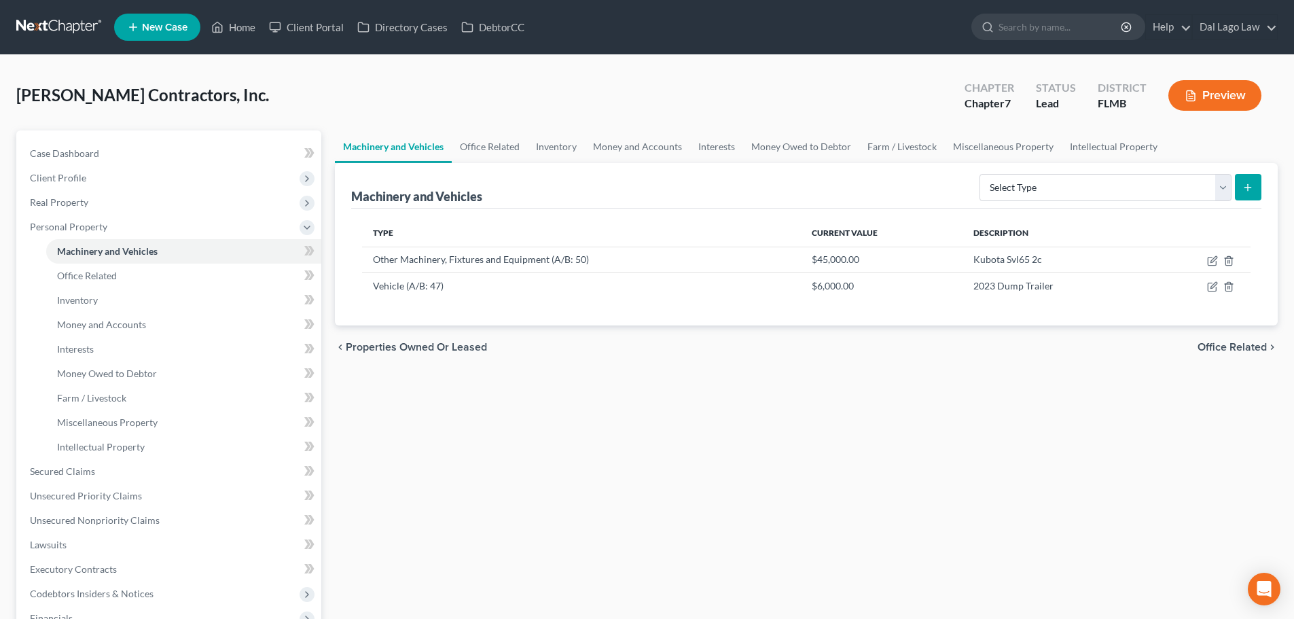
click at [1245, 353] on span "Office Related" at bounding box center [1232, 347] width 69 height 11
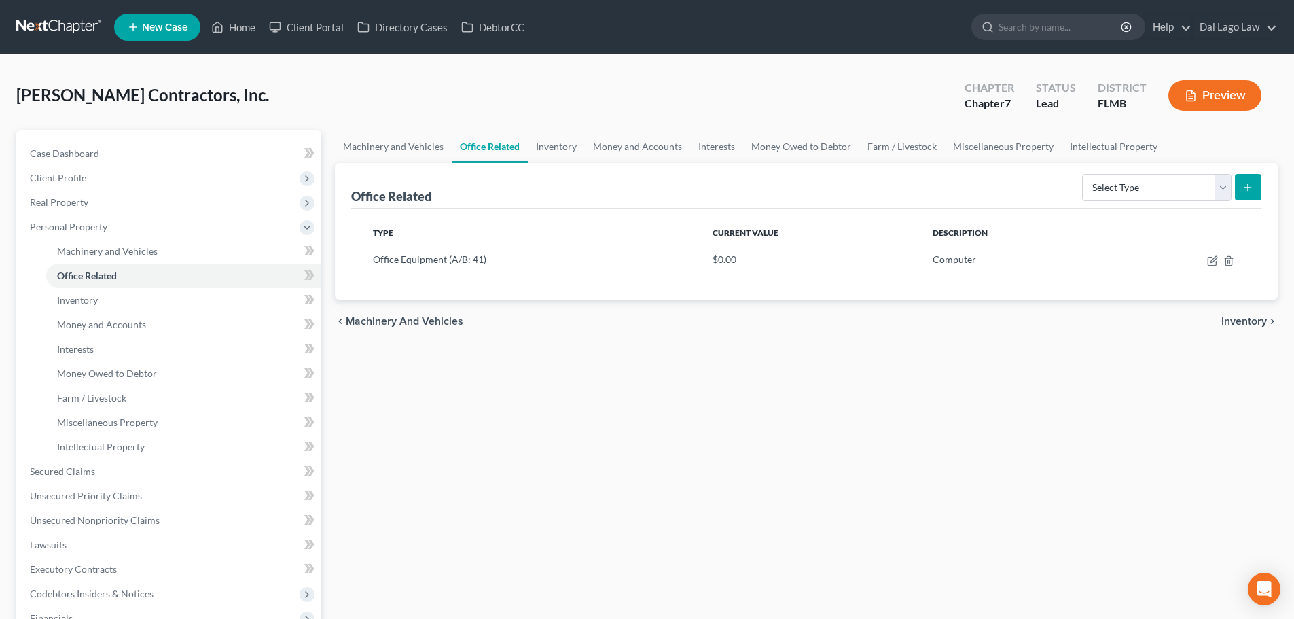
click at [457, 332] on div "chevron_left Machinery and Vehicles Inventory chevron_right" at bounding box center [806, 321] width 943 height 43
click at [354, 325] on span "Machinery and Vehicles" at bounding box center [405, 321] width 118 height 11
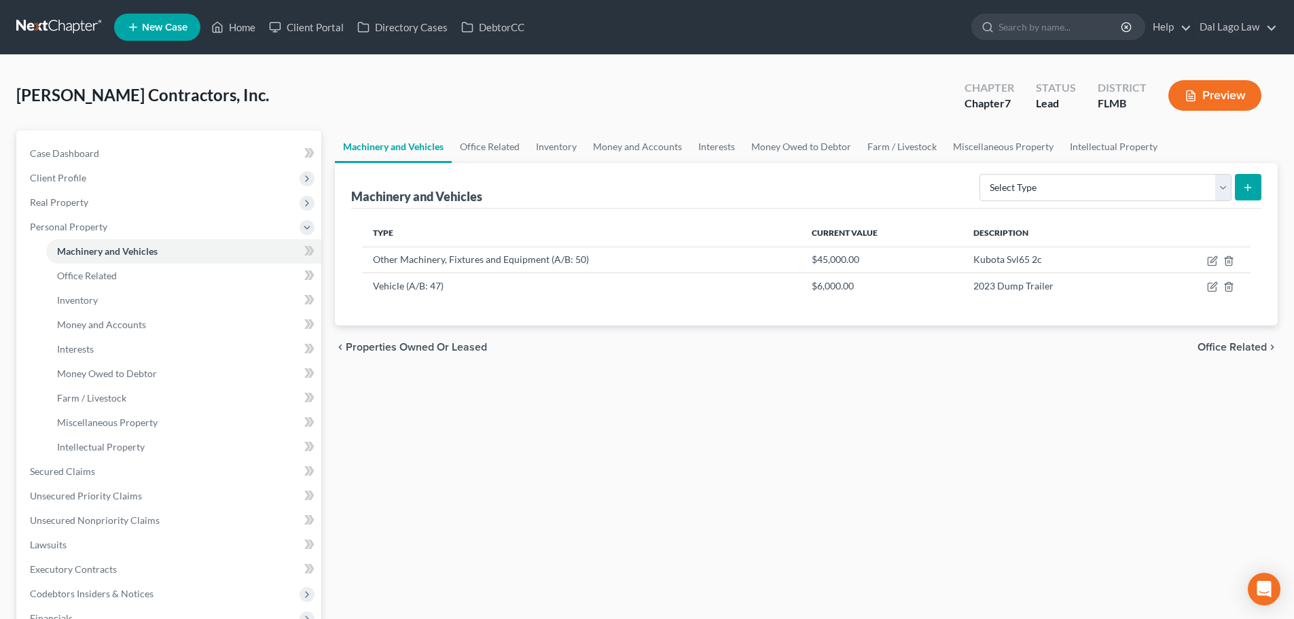
click at [1245, 350] on span "Office Related" at bounding box center [1232, 347] width 69 height 11
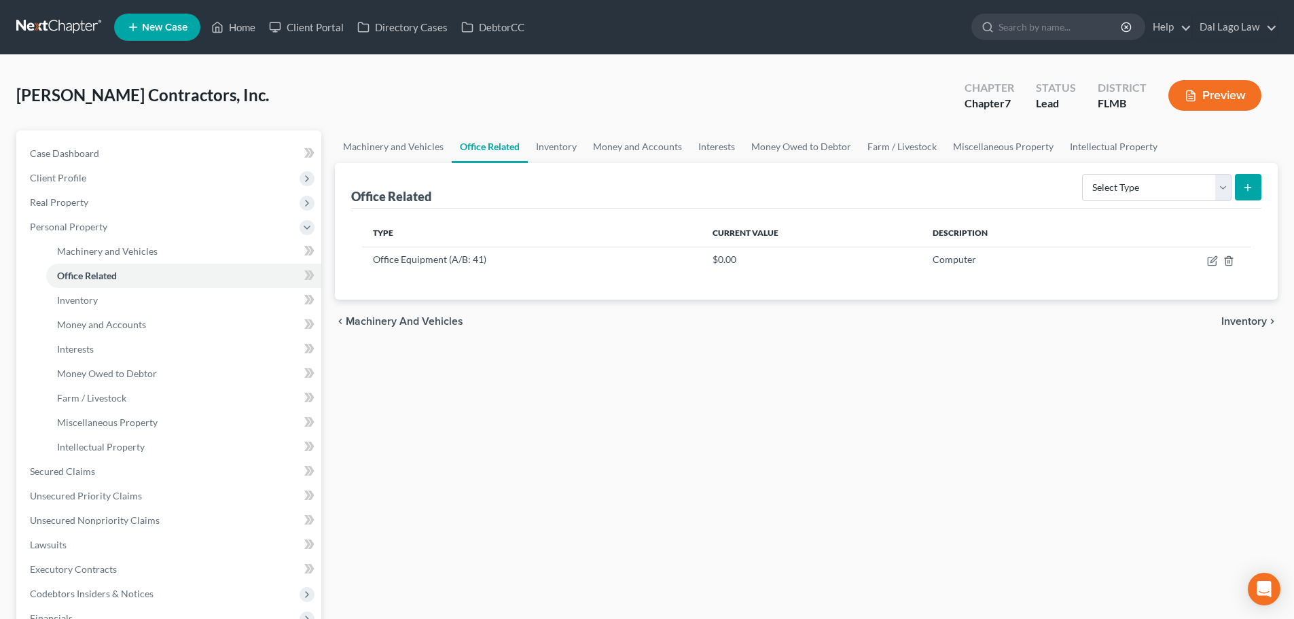
click at [1243, 319] on span "Inventory" at bounding box center [1245, 321] width 46 height 11
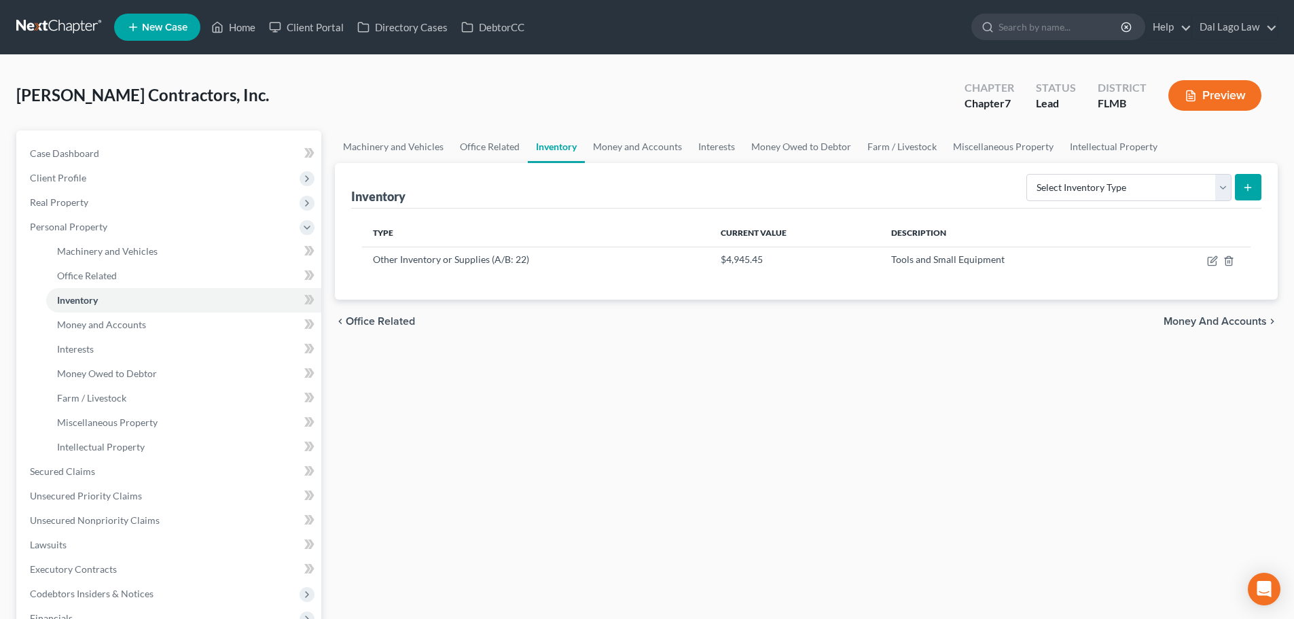
click at [1243, 319] on span "Money and Accounts" at bounding box center [1215, 321] width 103 height 11
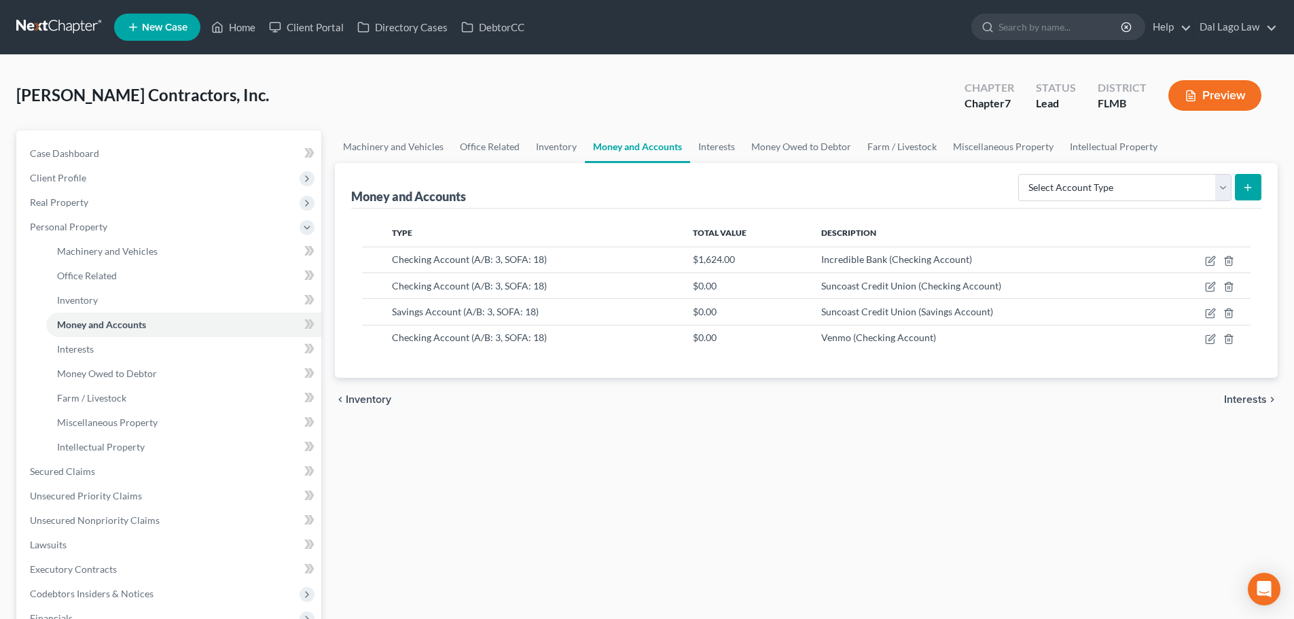
click at [1235, 395] on span "Interests" at bounding box center [1245, 399] width 43 height 11
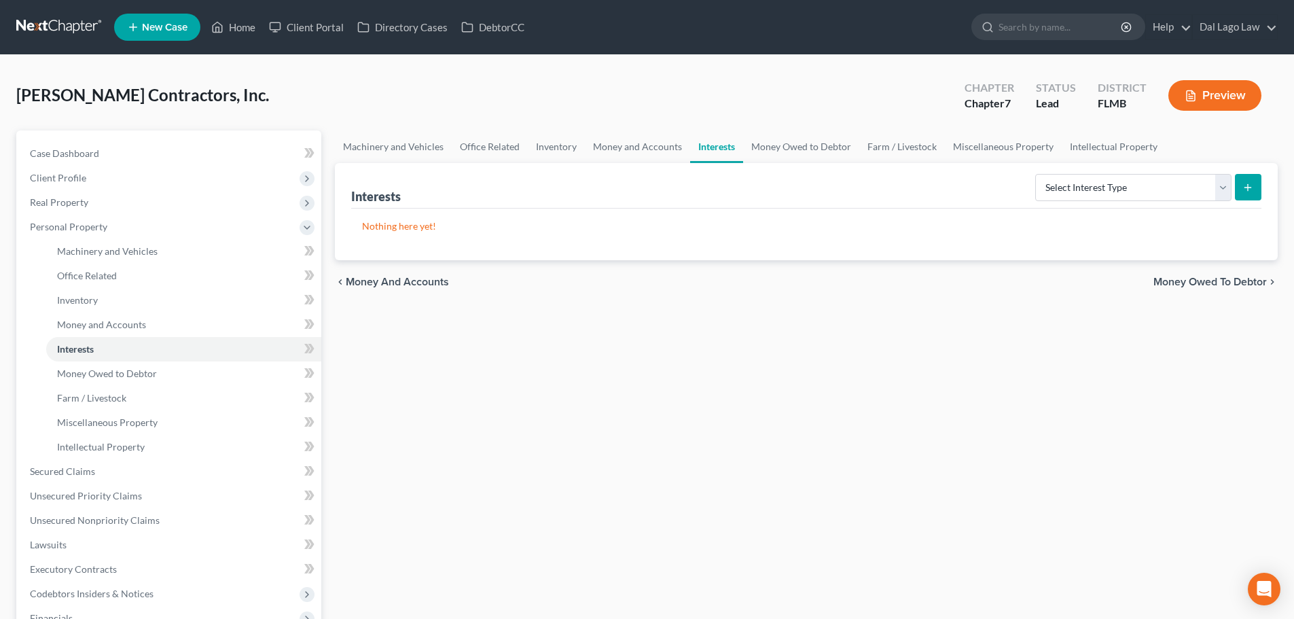
click at [389, 282] on span "Money and Accounts" at bounding box center [397, 282] width 103 height 11
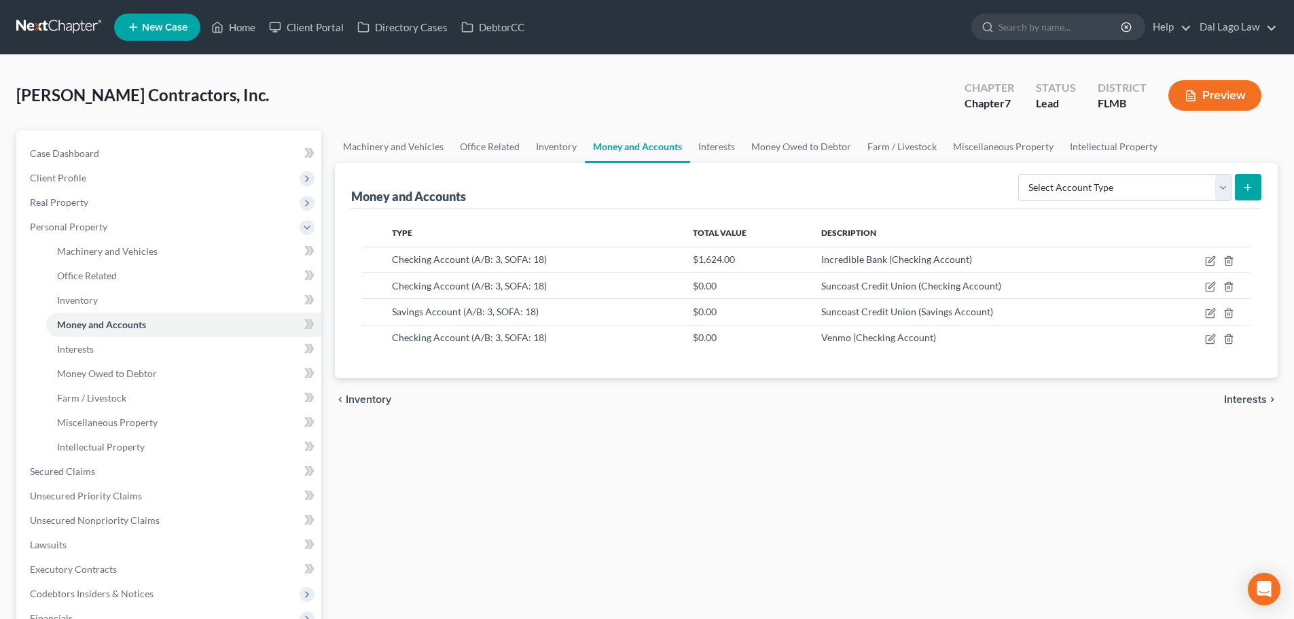
click at [378, 395] on span "Inventory" at bounding box center [369, 399] width 46 height 11
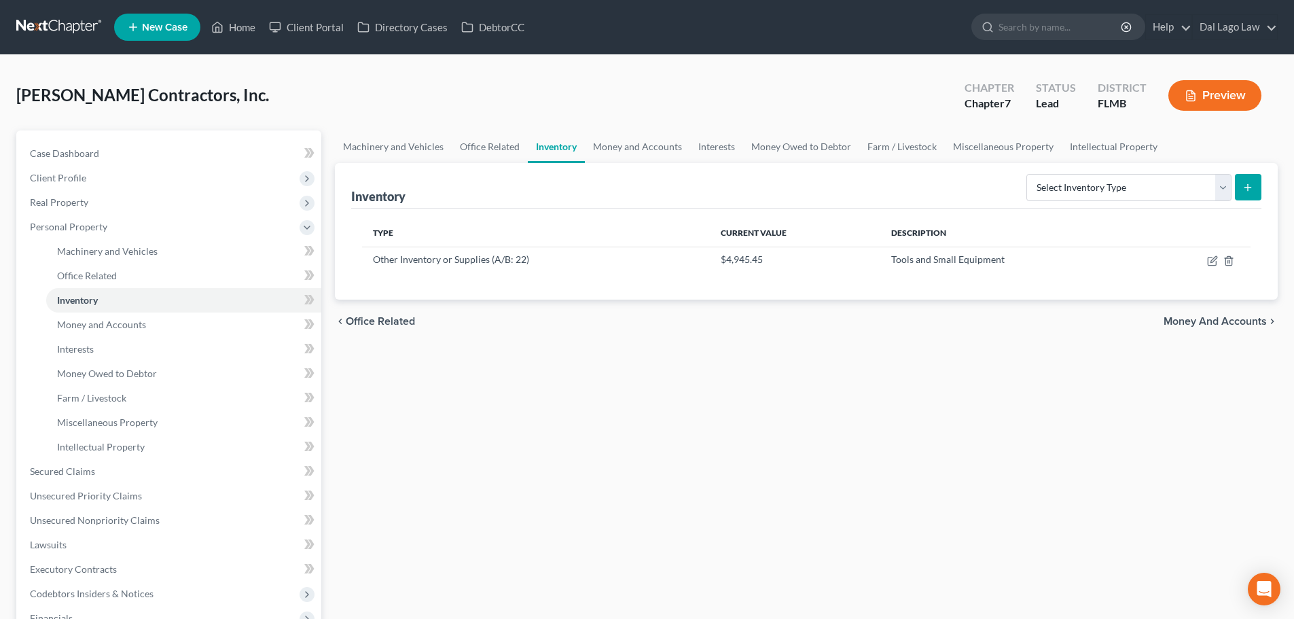
click at [372, 318] on span "Office Related" at bounding box center [380, 321] width 69 height 11
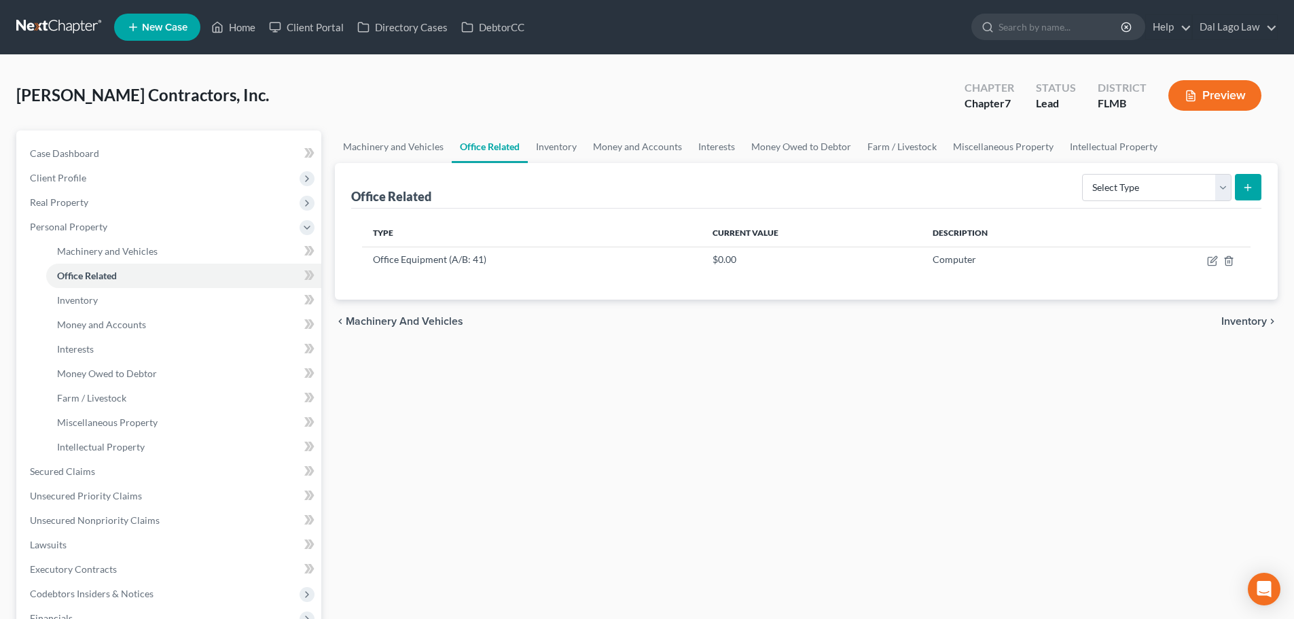
click at [372, 318] on span "Machinery and Vehicles" at bounding box center [405, 321] width 118 height 11
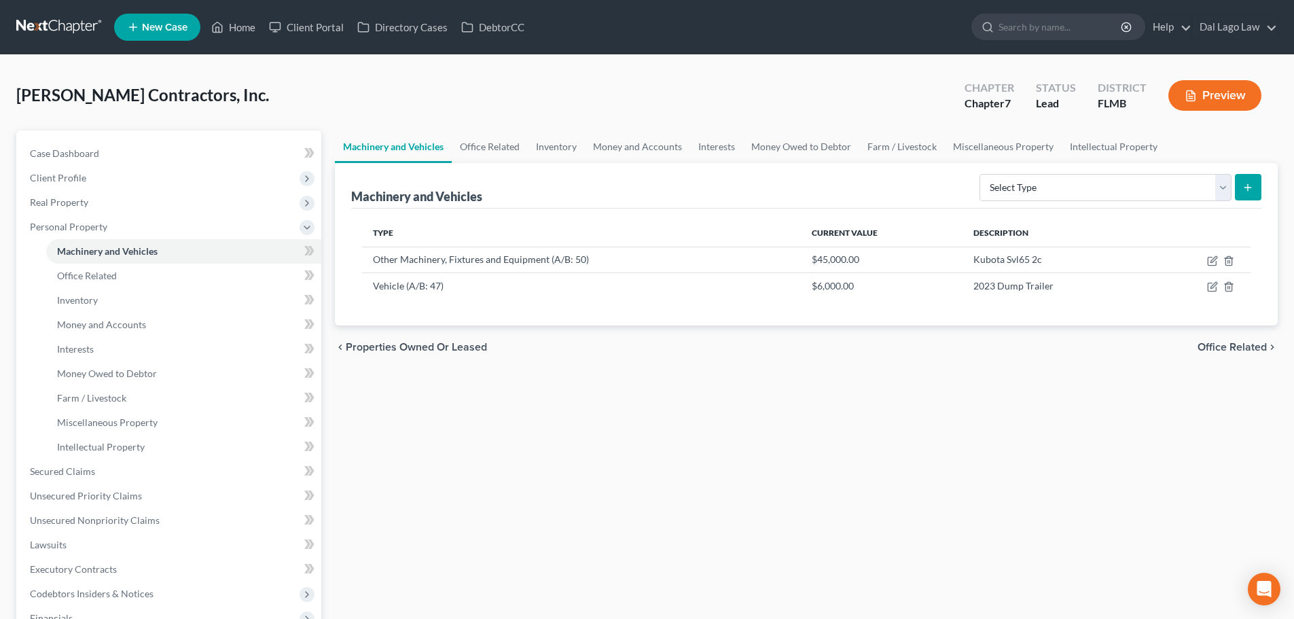
click at [380, 347] on span "Properties Owned or Leased" at bounding box center [416, 347] width 141 height 11
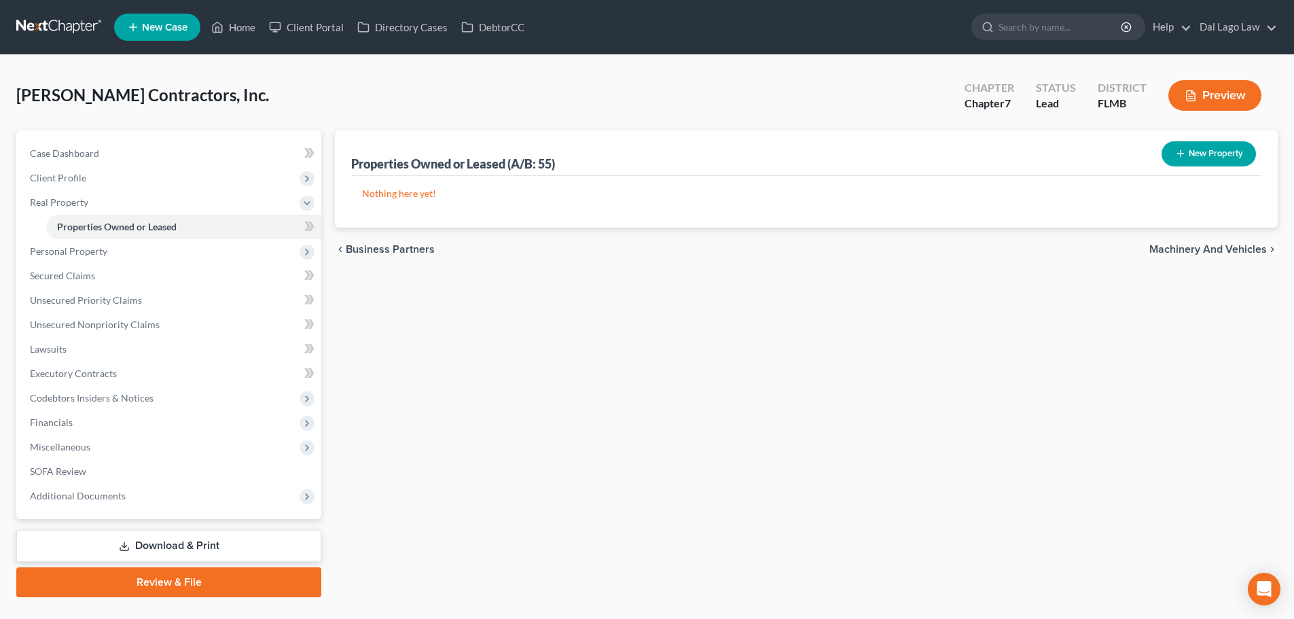
click at [1209, 251] on span "Machinery and Vehicles" at bounding box center [1209, 249] width 118 height 11
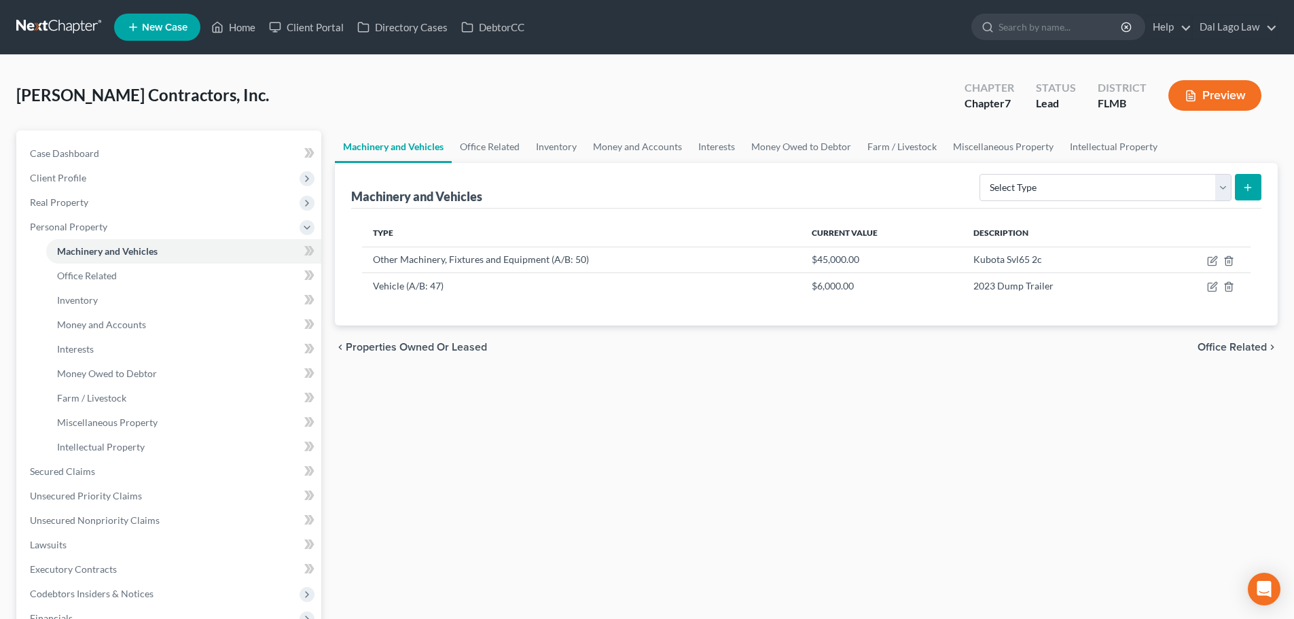
click at [1207, 350] on span "Office Related" at bounding box center [1232, 347] width 69 height 11
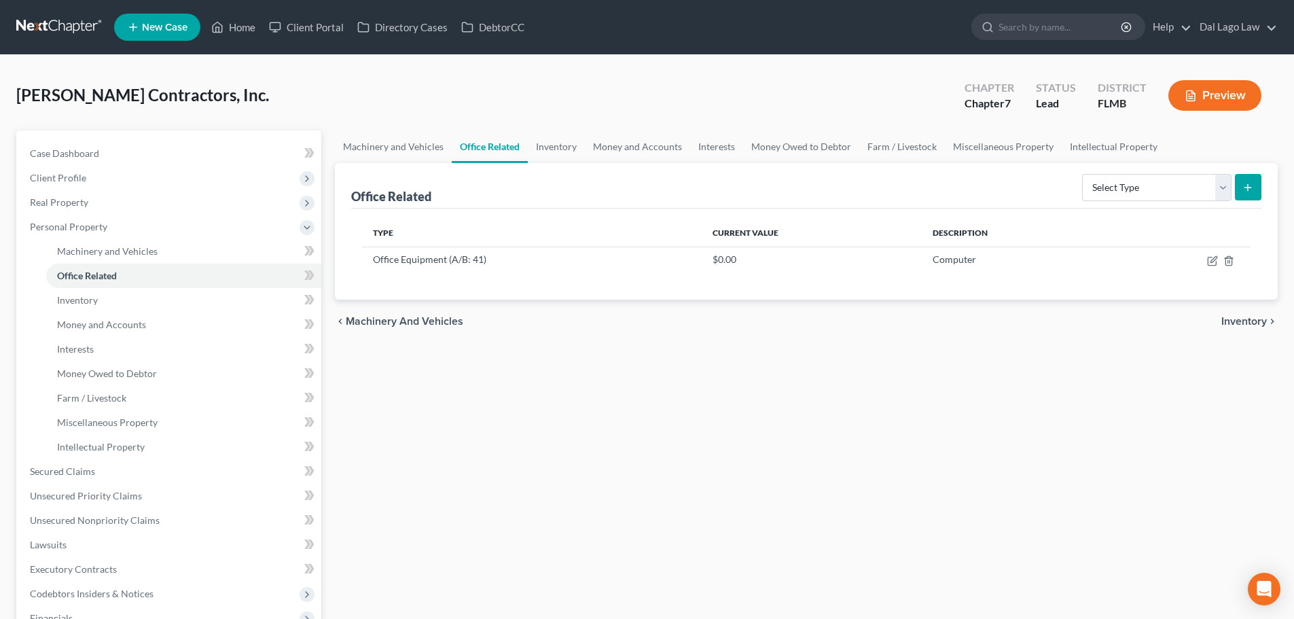
click at [1233, 319] on span "Inventory" at bounding box center [1245, 321] width 46 height 11
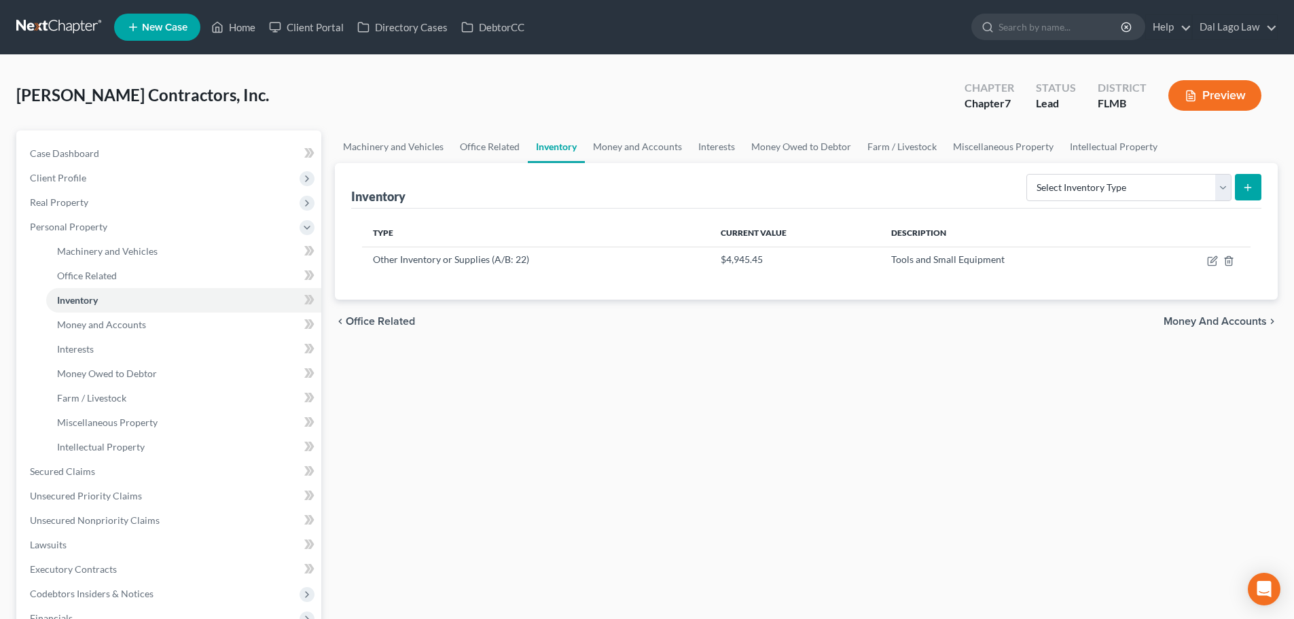
click at [1234, 324] on span "Money and Accounts" at bounding box center [1215, 321] width 103 height 11
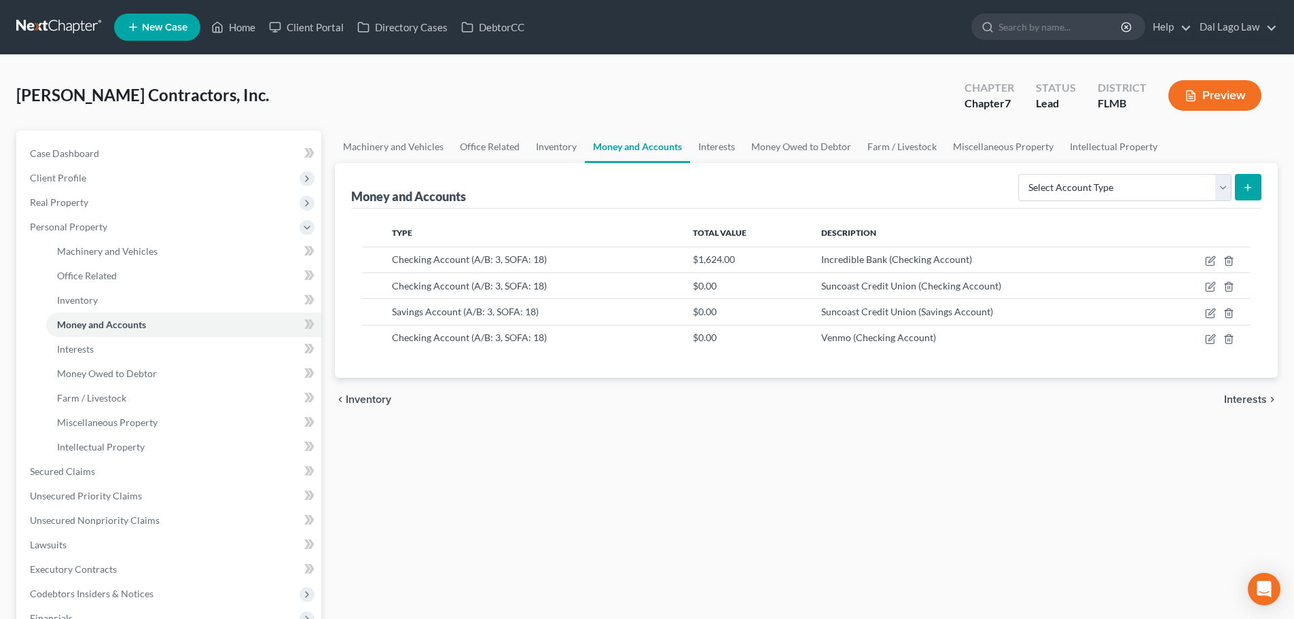
click at [1250, 397] on span "Interests" at bounding box center [1245, 399] width 43 height 11
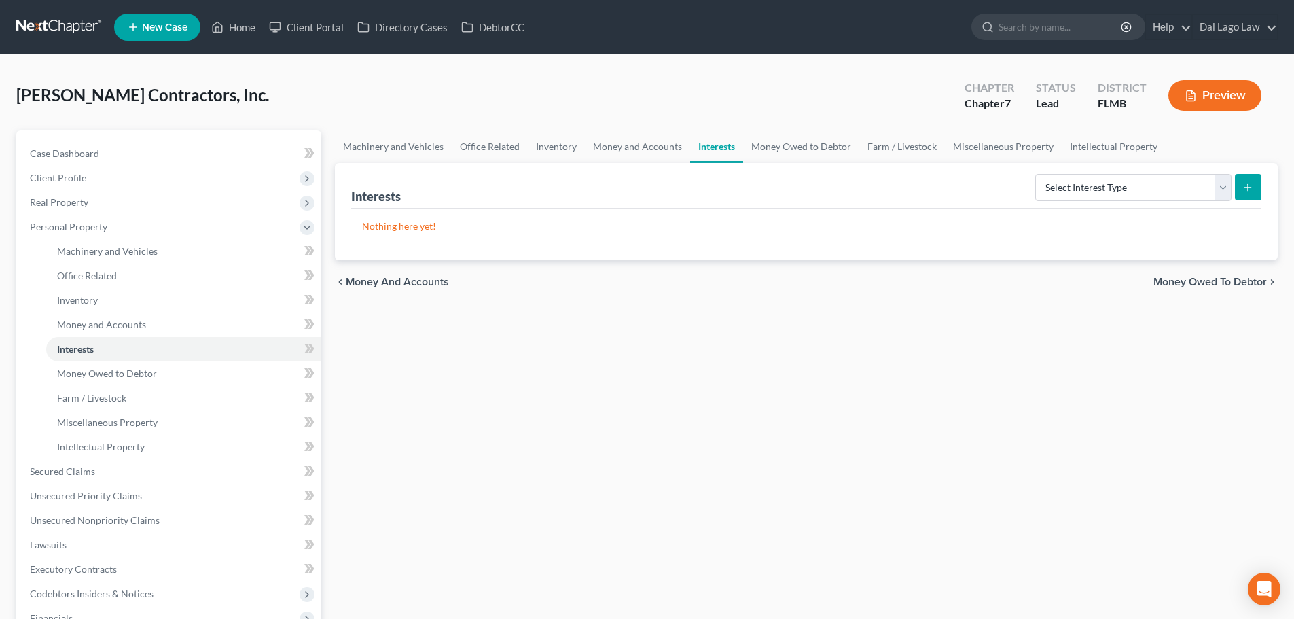
click at [1225, 285] on span "Money Owed to Debtor" at bounding box center [1210, 282] width 113 height 11
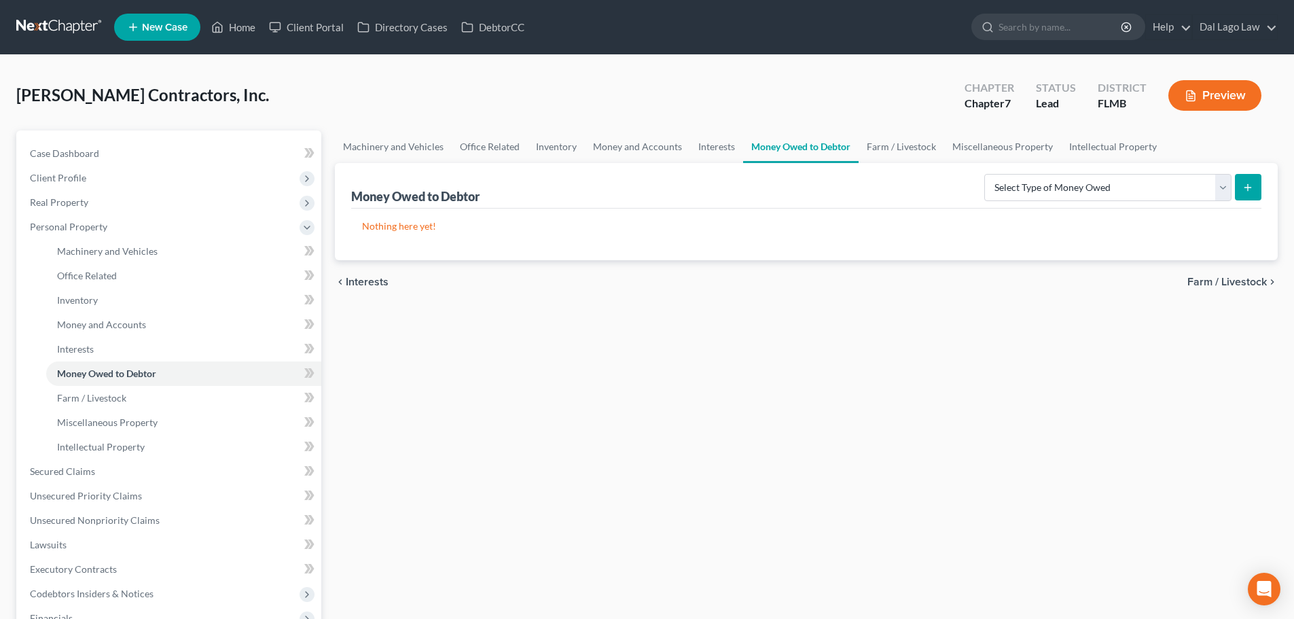
click at [1225, 285] on span "Farm / Livestock" at bounding box center [1227, 282] width 79 height 11
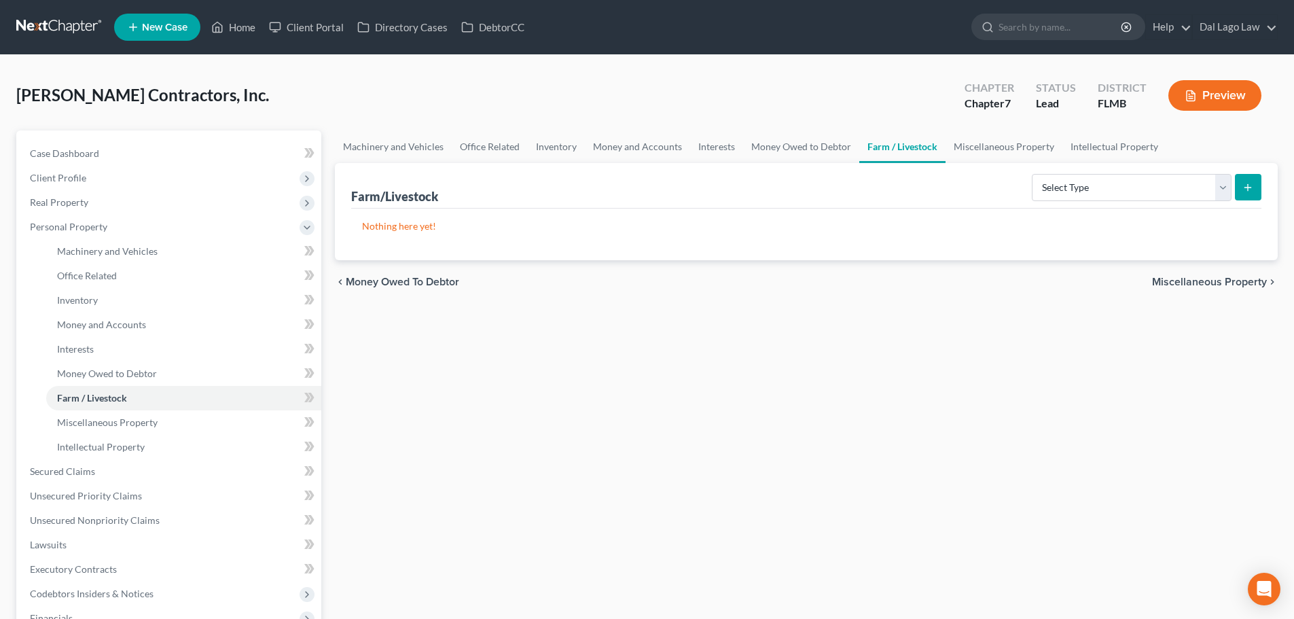
click at [1225, 285] on span "Miscellaneous Property" at bounding box center [1209, 282] width 115 height 11
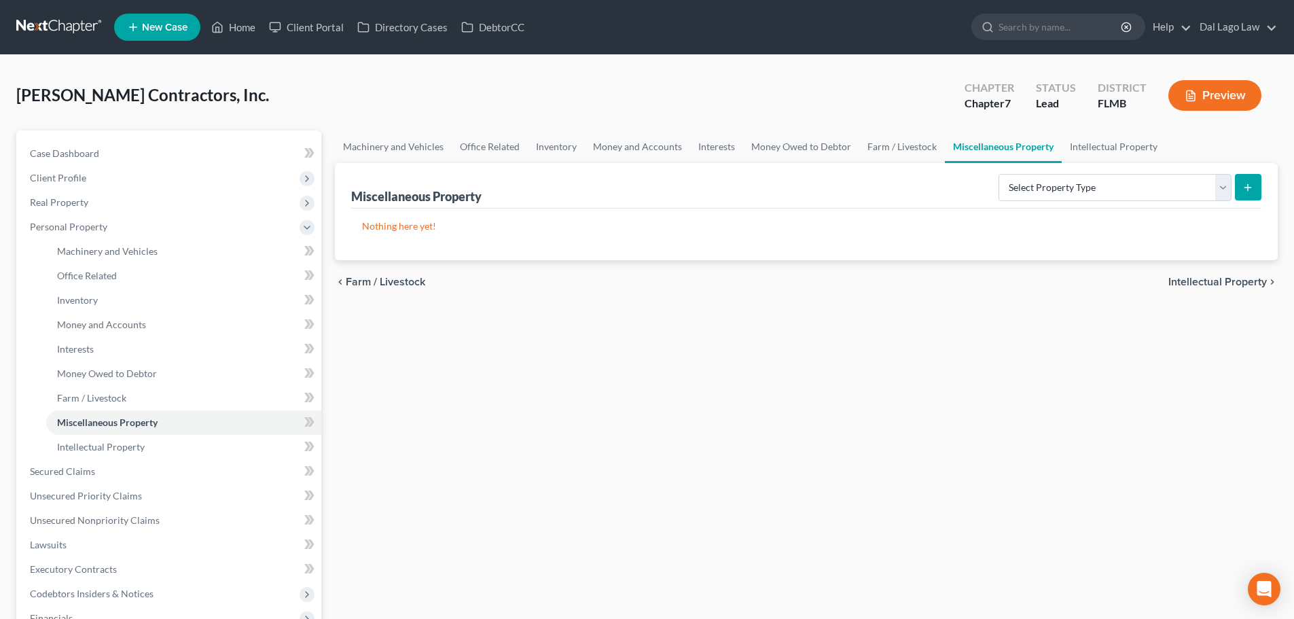
click at [1225, 285] on span "Intellectual Property" at bounding box center [1218, 282] width 99 height 11
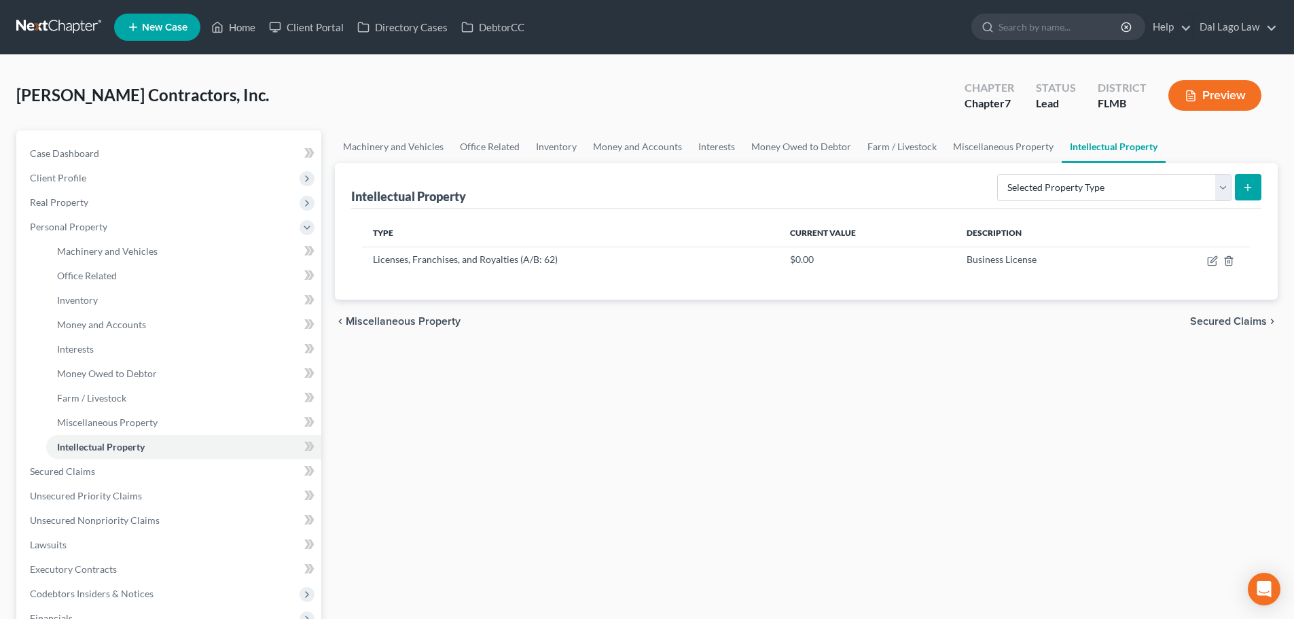
click at [1247, 321] on span "Secured Claims" at bounding box center [1228, 321] width 77 height 11
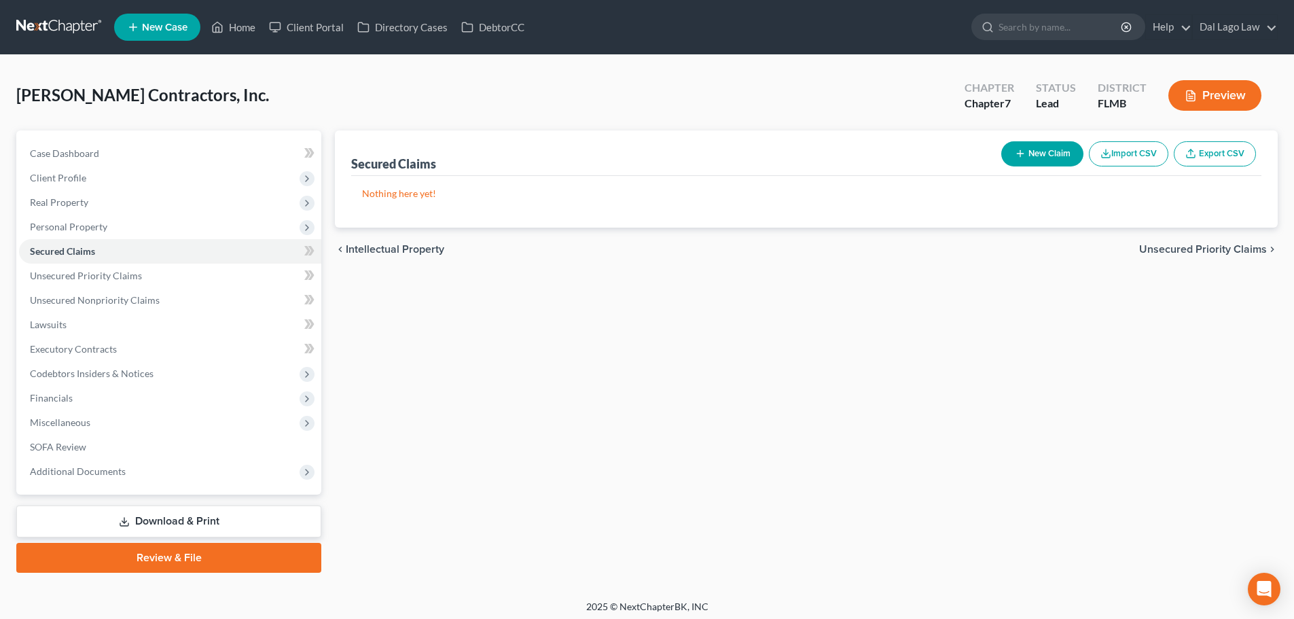
click at [1239, 251] on span "Unsecured Priority Claims" at bounding box center [1203, 249] width 128 height 11
click at [1239, 251] on span "Unsecured Nonpriority Claims" at bounding box center [1193, 249] width 147 height 11
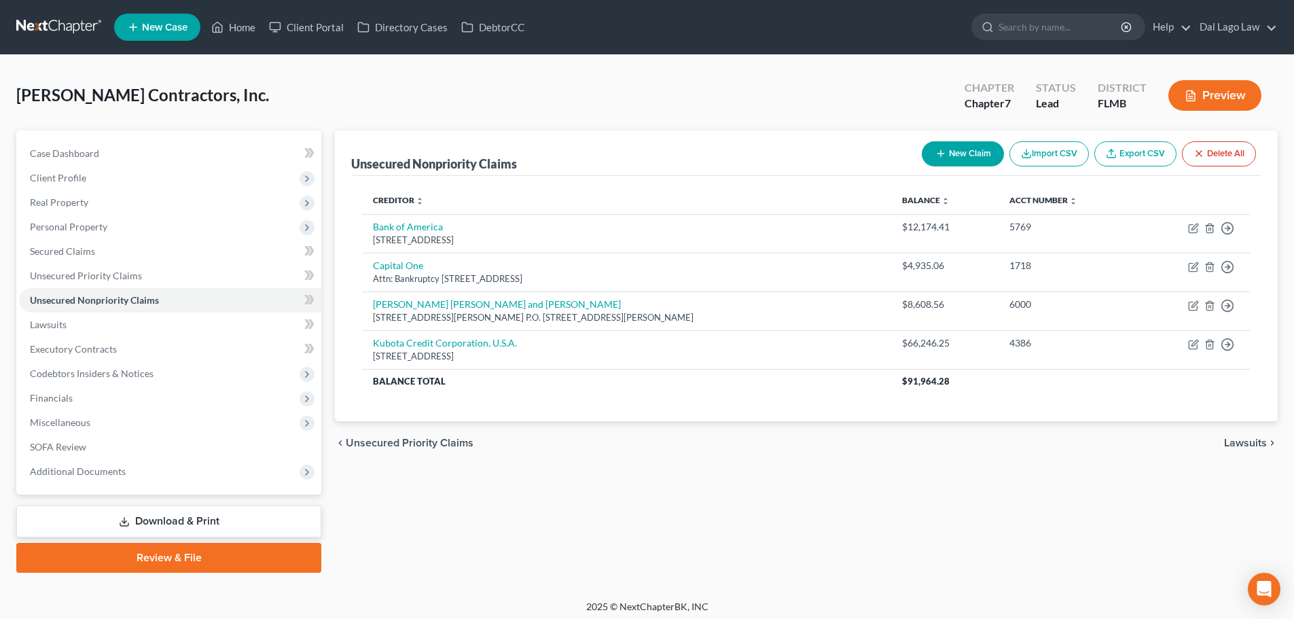
click at [1235, 439] on span "Lawsuits" at bounding box center [1245, 443] width 43 height 11
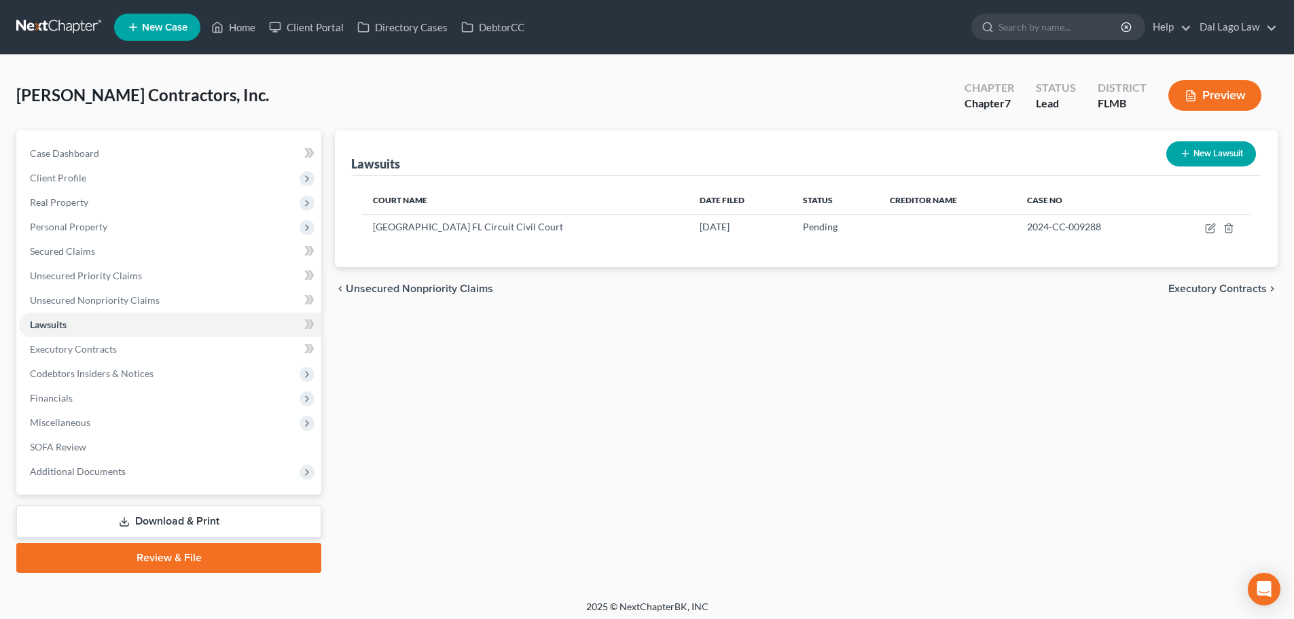
click at [1242, 283] on span "Executory Contracts" at bounding box center [1218, 288] width 99 height 11
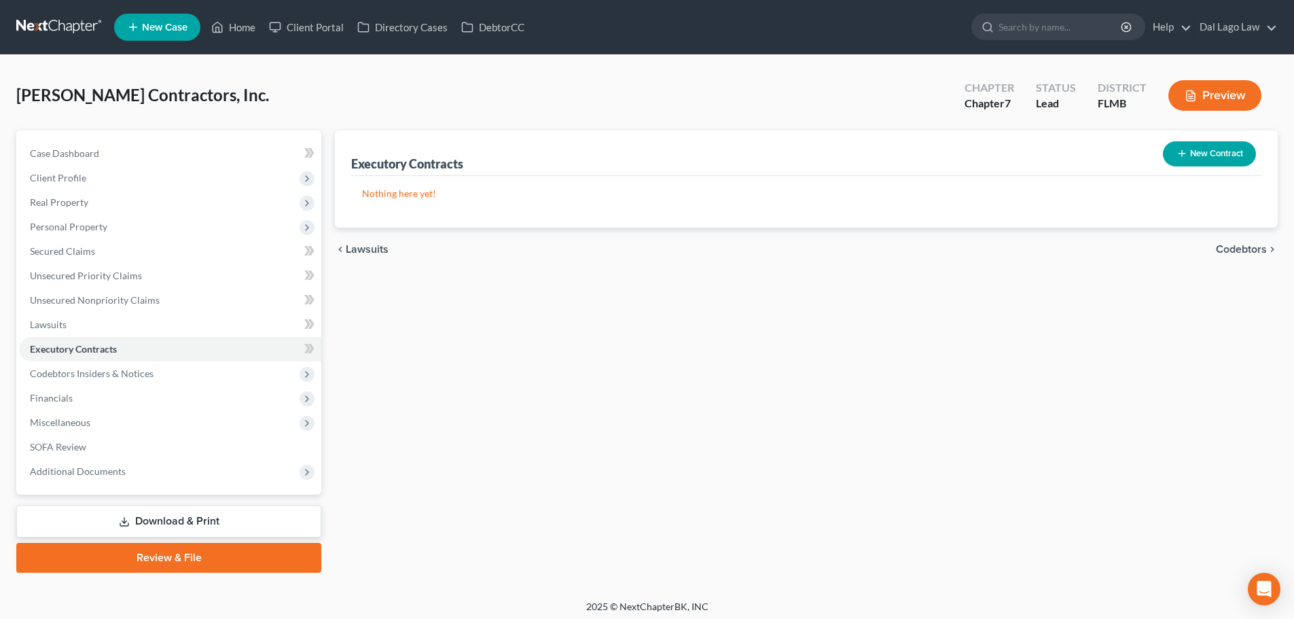
click at [1246, 244] on span "Codebtors" at bounding box center [1241, 249] width 51 height 11
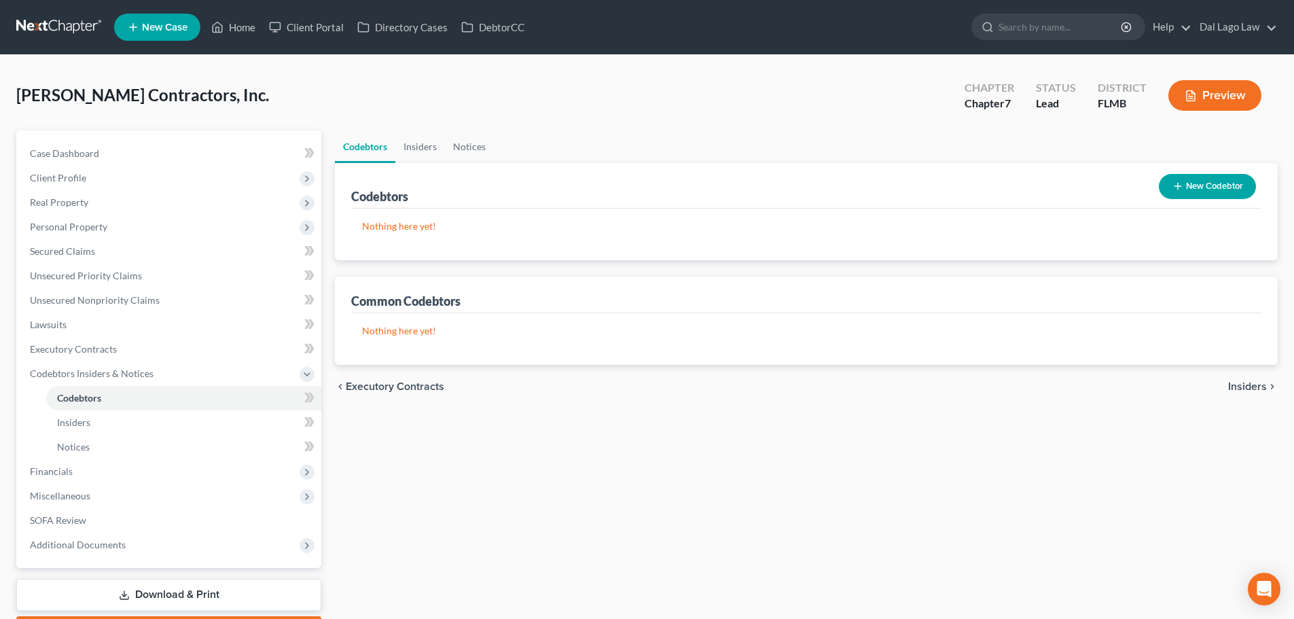
click at [1256, 385] on span "Insiders" at bounding box center [1247, 386] width 39 height 11
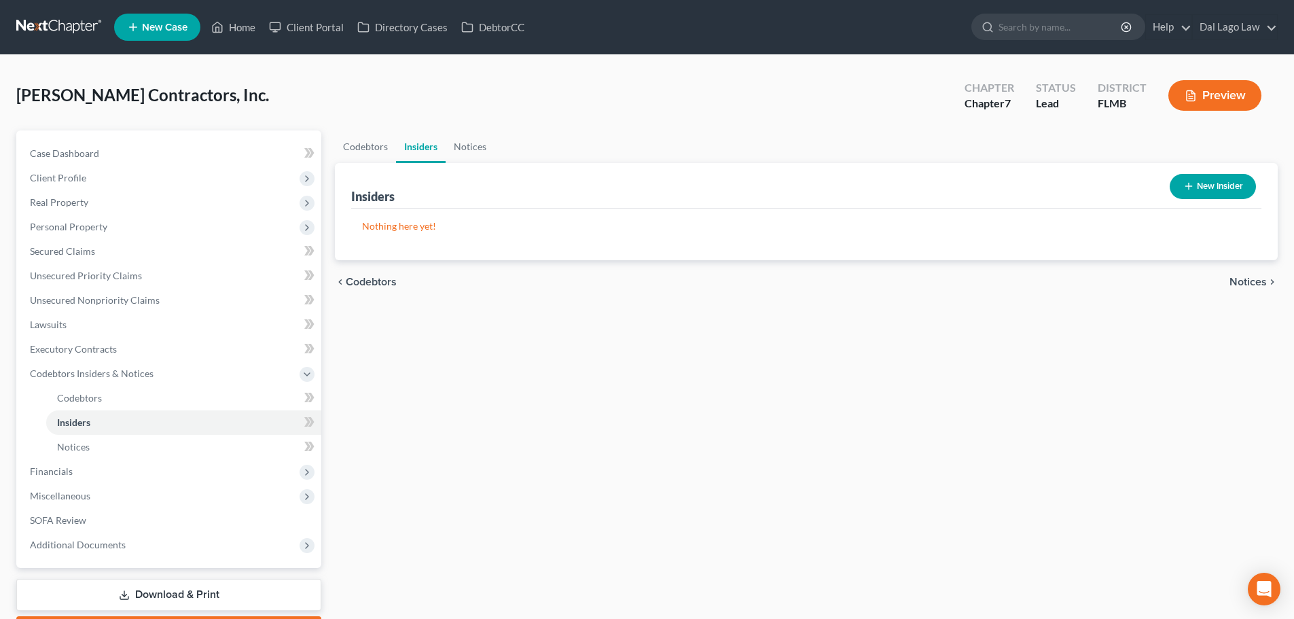
click at [1252, 287] on span "Notices" at bounding box center [1248, 282] width 37 height 11
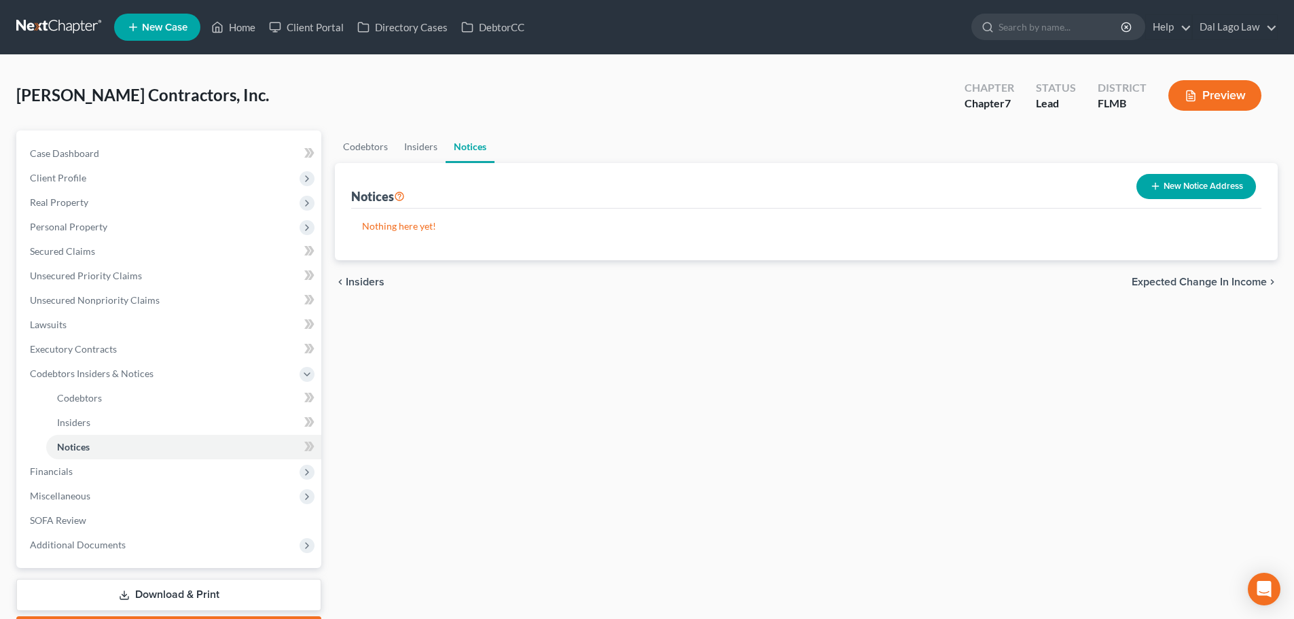
click at [1252, 287] on span "Expected Change in Income" at bounding box center [1199, 282] width 135 height 11
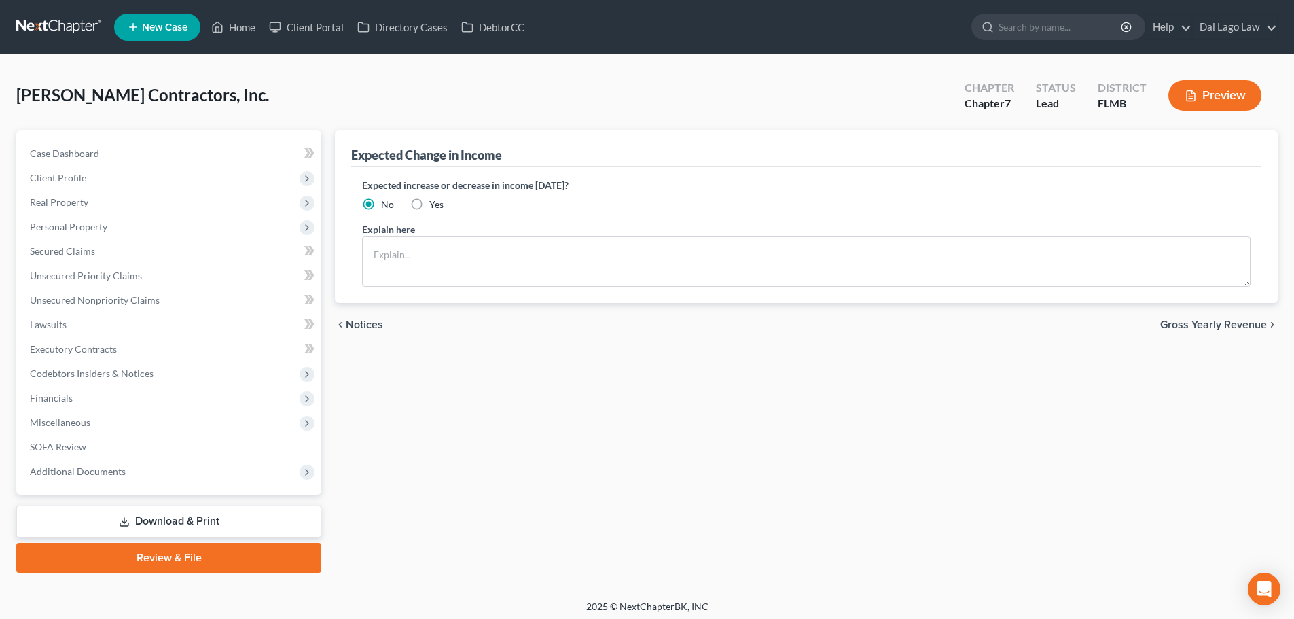
click at [1248, 321] on span "Gross Yearly Revenue" at bounding box center [1214, 324] width 107 height 11
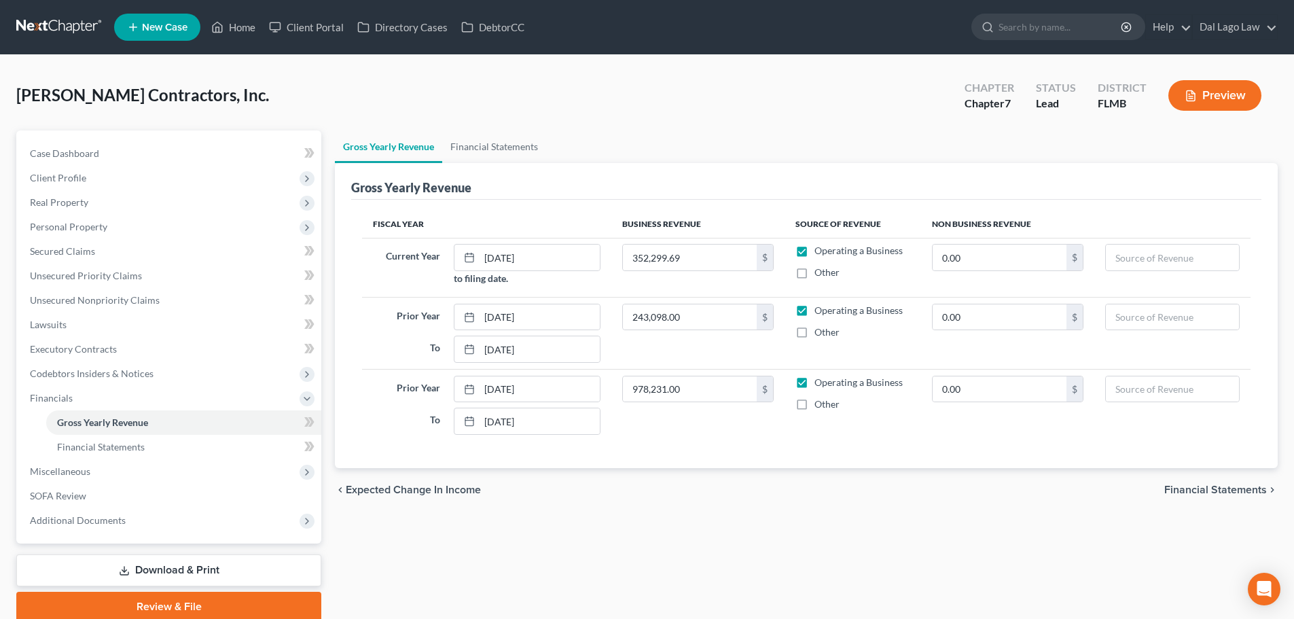
click at [1208, 491] on span "Financial Statements" at bounding box center [1216, 489] width 103 height 11
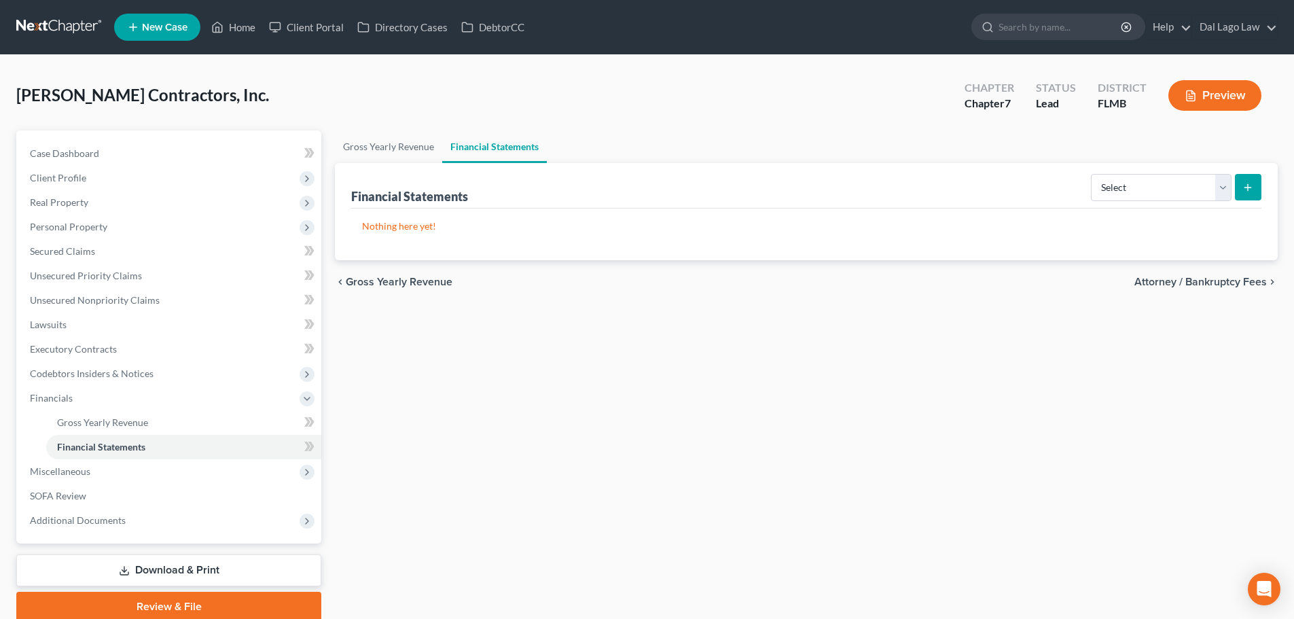
click at [1180, 287] on span "Attorney / Bankruptcy Fees" at bounding box center [1201, 282] width 132 height 11
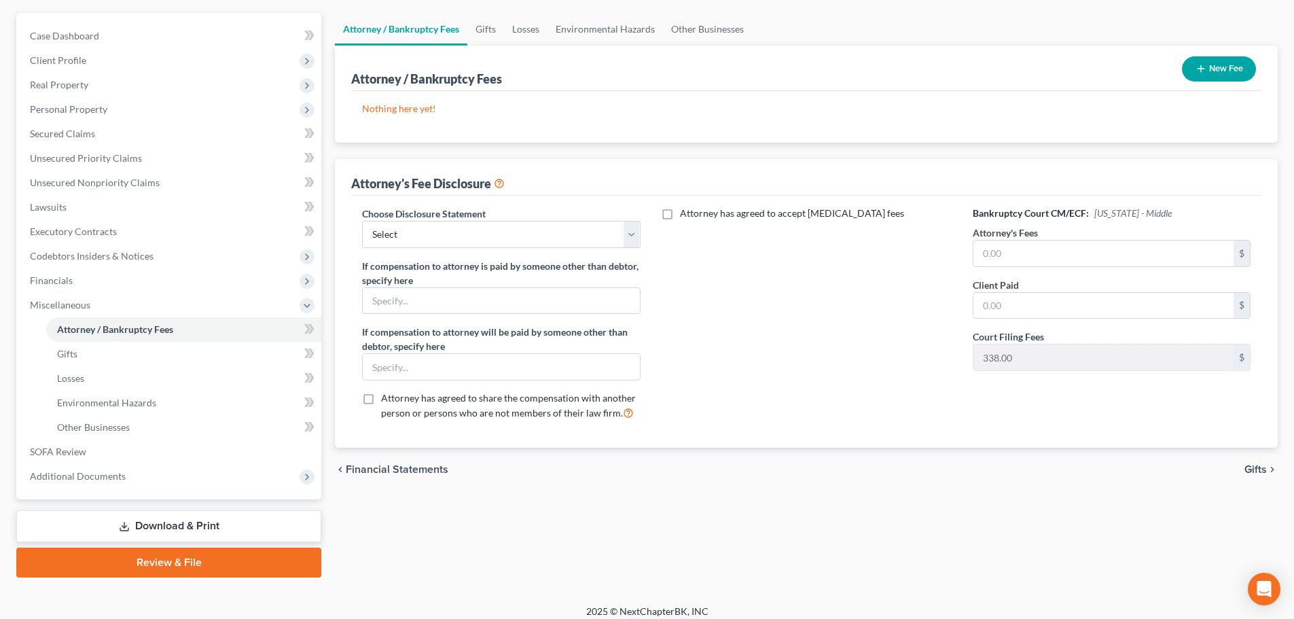
scroll to position [128, 0]
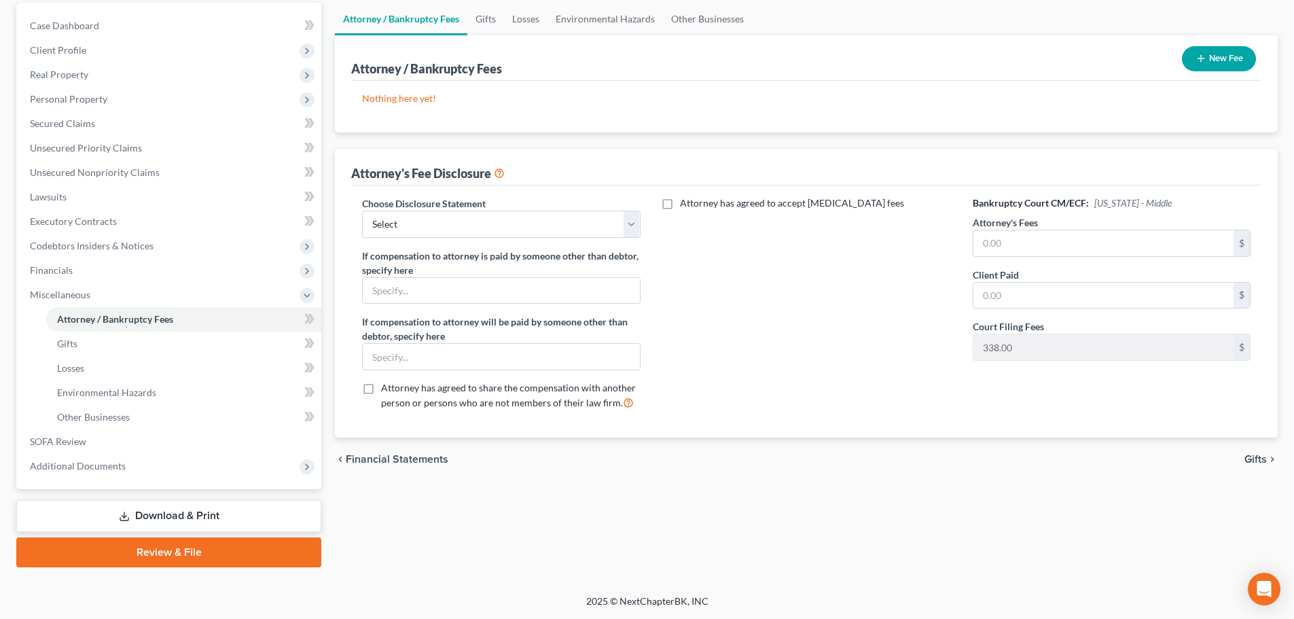
click at [1252, 457] on span "Gifts" at bounding box center [1256, 459] width 22 height 11
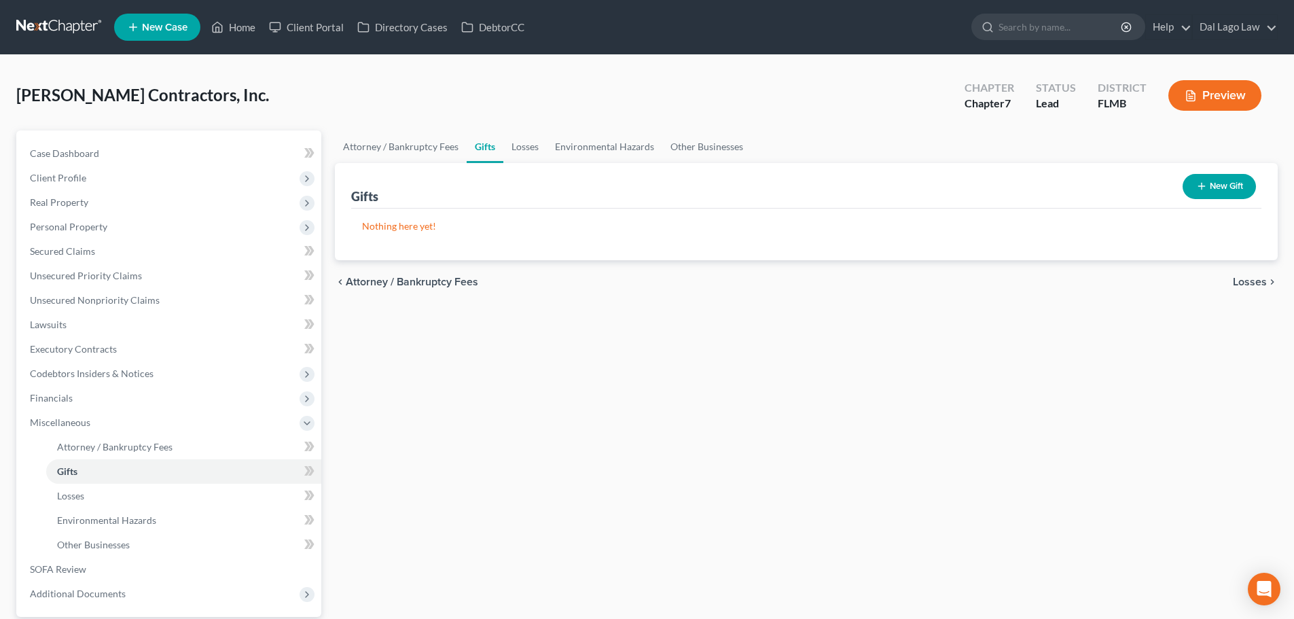
click at [1247, 287] on span "Losses" at bounding box center [1250, 282] width 34 height 11
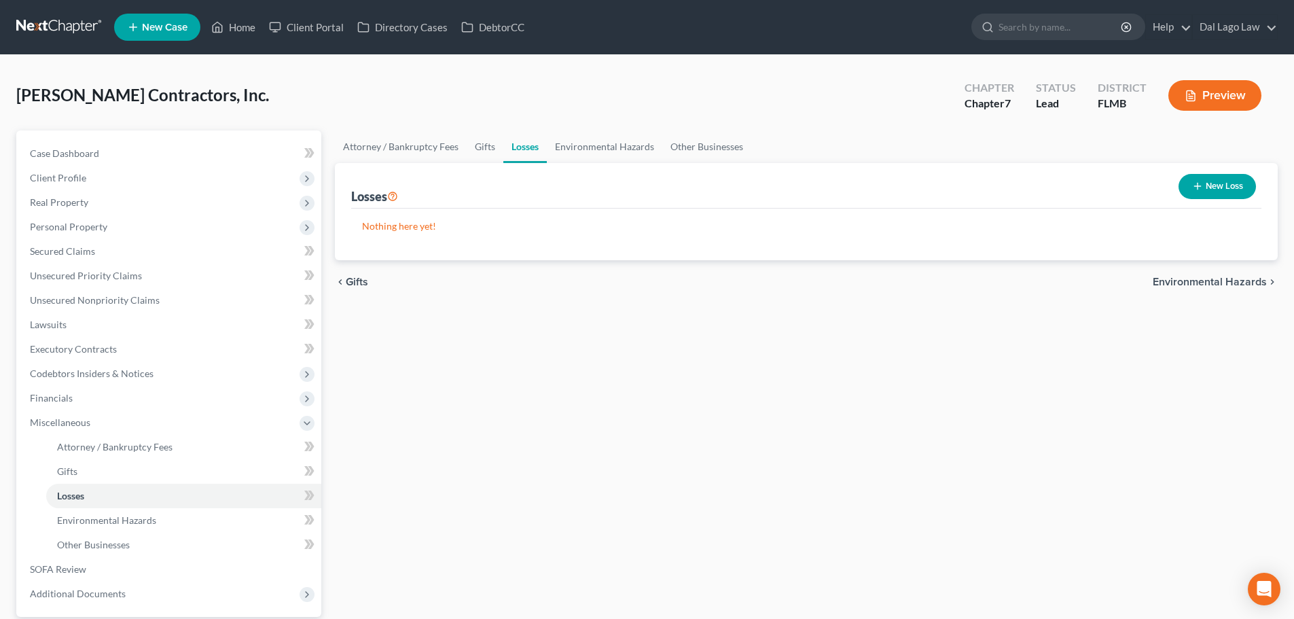
click at [1250, 277] on span "Environmental Hazards" at bounding box center [1210, 282] width 114 height 11
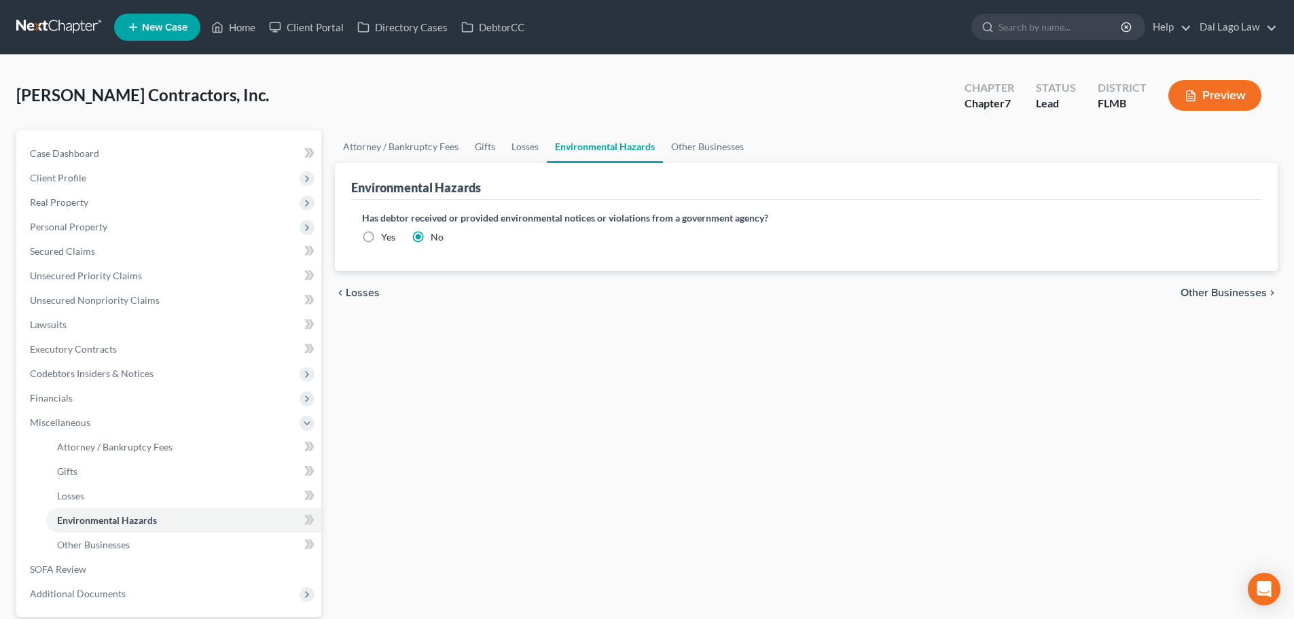
click at [1215, 287] on span "Other Businesses" at bounding box center [1224, 292] width 86 height 11
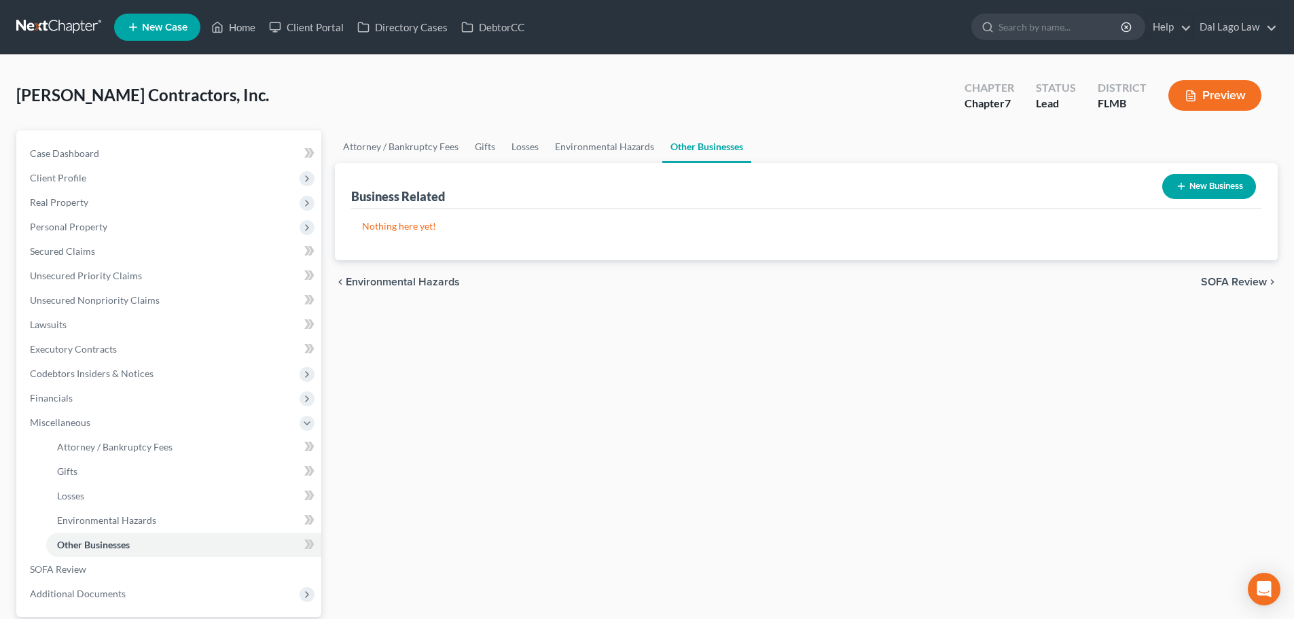
click at [1242, 281] on span "SOFA Review" at bounding box center [1234, 282] width 66 height 11
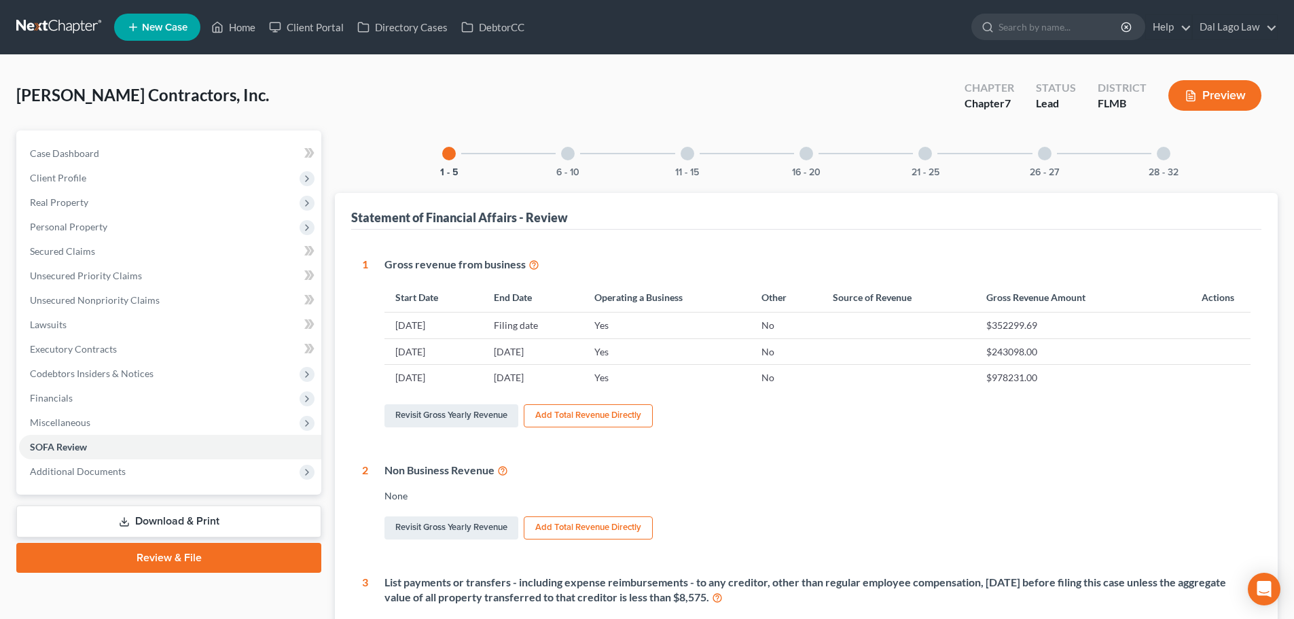
click at [133, 517] on link "Download & Print" at bounding box center [168, 522] width 305 height 32
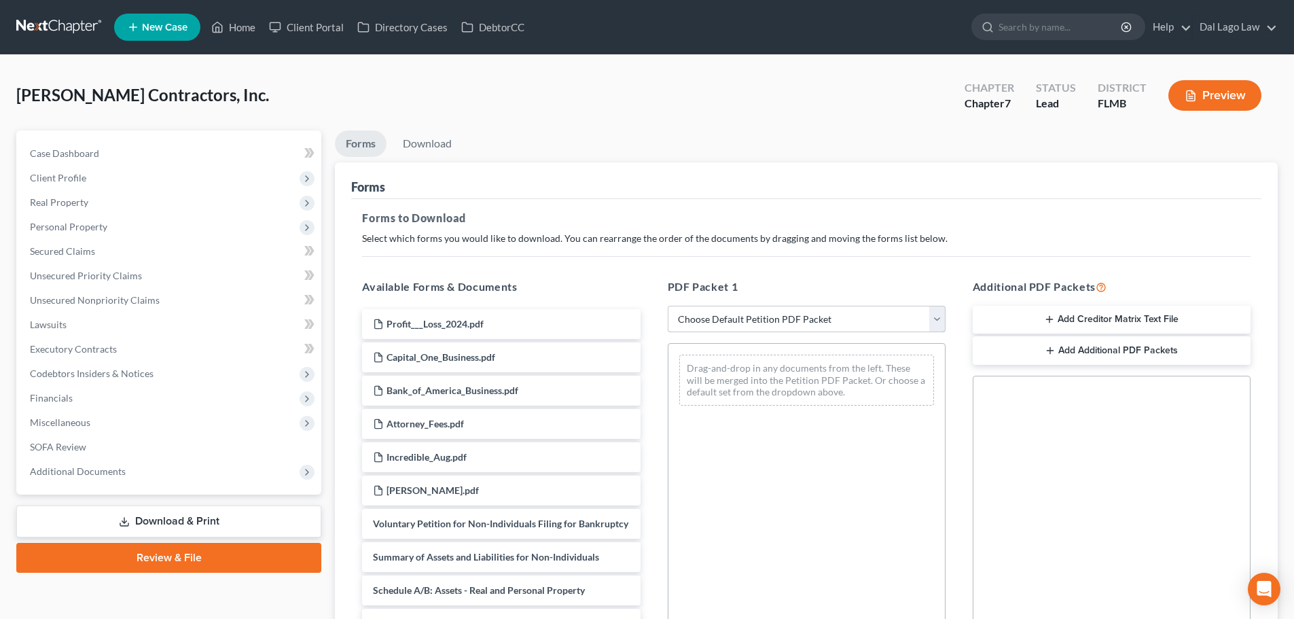
click at [728, 317] on select "Choose Default Petition PDF Packet Complete Bankruptcy Petition (all forms and …" at bounding box center [807, 319] width 278 height 27
select select "0"
click at [673, 306] on select "Choose Default Petition PDF Packet Complete Bankruptcy Petition (all forms and …" at bounding box center [807, 319] width 278 height 27
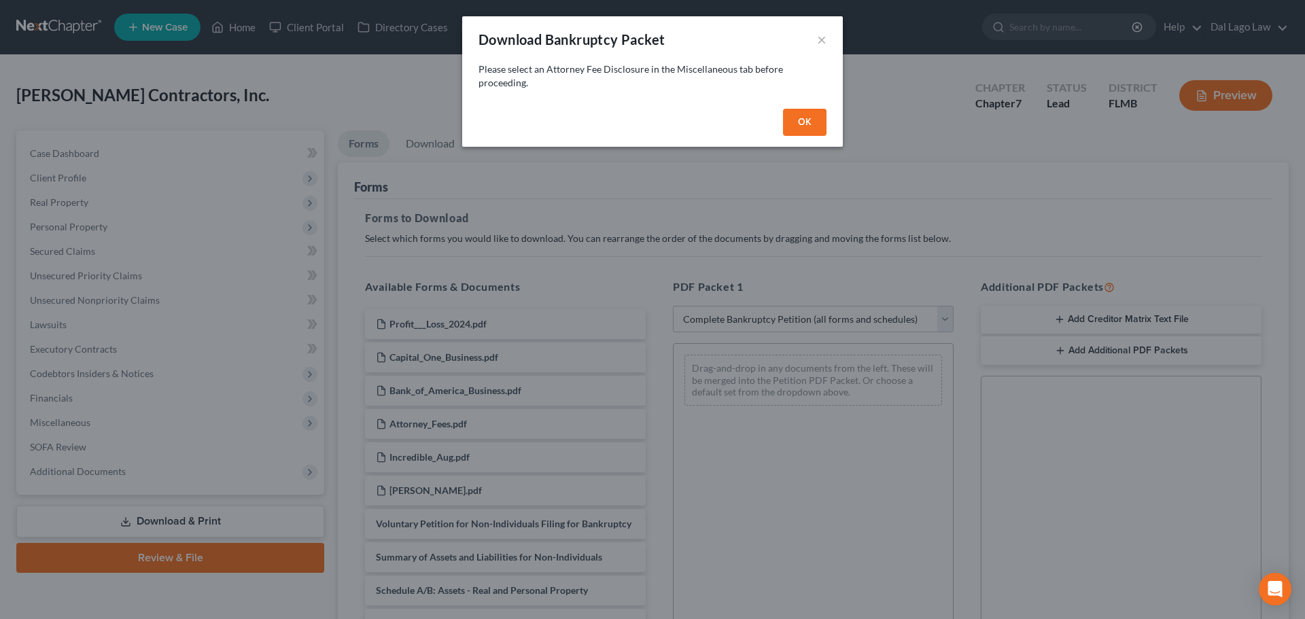
click at [804, 114] on button "OK" at bounding box center [804, 122] width 43 height 27
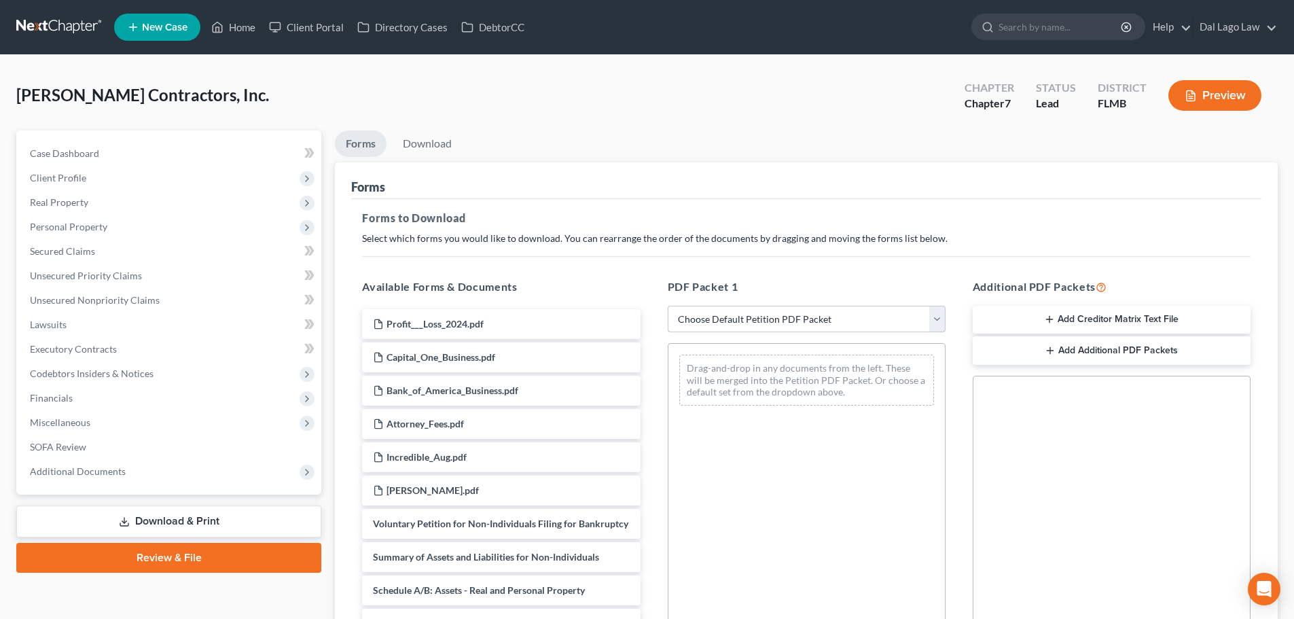
click at [746, 315] on select "Choose Default Petition PDF Packet Complete Bankruptcy Petition (all forms and …" at bounding box center [807, 319] width 278 height 27
select select "0"
click at [673, 306] on select "Choose Default Petition PDF Packet Complete Bankruptcy Petition (all forms and …" at bounding box center [807, 319] width 278 height 27
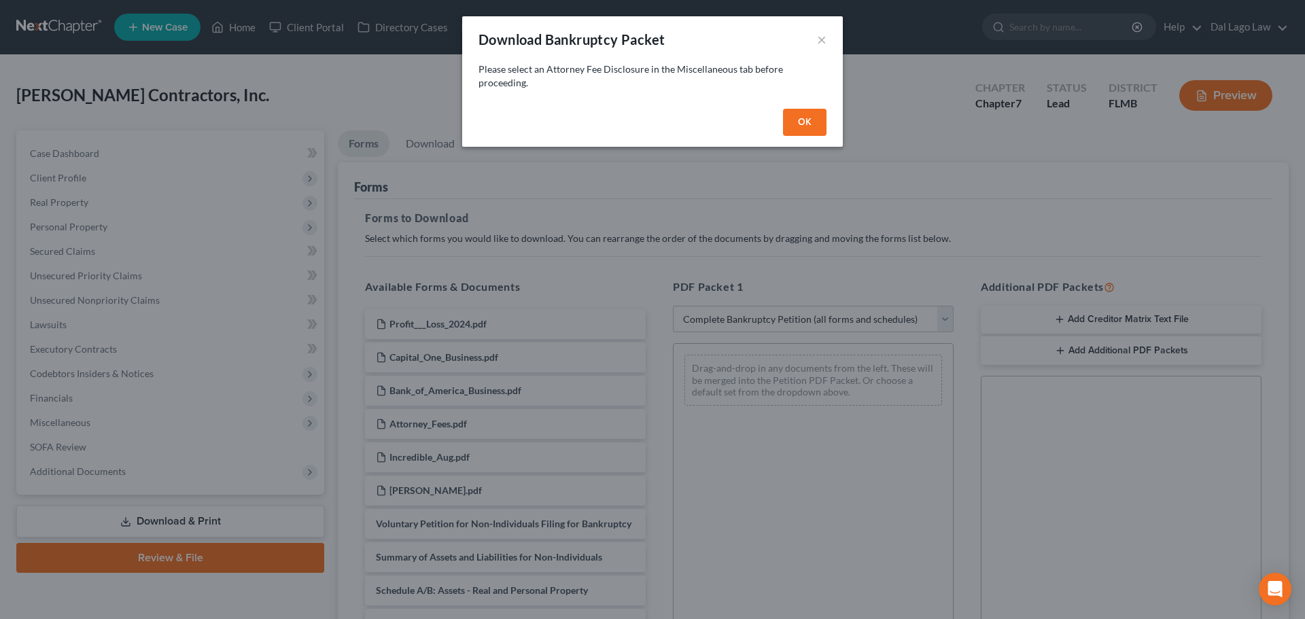
click at [812, 114] on button "OK" at bounding box center [804, 122] width 43 height 27
select select
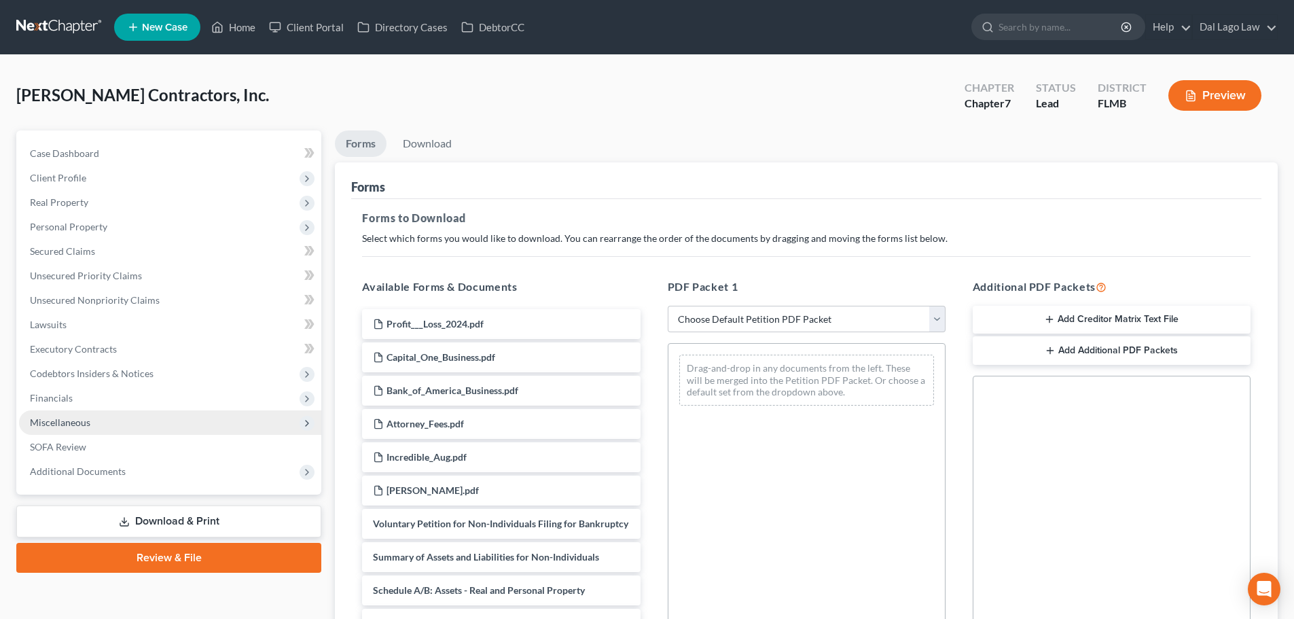
click at [91, 423] on span "Miscellaneous" at bounding box center [170, 422] width 302 height 24
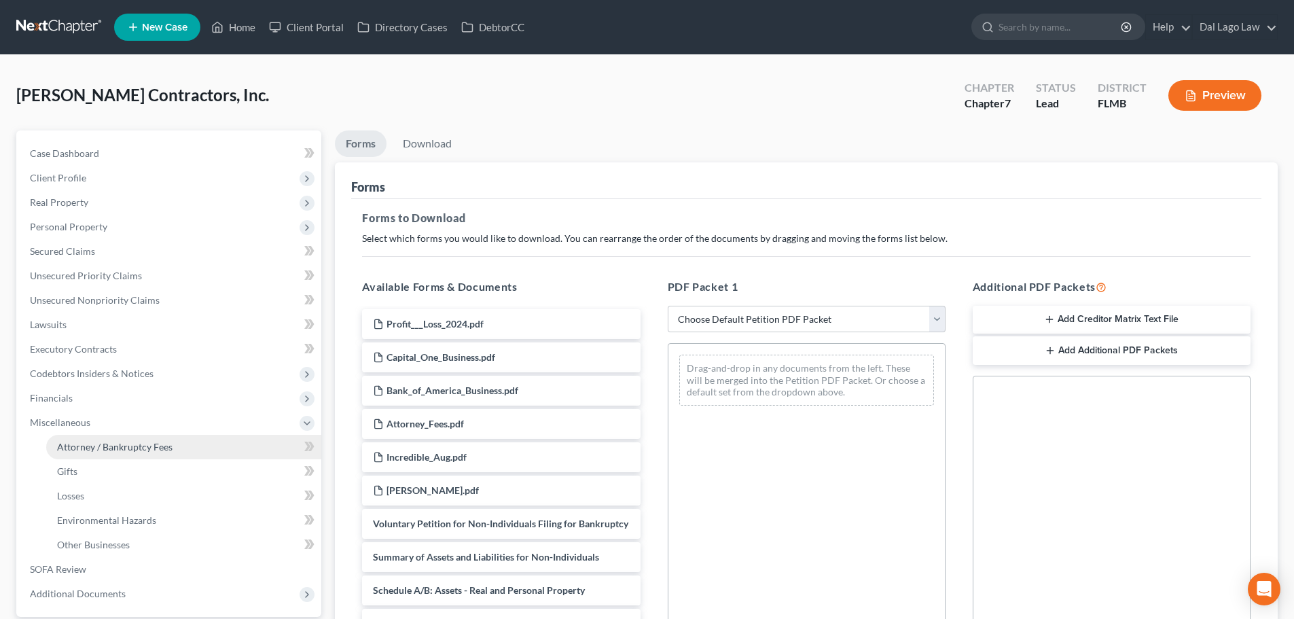
click at [103, 451] on span "Attorney / Bankruptcy Fees" at bounding box center [115, 447] width 116 height 12
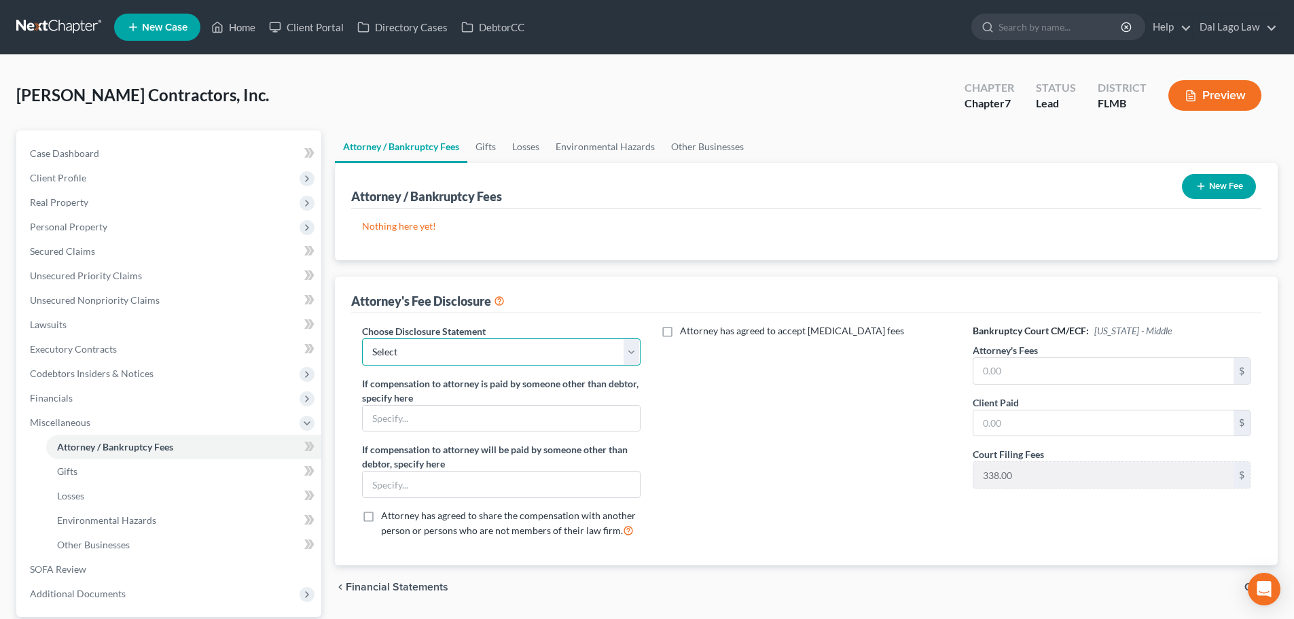
click at [590, 355] on select "Select Disclosure of Compensation of Attorneys for Business Debtor(s) FL Disclo…" at bounding box center [501, 351] width 278 height 27
select select "0"
click at [362, 338] on select "Select Disclosure of Compensation of Attorneys for Business Debtor(s) FL Disclo…" at bounding box center [501, 351] width 278 height 27
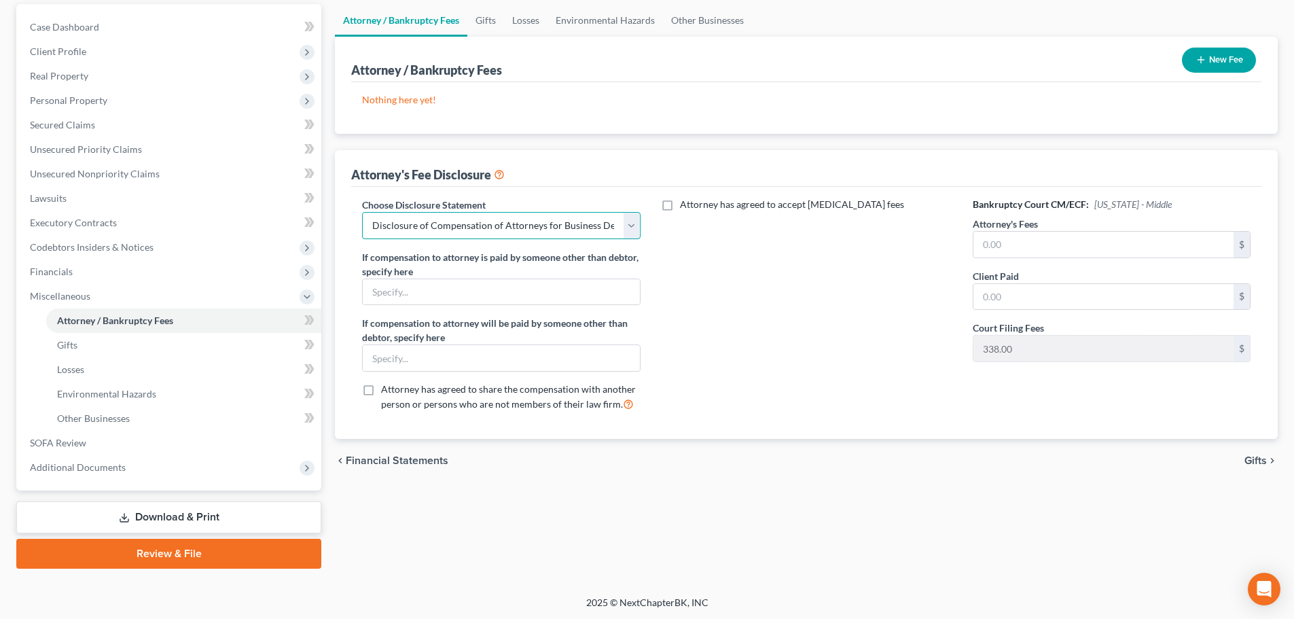
scroll to position [128, 0]
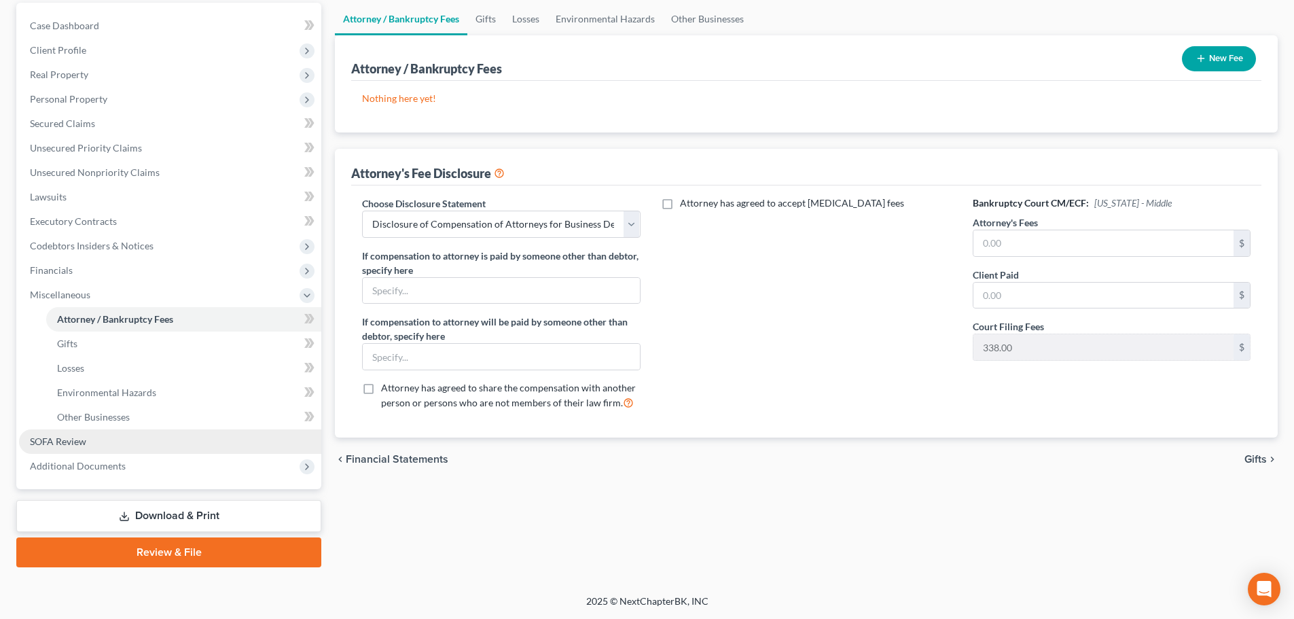
click at [122, 445] on link "SOFA Review" at bounding box center [170, 441] width 302 height 24
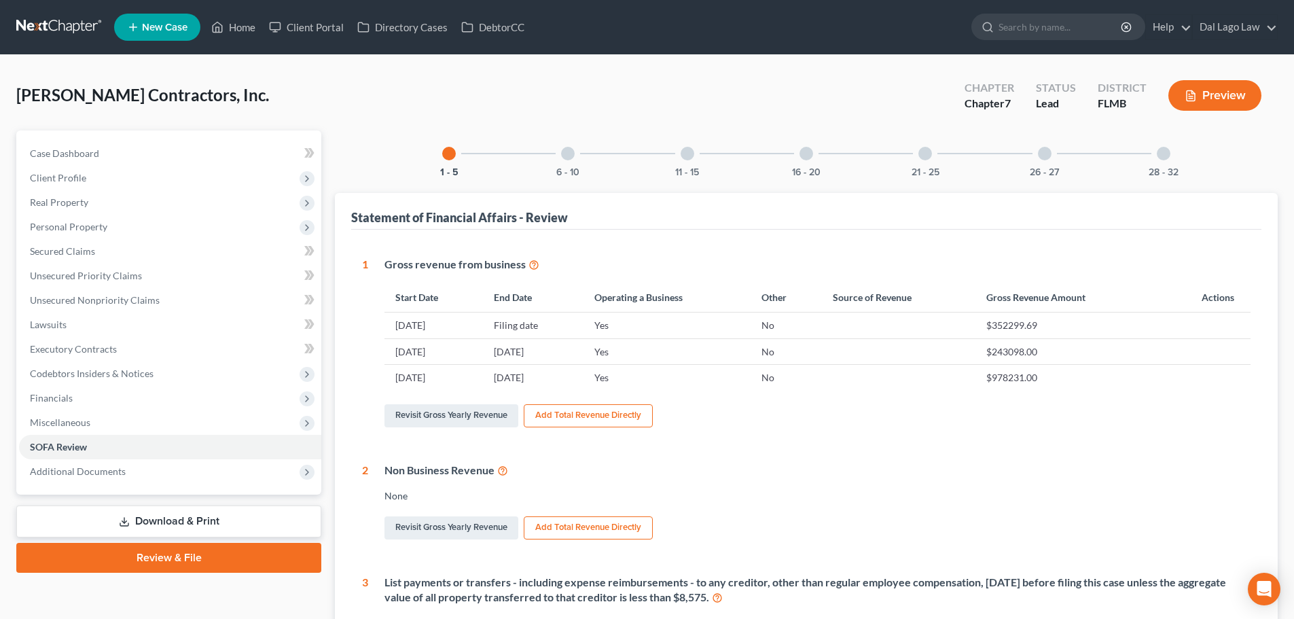
click at [137, 528] on link "Download & Print" at bounding box center [168, 522] width 305 height 32
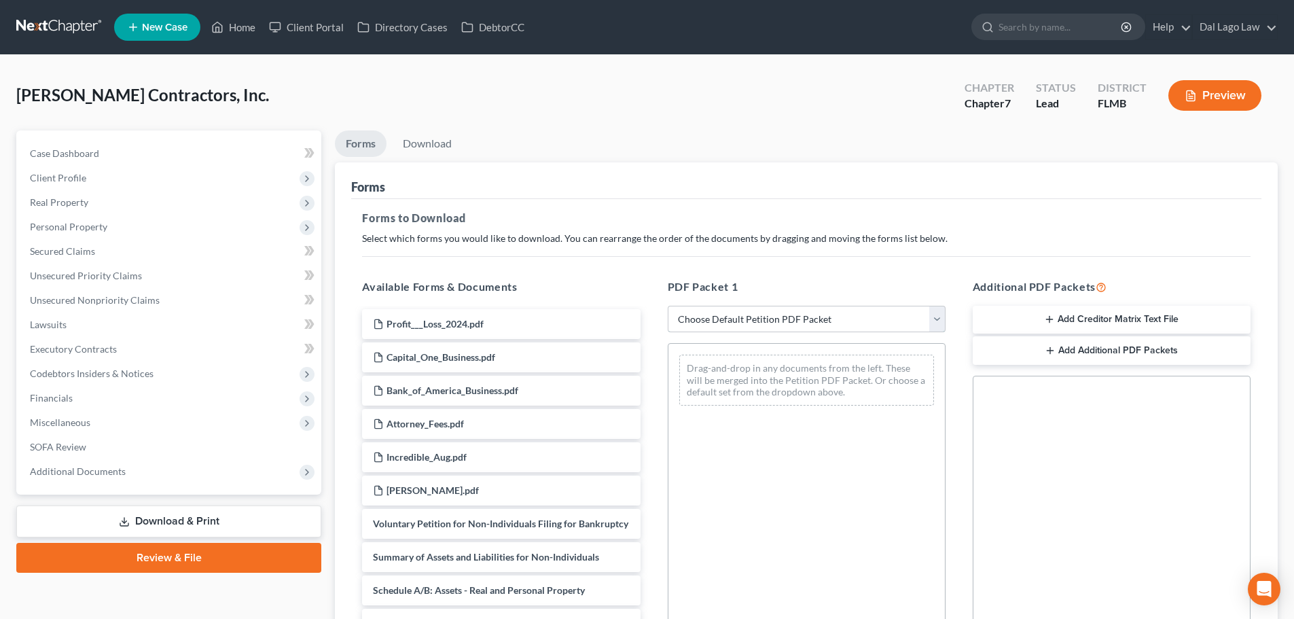
drag, startPoint x: 796, startPoint y: 308, endPoint x: 792, endPoint y: 327, distance: 19.6
click at [796, 308] on select "Choose Default Petition PDF Packet Complete Bankruptcy Petition (all forms and …" at bounding box center [807, 319] width 278 height 27
select select "0"
click at [668, 306] on select "Choose Default Petition PDF Packet Complete Bankruptcy Petition (all forms and …" at bounding box center [807, 319] width 278 height 27
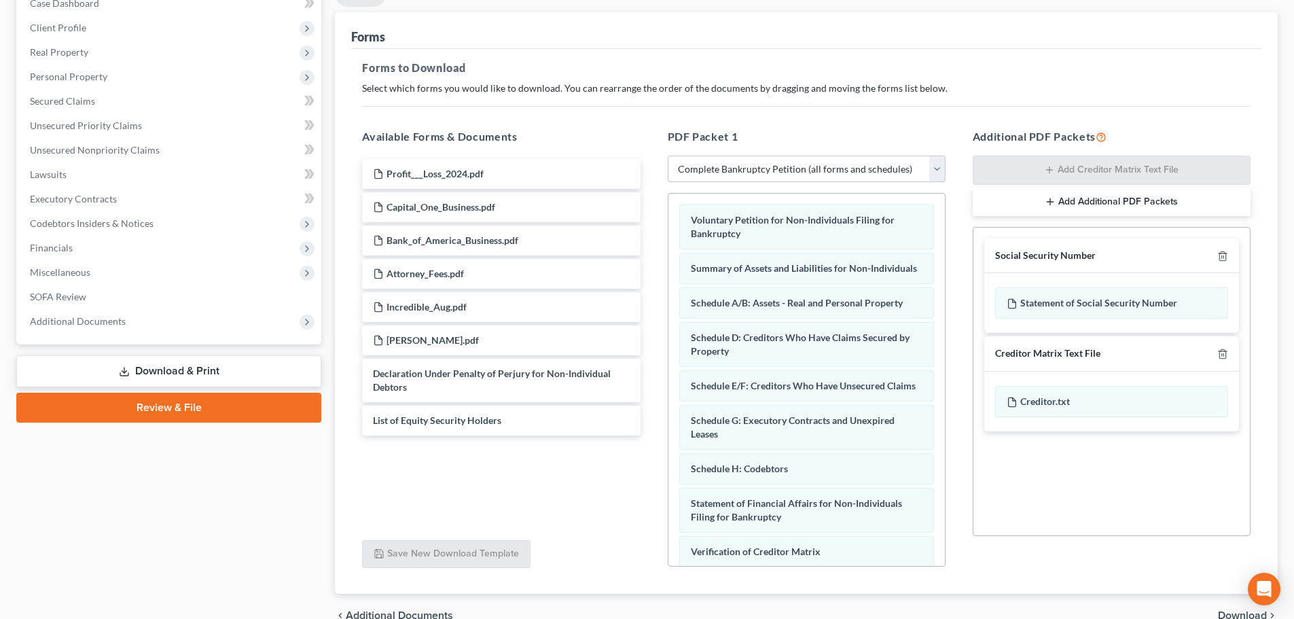
scroll to position [220, 0]
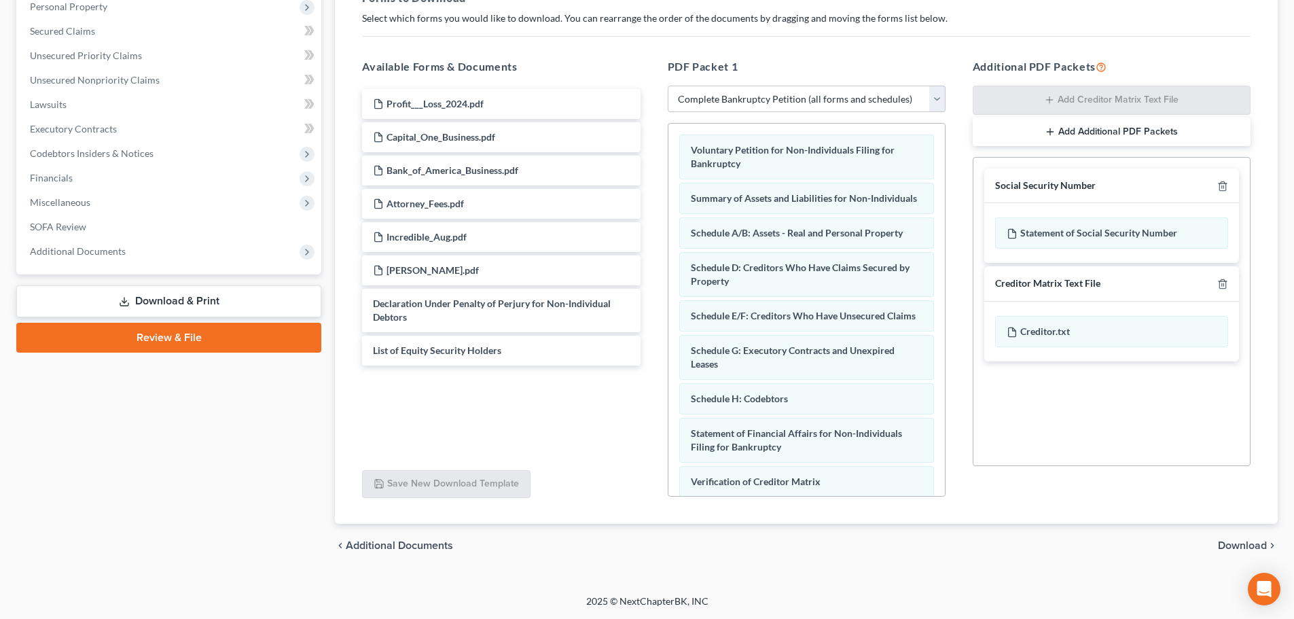
click at [1258, 542] on span "Download" at bounding box center [1242, 545] width 49 height 11
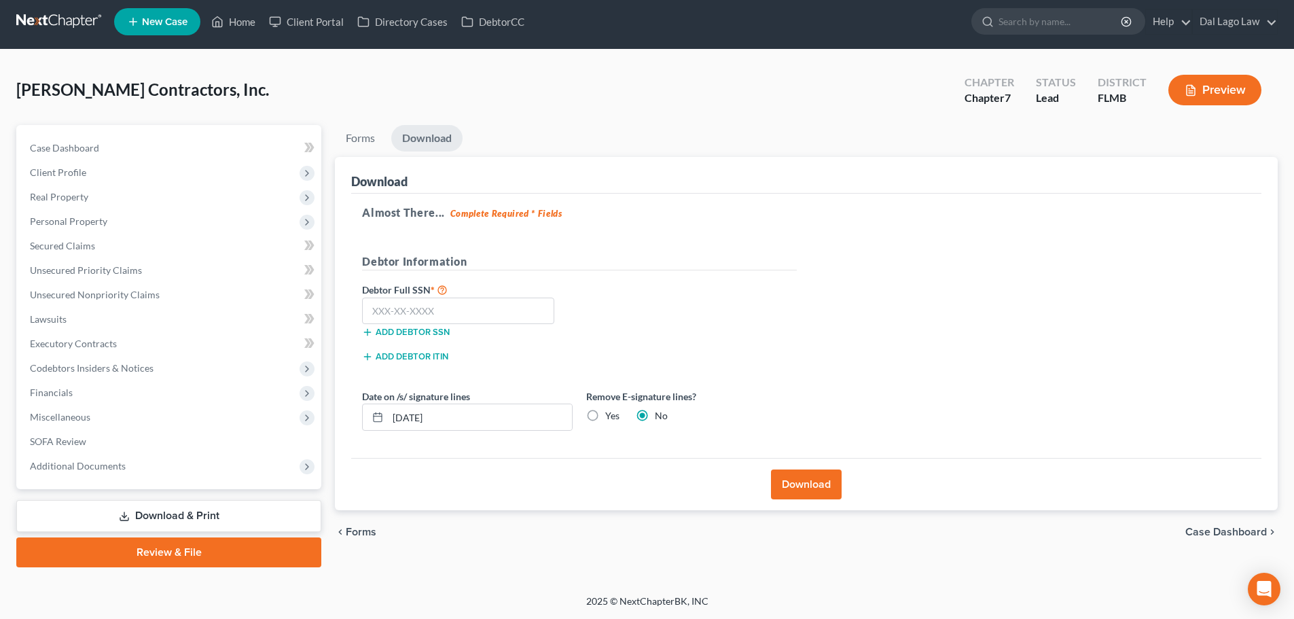
click at [800, 481] on button "Download" at bounding box center [806, 485] width 71 height 30
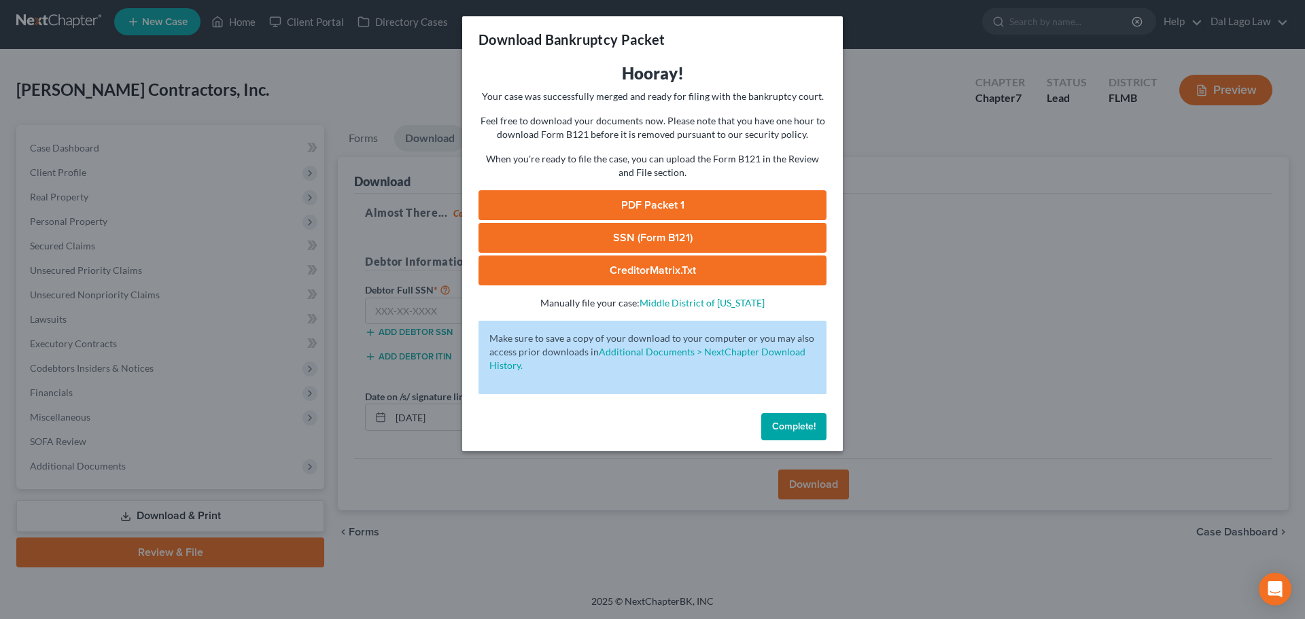
click at [624, 213] on link "PDF Packet 1" at bounding box center [652, 205] width 348 height 30
